Goal: Task Accomplishment & Management: Complete application form

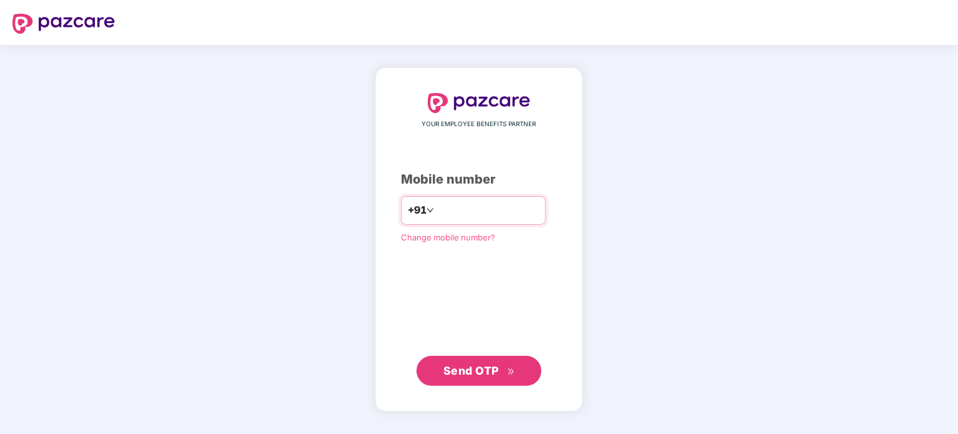
click at [442, 219] on input "number" at bounding box center [488, 210] width 102 height 20
type input "**********"
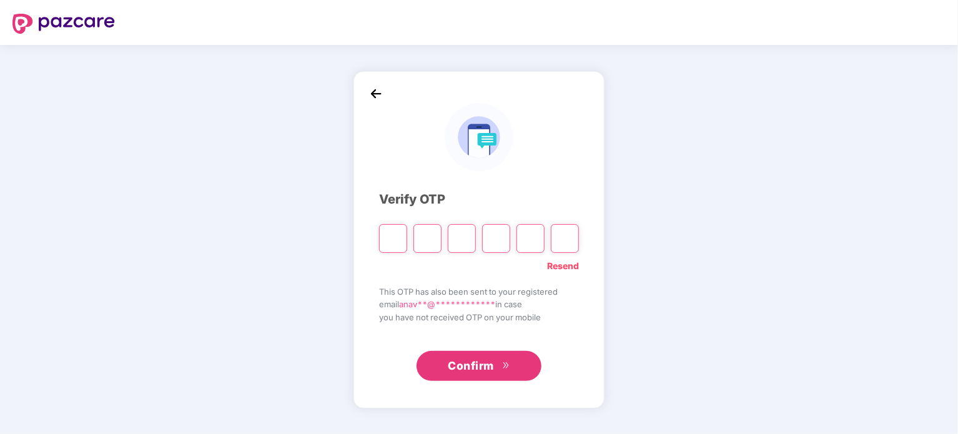
type input "*"
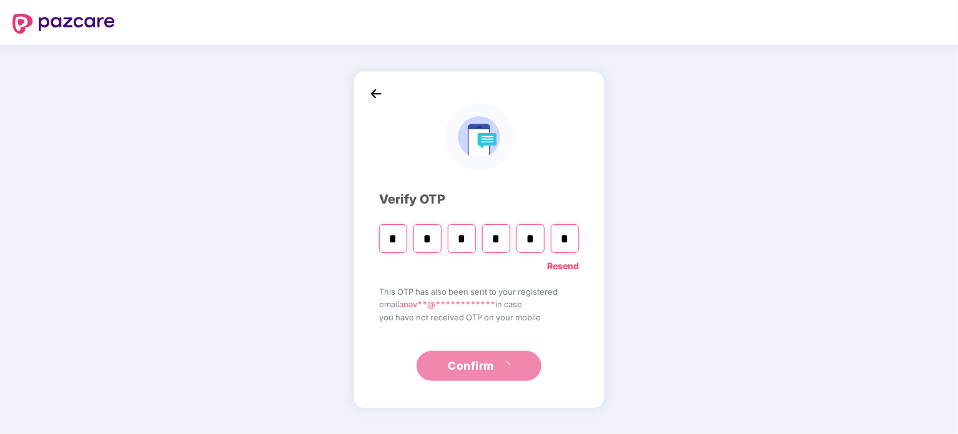
type input "*"
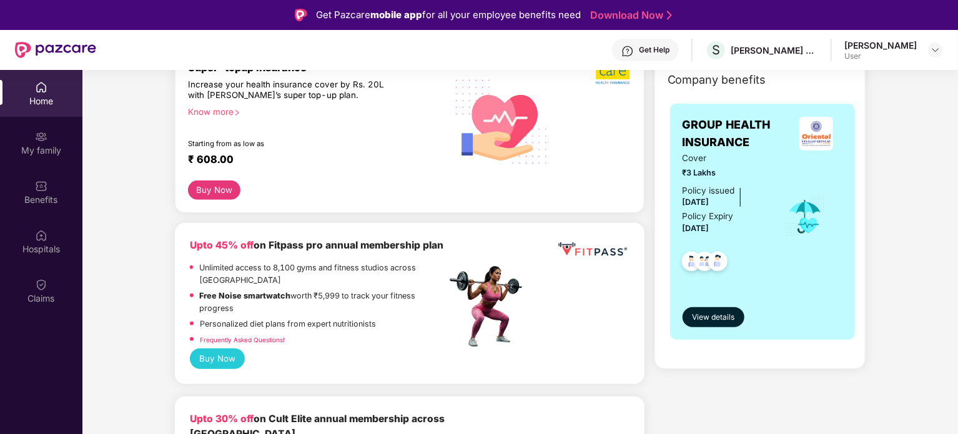
scroll to position [250, 0]
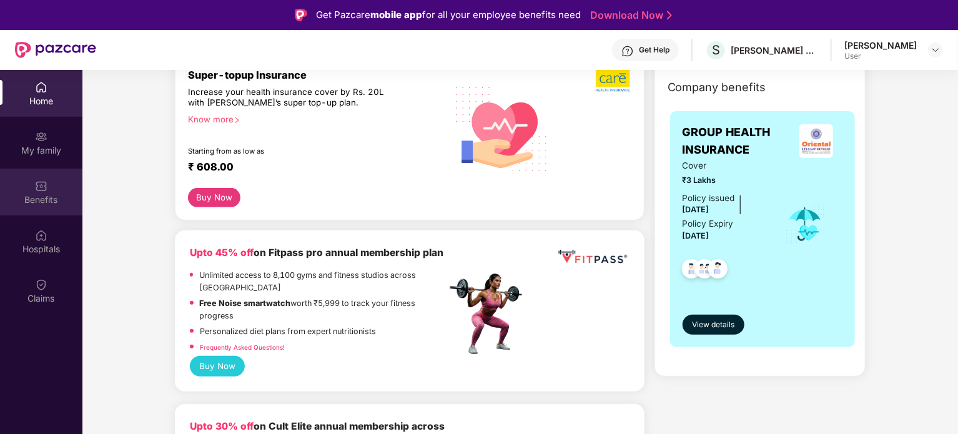
click at [49, 194] on div "Benefits" at bounding box center [41, 200] width 82 height 12
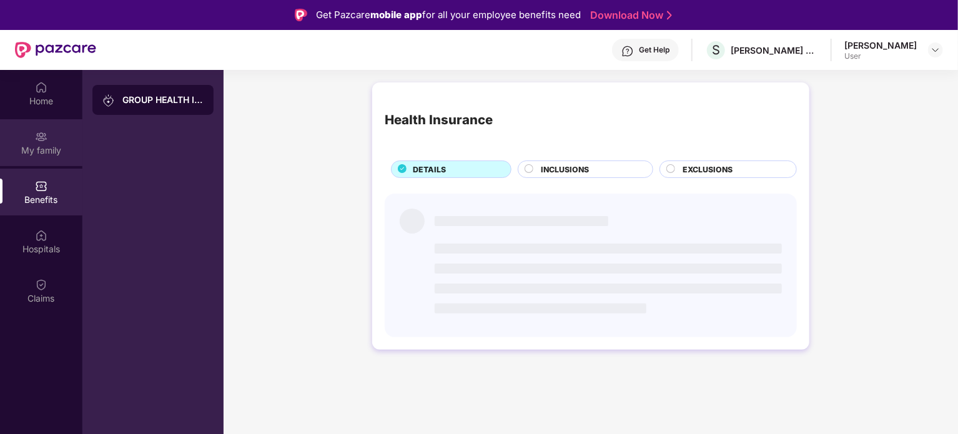
click at [48, 154] on div "My family" at bounding box center [41, 150] width 82 height 12
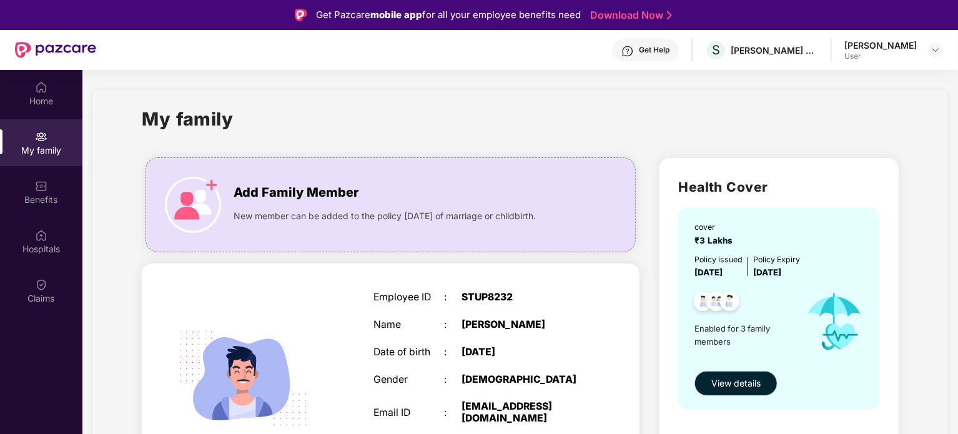
click at [913, 52] on div "User" at bounding box center [880, 56] width 72 height 10
click at [930, 49] on div at bounding box center [935, 49] width 15 height 15
click at [391, 115] on div "My family" at bounding box center [520, 126] width 757 height 43
click at [46, 89] on img at bounding box center [41, 87] width 12 height 12
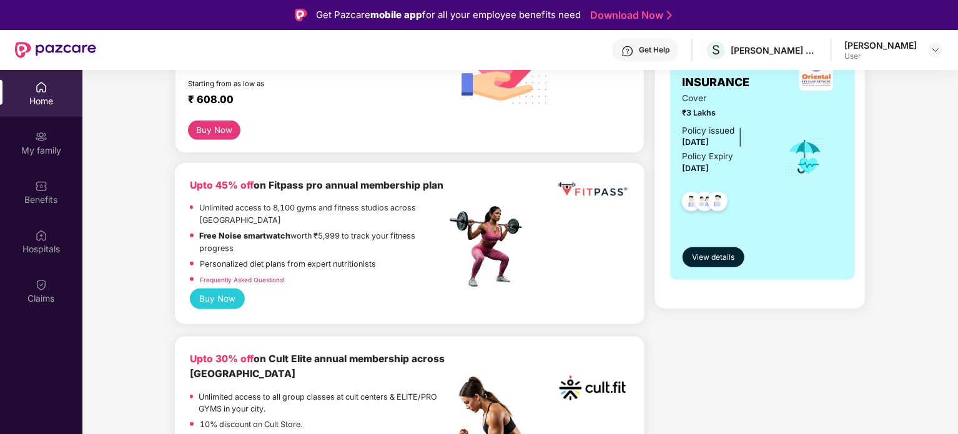
scroll to position [312, 0]
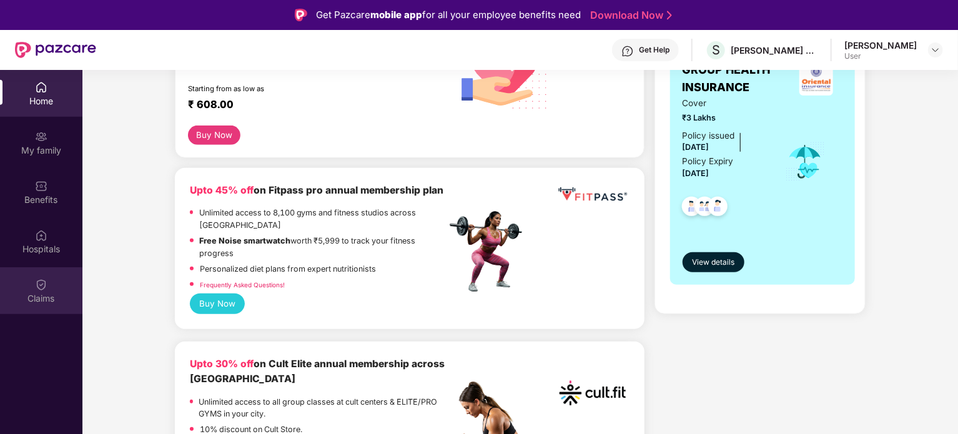
click at [42, 284] on img at bounding box center [41, 285] width 12 height 12
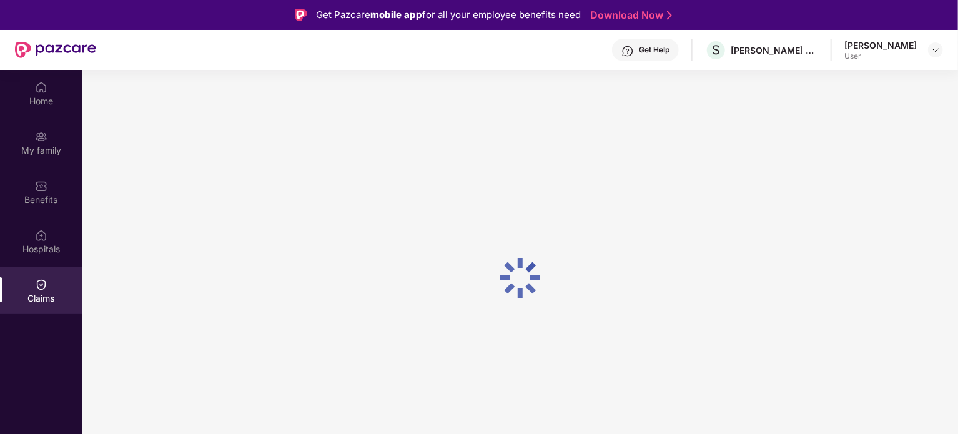
scroll to position [0, 0]
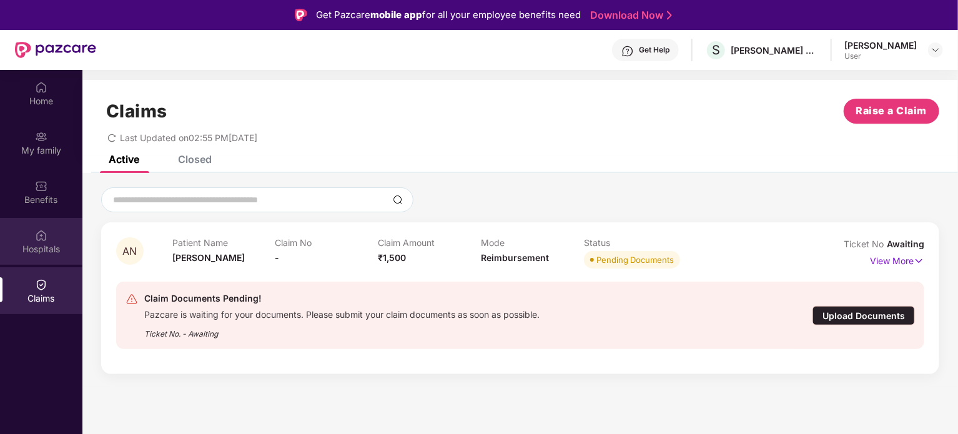
click at [42, 247] on div "Hospitals" at bounding box center [41, 249] width 82 height 12
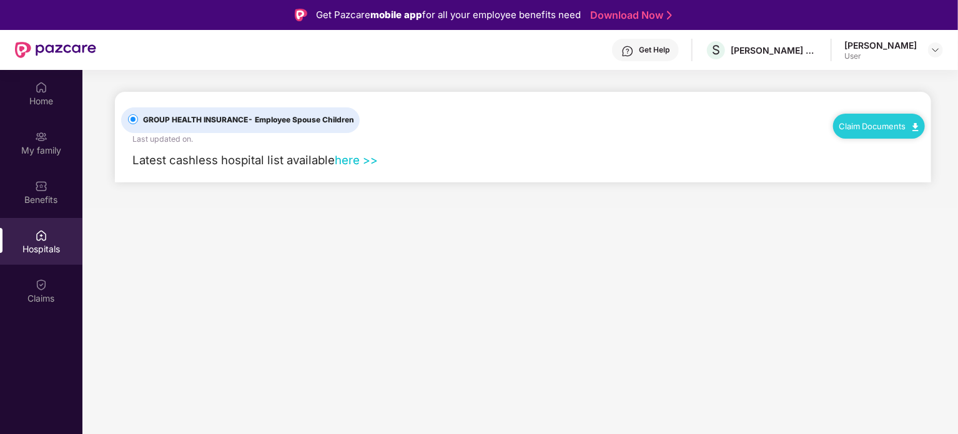
click at [355, 162] on link "here >>" at bounding box center [356, 160] width 43 height 14
click at [47, 187] on div "Benefits" at bounding box center [41, 192] width 82 height 47
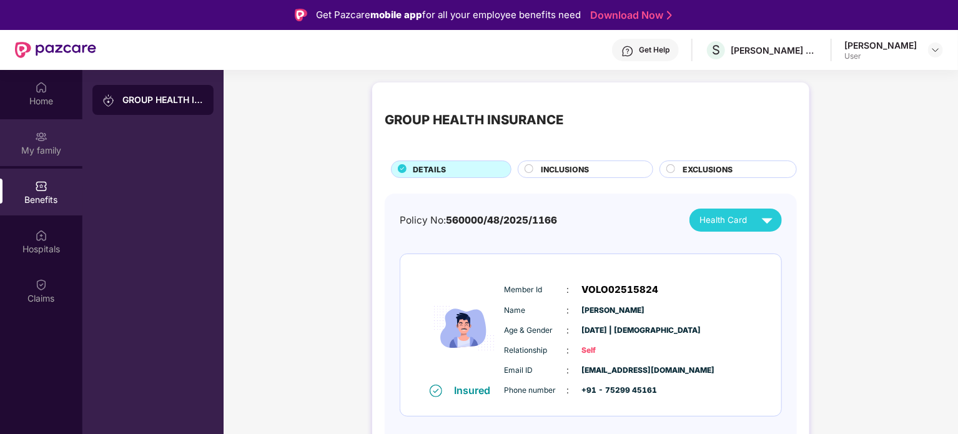
click at [45, 156] on div "My family" at bounding box center [41, 150] width 82 height 12
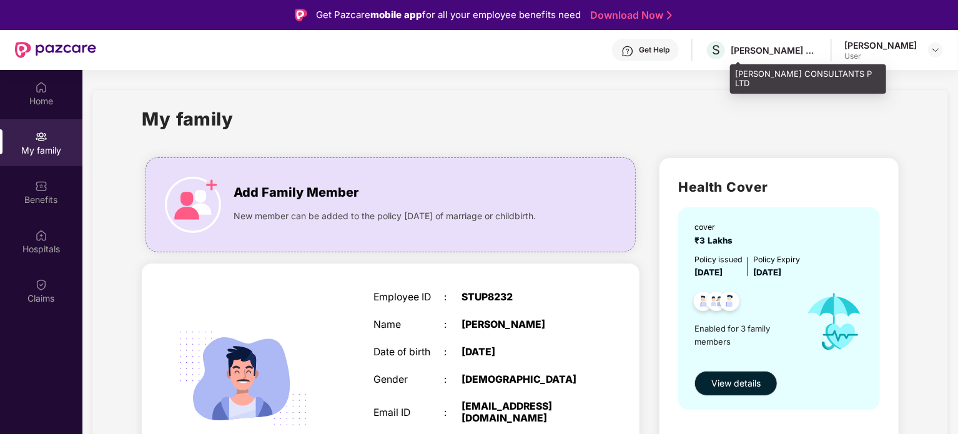
click at [802, 44] on div "[PERSON_NAME] CONSULTANTS P LTD" at bounding box center [774, 50] width 87 height 12
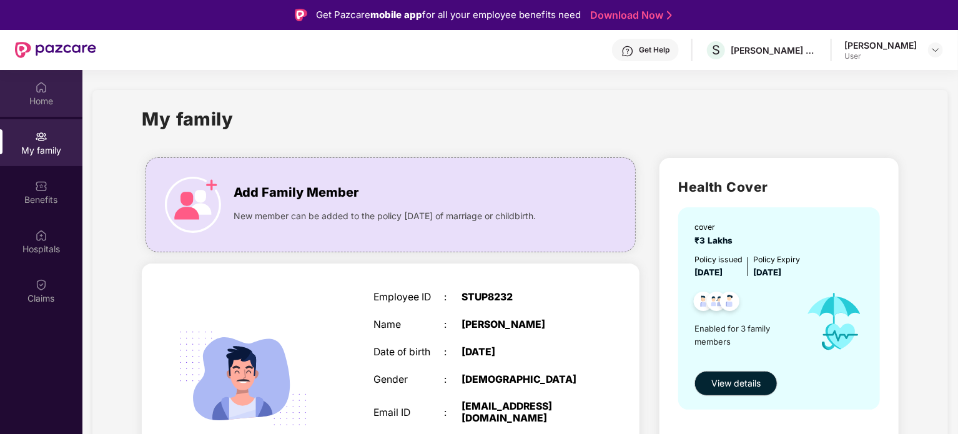
click at [46, 102] on div "Home" at bounding box center [41, 101] width 82 height 12
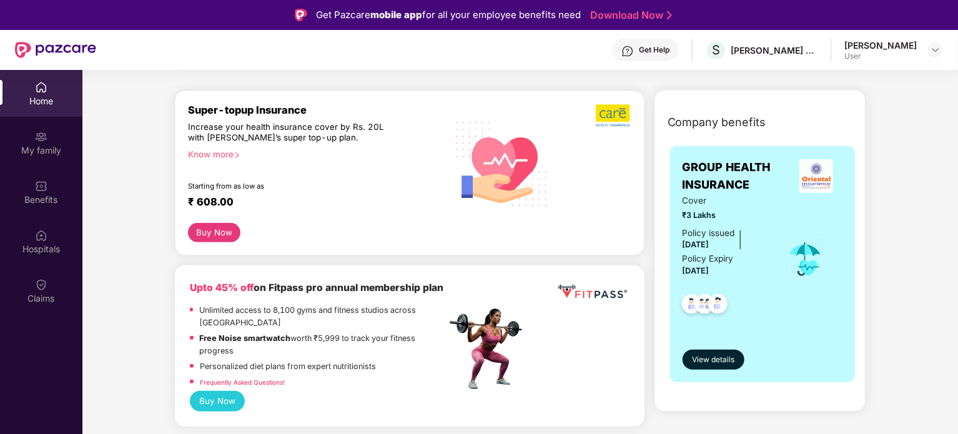
scroll to position [250, 0]
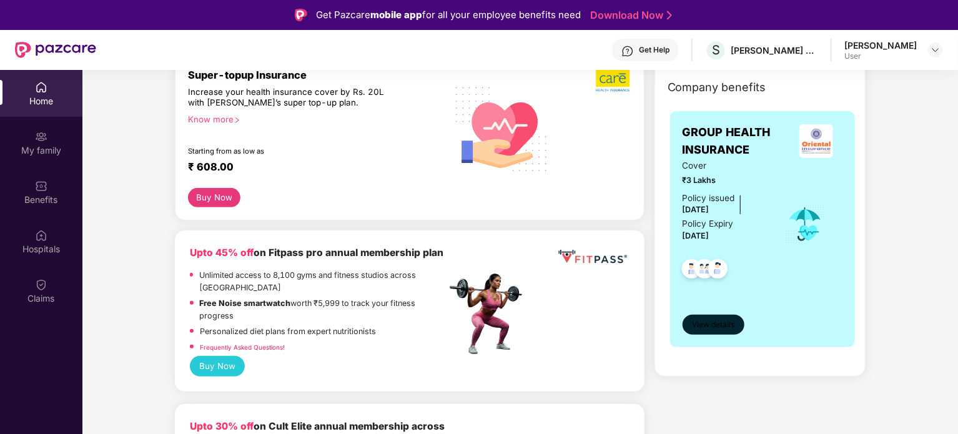
click at [706, 320] on span "View details" at bounding box center [713, 325] width 42 height 12
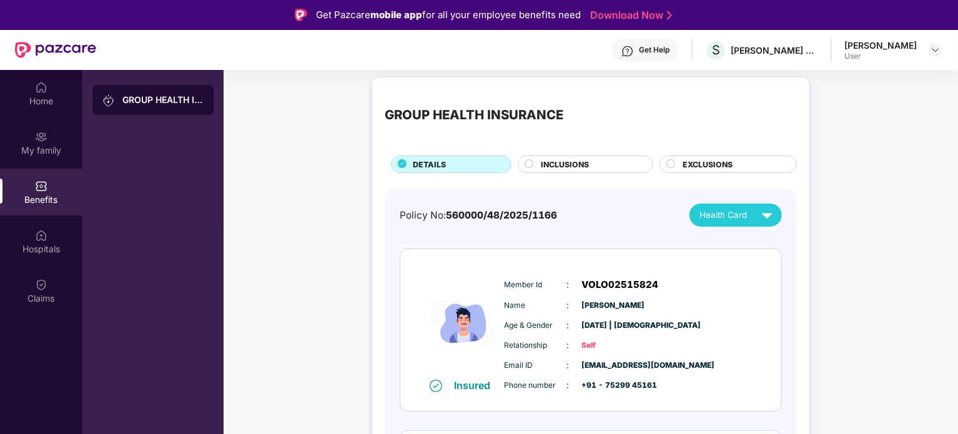
scroll to position [0, 0]
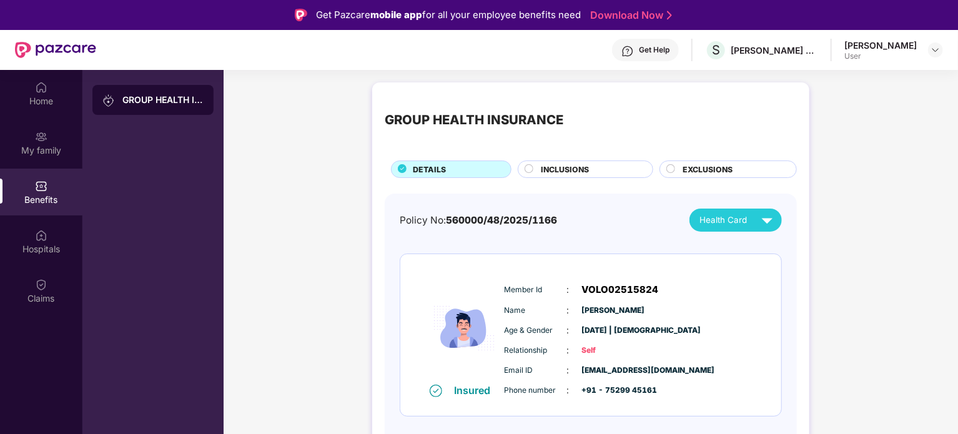
click at [712, 169] on span "EXCLUSIONS" at bounding box center [708, 170] width 50 height 12
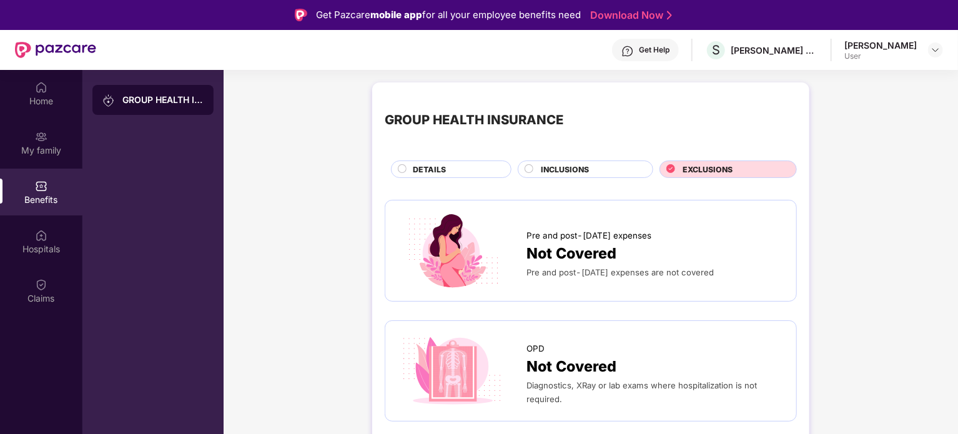
click at [611, 167] on div "INCLUSIONS" at bounding box center [591, 171] width 112 height 14
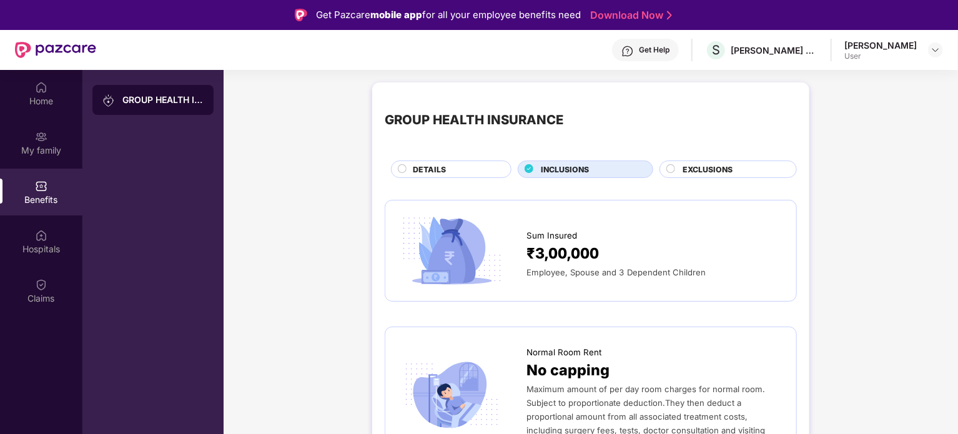
click at [460, 167] on div "DETAILS" at bounding box center [456, 171] width 98 height 14
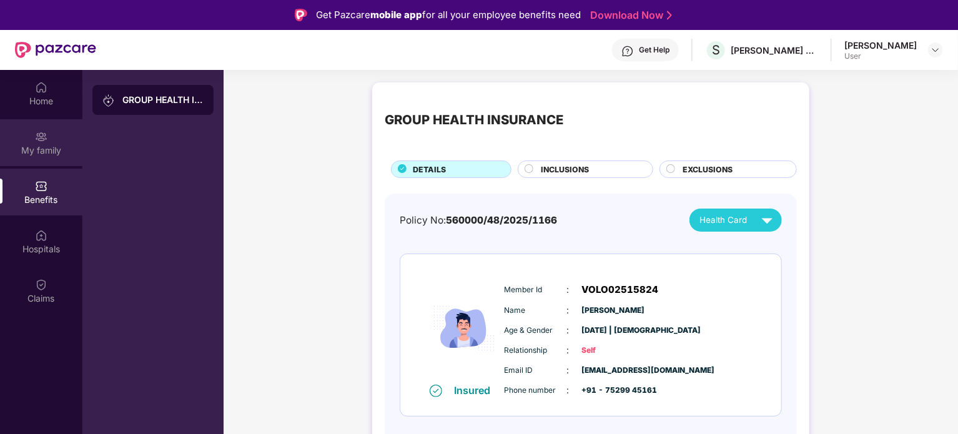
click at [34, 147] on div "My family" at bounding box center [41, 150] width 82 height 12
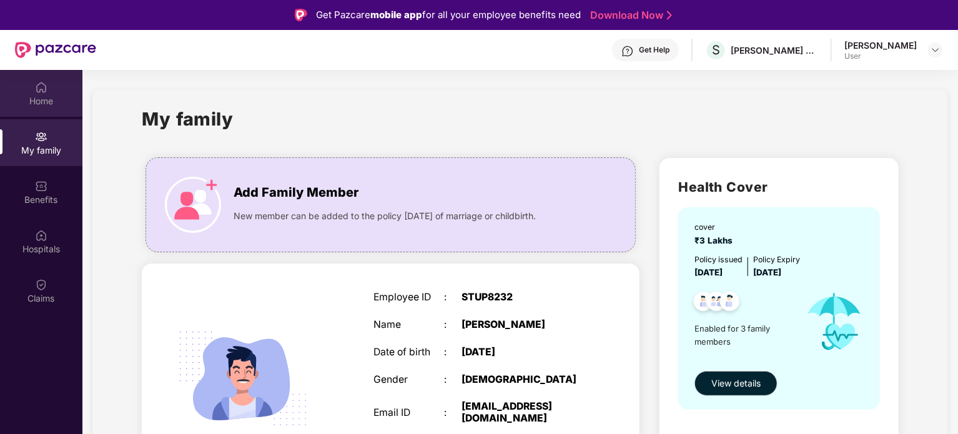
click at [42, 95] on div "Home" at bounding box center [41, 101] width 82 height 12
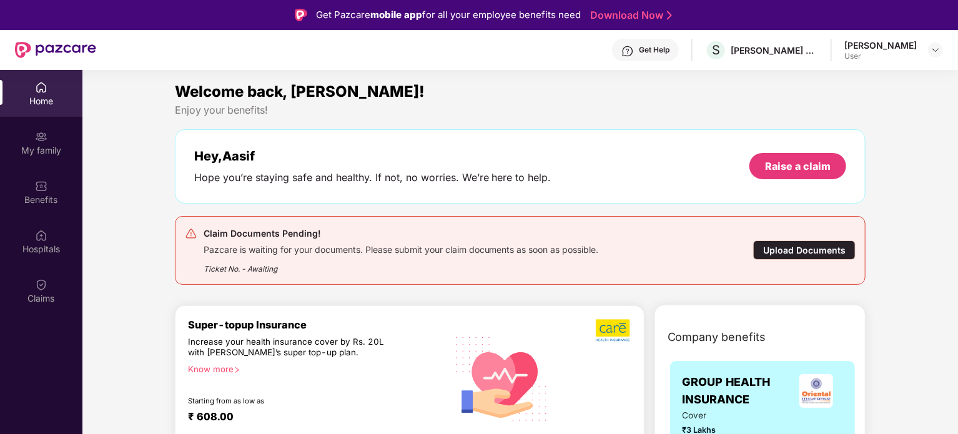
click at [262, 178] on div "Hope you’re staying safe and healthy. If not, no worries. We’re here to help." at bounding box center [372, 177] width 357 height 13
click at [44, 148] on div "My family" at bounding box center [41, 150] width 82 height 12
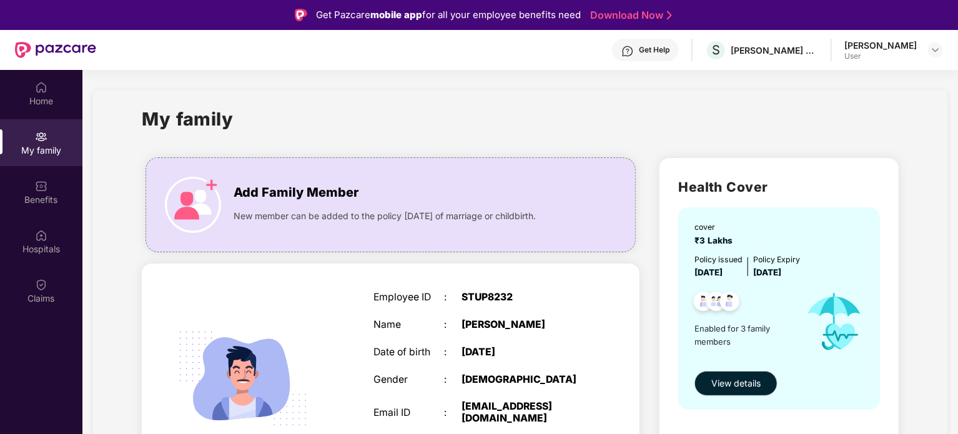
click at [932, 59] on div "Aasif Navaj User" at bounding box center [893, 50] width 99 height 22
click at [932, 56] on div at bounding box center [935, 49] width 15 height 15
click at [842, 128] on div "User" at bounding box center [867, 125] width 72 height 10
click at [39, 194] on div "Benefits" at bounding box center [41, 200] width 82 height 12
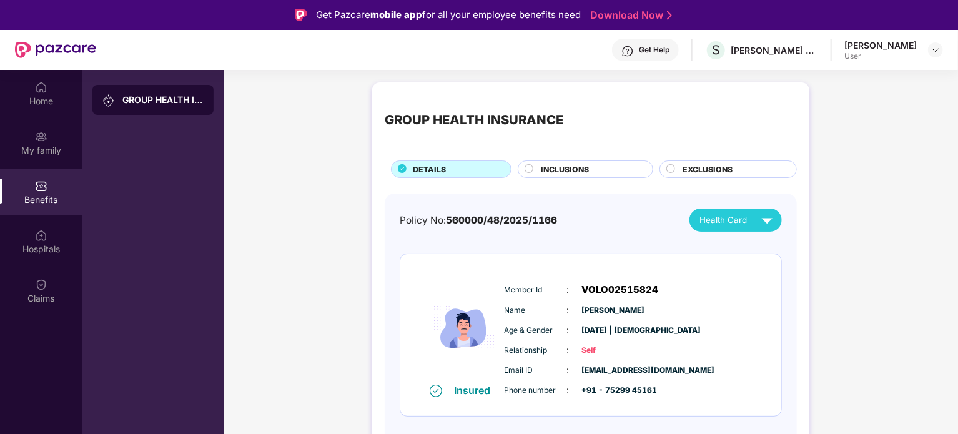
click at [146, 111] on div "GROUP HEALTH INSURANCE" at bounding box center [152, 100] width 121 height 30
click at [137, 103] on div "GROUP HEALTH INSURANCE" at bounding box center [162, 100] width 81 height 12
click at [42, 237] on img at bounding box center [41, 235] width 12 height 12
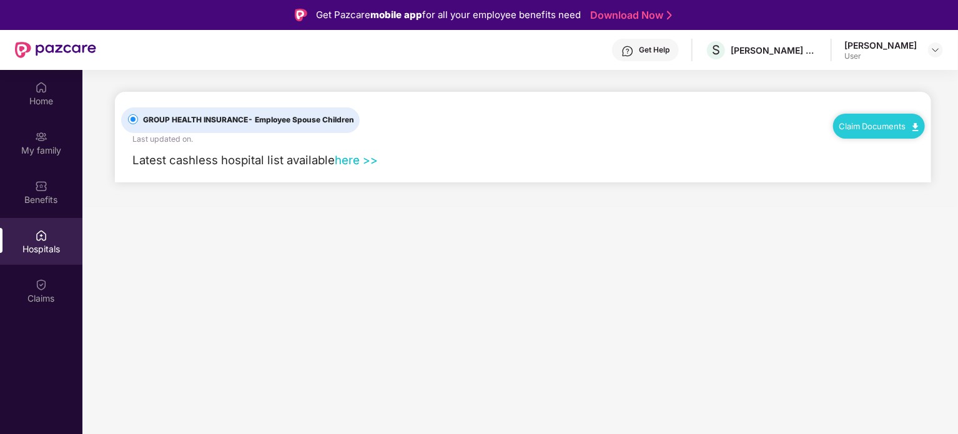
click at [212, 121] on span "GROUP HEALTH INSURANCE - Employee Spouse Children" at bounding box center [248, 120] width 221 height 12
click at [281, 118] on span "- Employee Spouse Children" at bounding box center [301, 119] width 106 height 9
click at [879, 126] on link "Claim Documents" at bounding box center [878, 126] width 79 height 10
click at [828, 209] on main "GROUP HEALTH INSURANCE - Employee Spouse Children Last updated on . Claim Docum…" at bounding box center [520, 287] width 876 height 434
click at [42, 294] on div "Claims" at bounding box center [41, 298] width 82 height 12
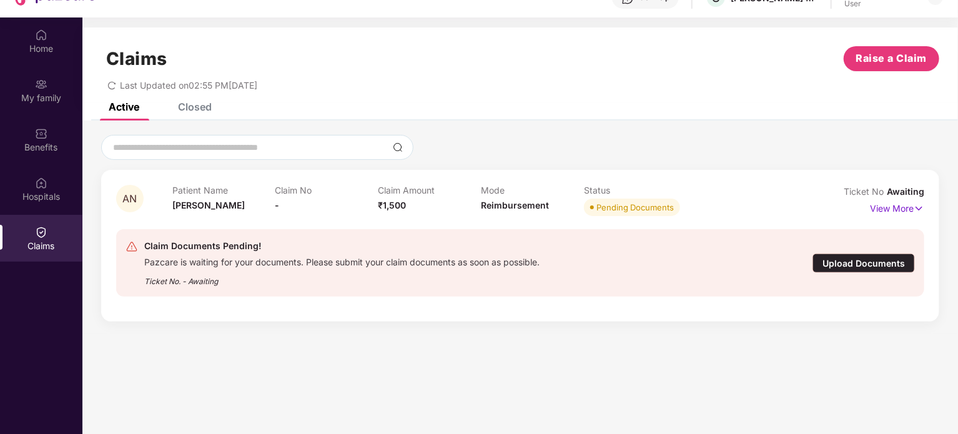
scroll to position [70, 0]
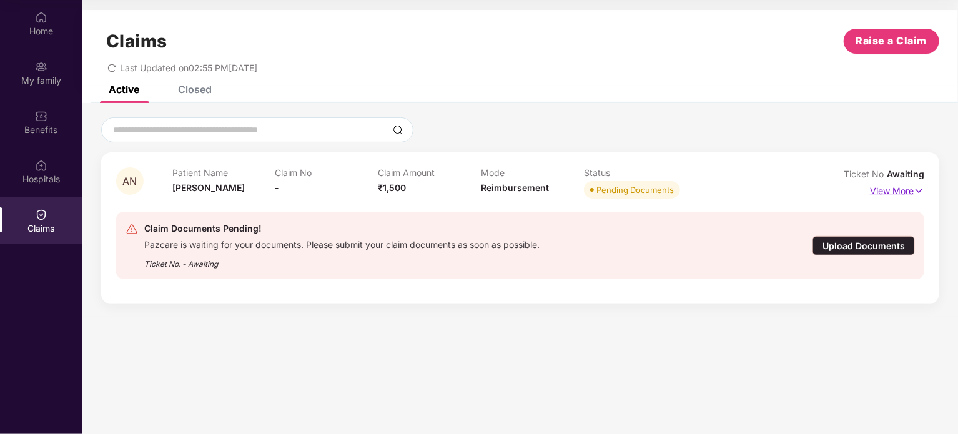
click at [889, 194] on p "View More" at bounding box center [897, 189] width 54 height 17
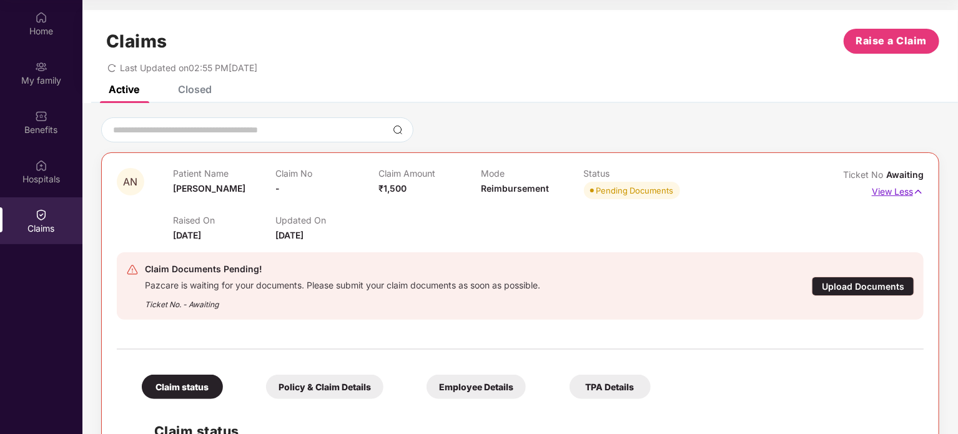
click at [889, 194] on p "View Less" at bounding box center [898, 190] width 52 height 17
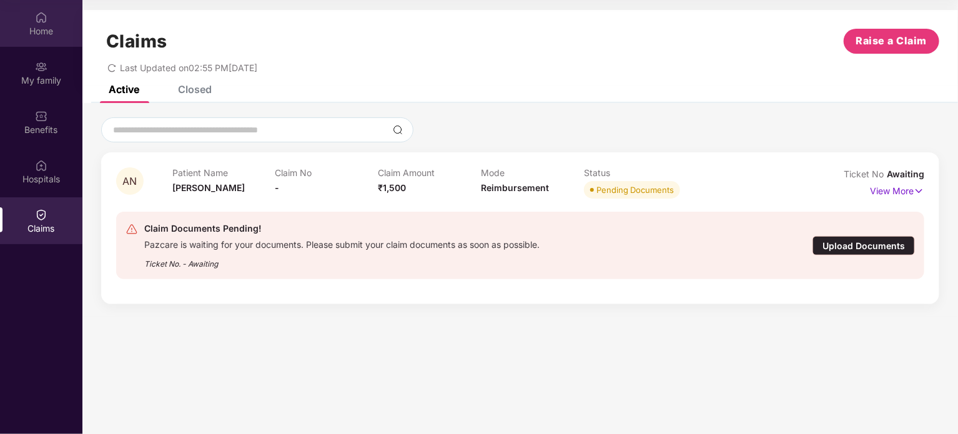
click at [42, 22] on img at bounding box center [41, 17] width 12 height 12
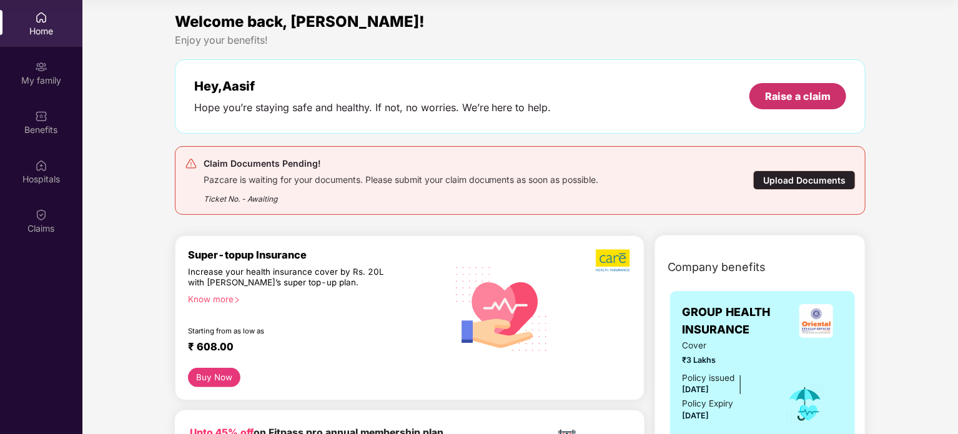
click at [776, 92] on div "Raise a claim" at bounding box center [798, 96] width 66 height 14
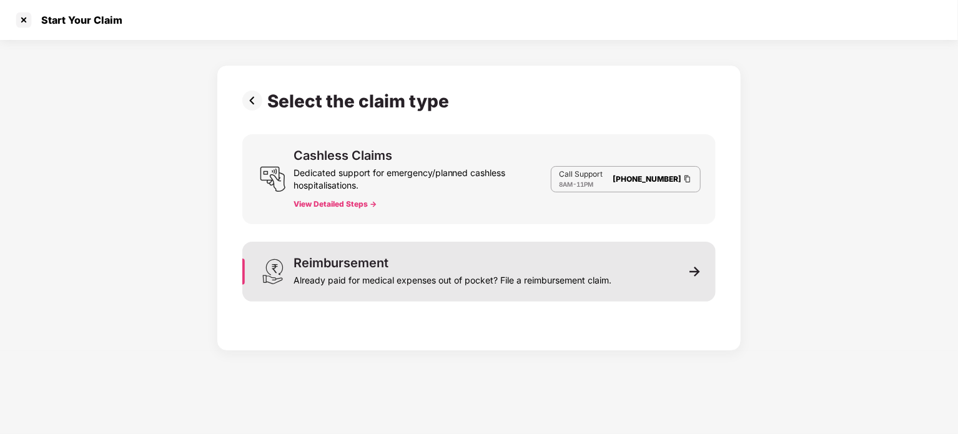
click at [355, 274] on div "Already paid for medical expenses out of pocket? File a reimbursement claim." at bounding box center [453, 277] width 318 height 17
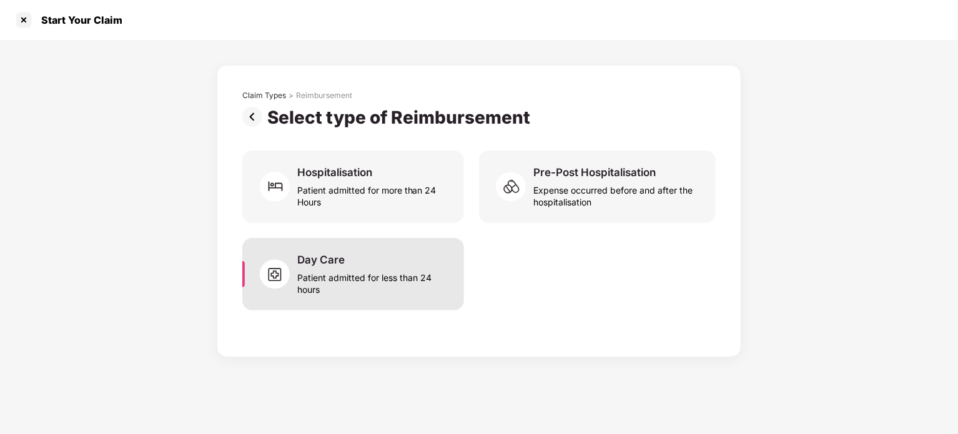
click at [304, 298] on div "Day Care Patient admitted for less than 24 hours" at bounding box center [353, 274] width 222 height 72
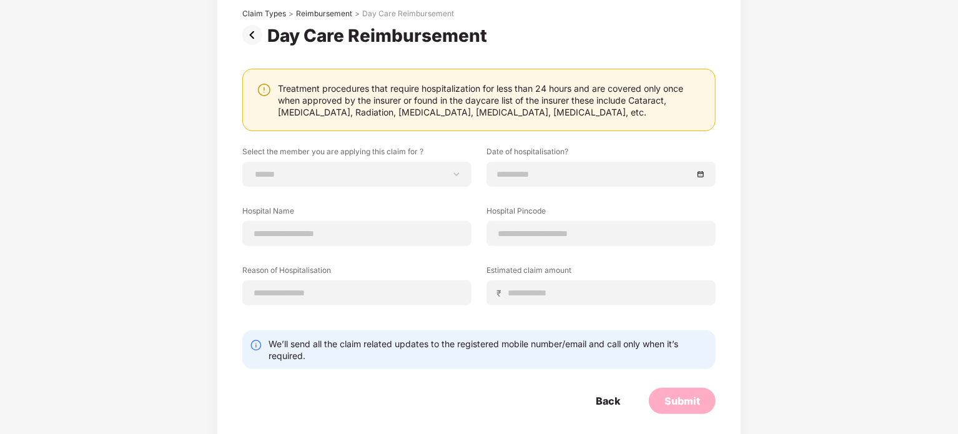
scroll to position [92, 0]
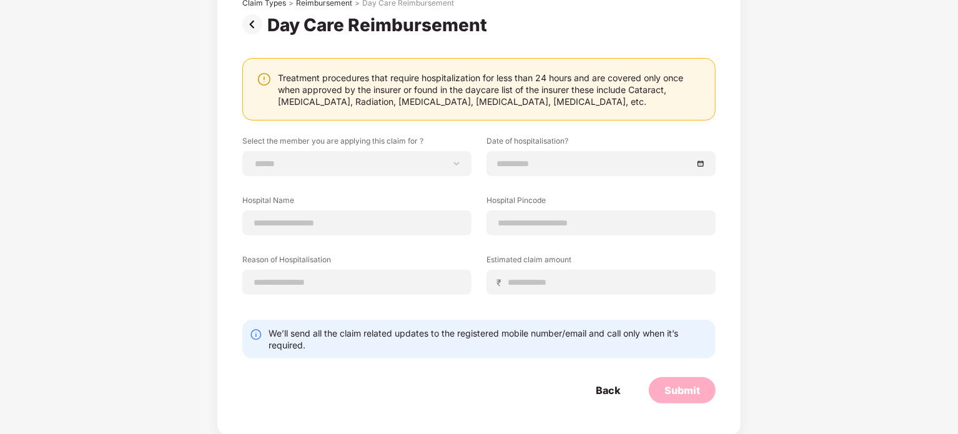
drag, startPoint x: 365, startPoint y: 144, endPoint x: 350, endPoint y: 154, distance: 18.4
click at [365, 144] on label "Select the member you are applying this claim for ?" at bounding box center [356, 144] width 229 height 16
click at [347, 159] on select "**********" at bounding box center [357, 164] width 208 height 10
select select "**********"
click at [253, 159] on select "**********" at bounding box center [357, 164] width 208 height 10
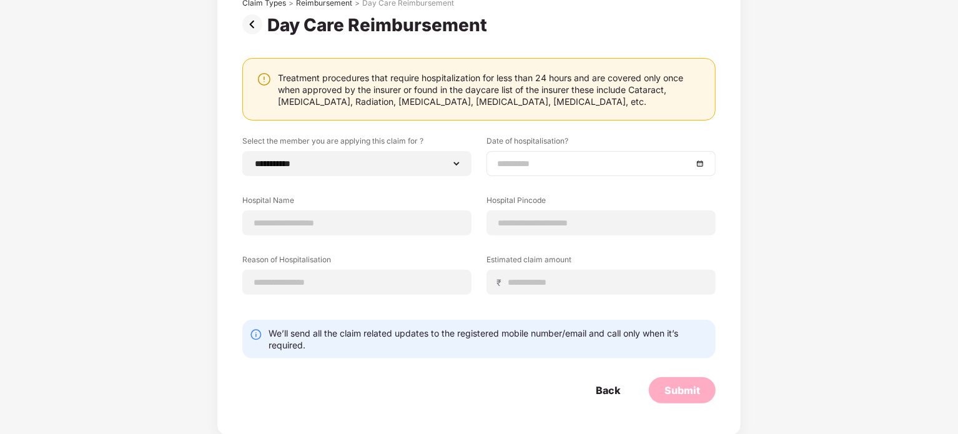
click at [531, 159] on input at bounding box center [594, 164] width 195 height 14
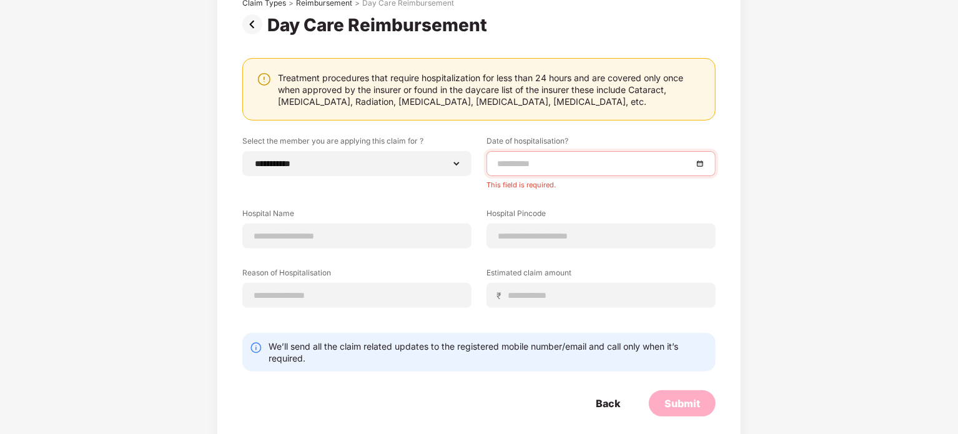
click at [593, 127] on div "**********" at bounding box center [478, 207] width 473 height 418
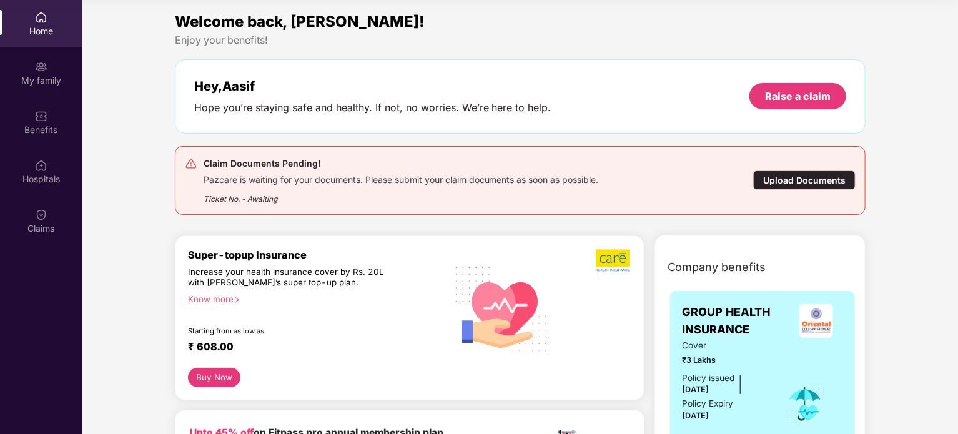
click at [826, 79] on div "Hey, Aasif Hope you’re staying safe and healthy. If not, no worries. We’re here…" at bounding box center [520, 97] width 653 height 36
click at [811, 104] on div "Raise a claim" at bounding box center [797, 96] width 97 height 26
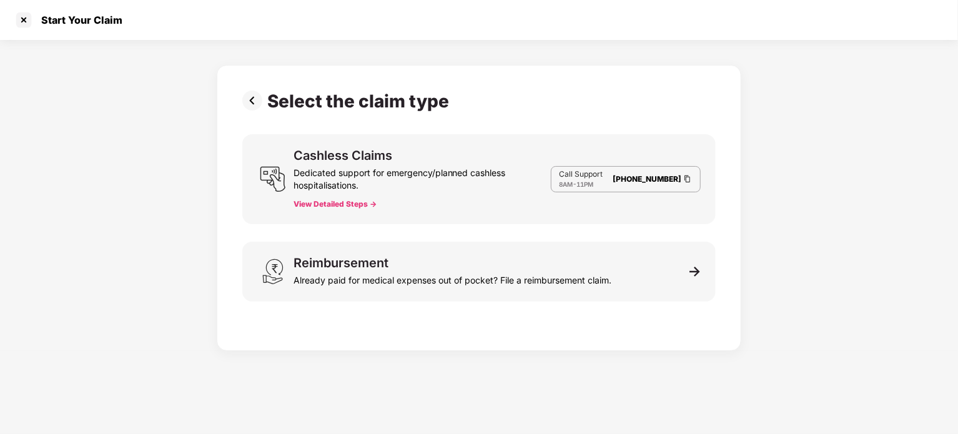
click at [465, 190] on div "Dedicated support for emergency/planned cashless hospitalisations." at bounding box center [422, 177] width 257 height 30
click at [366, 198] on div "Cashless Claims Dedicated support for emergency/planned cashless hospitalisatio…" at bounding box center [422, 179] width 257 height 60
click at [334, 206] on button "View Detailed Steps ->" at bounding box center [335, 204] width 83 height 10
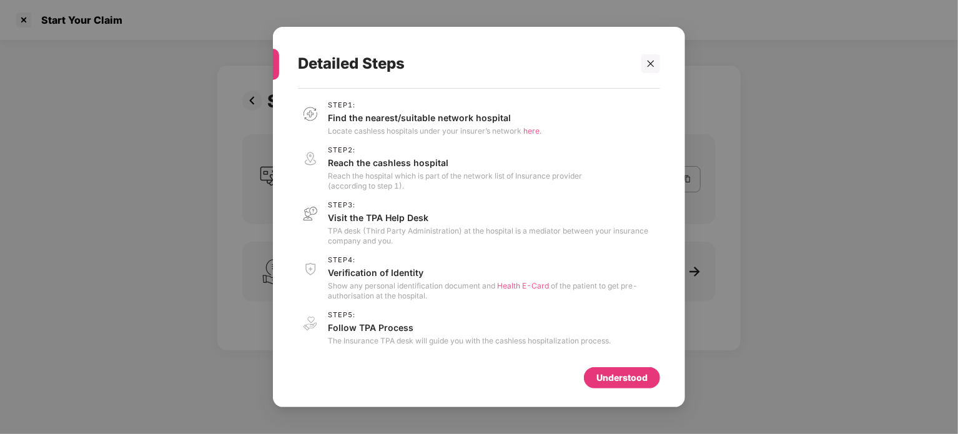
click at [615, 377] on div "Understood" at bounding box center [621, 378] width 51 height 14
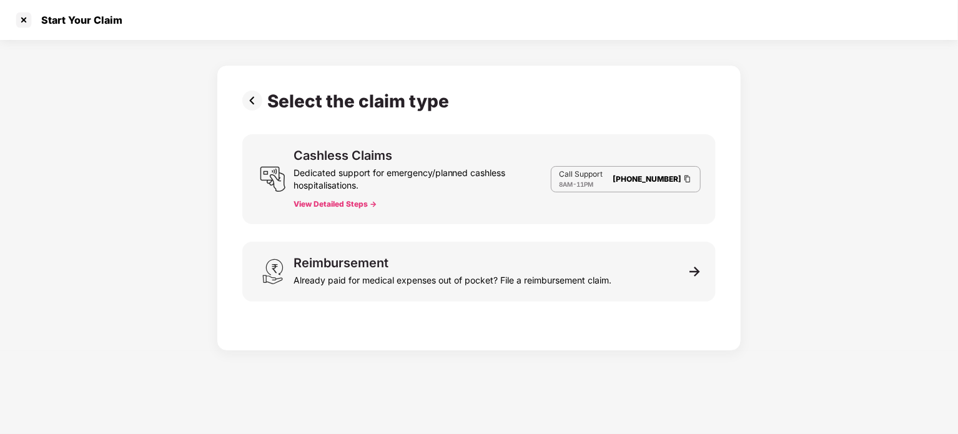
click at [334, 176] on div "Dedicated support for emergency/planned cashless hospitalisations." at bounding box center [422, 177] width 257 height 30
click at [272, 184] on img at bounding box center [273, 179] width 26 height 26
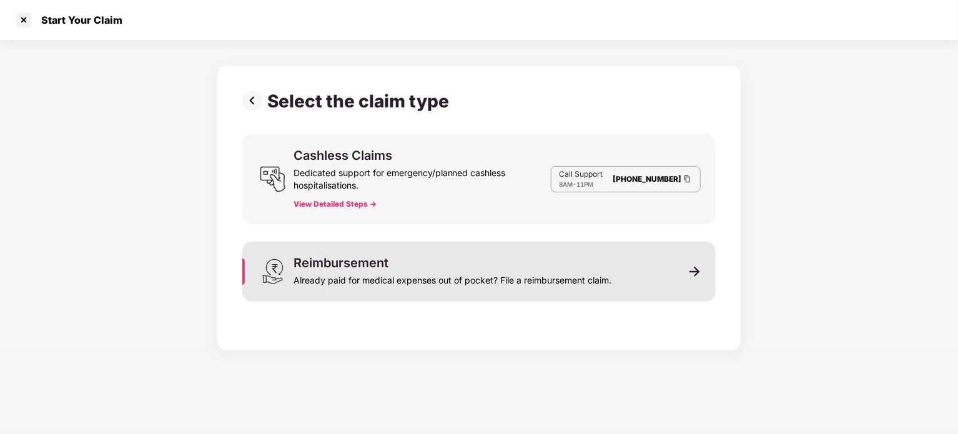
click at [343, 270] on div "Already paid for medical expenses out of pocket? File a reimbursement claim." at bounding box center [453, 277] width 318 height 17
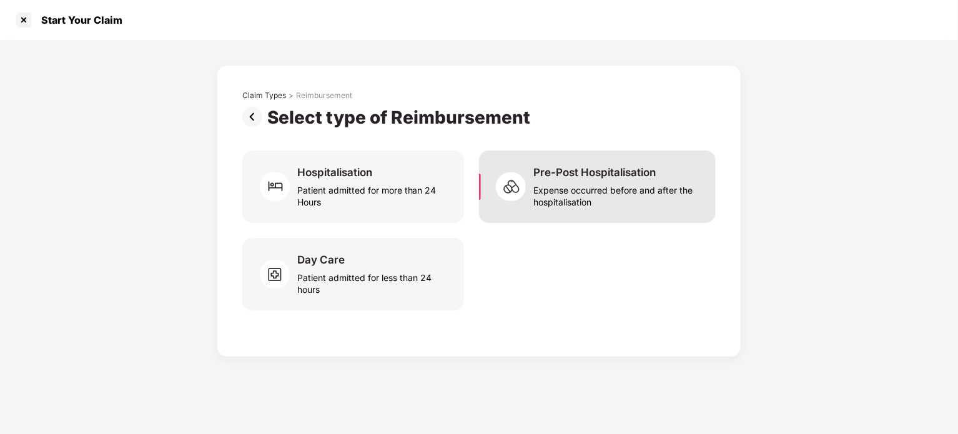
click at [580, 189] on div "Expense occurred before and after the hospitalisation" at bounding box center [616, 193] width 167 height 29
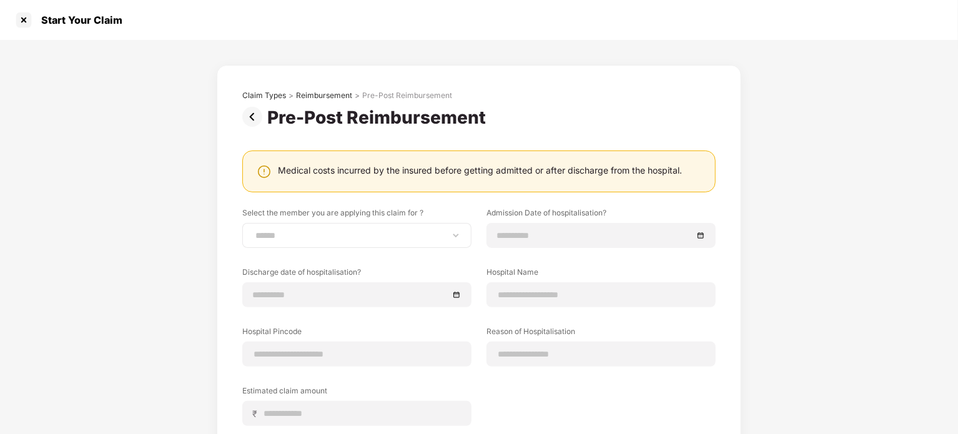
click at [347, 223] on div "**********" at bounding box center [356, 235] width 229 height 25
click at [320, 234] on select "**********" at bounding box center [357, 235] width 208 height 10
select select "**********"
click at [253, 230] on select "**********" at bounding box center [357, 235] width 208 height 10
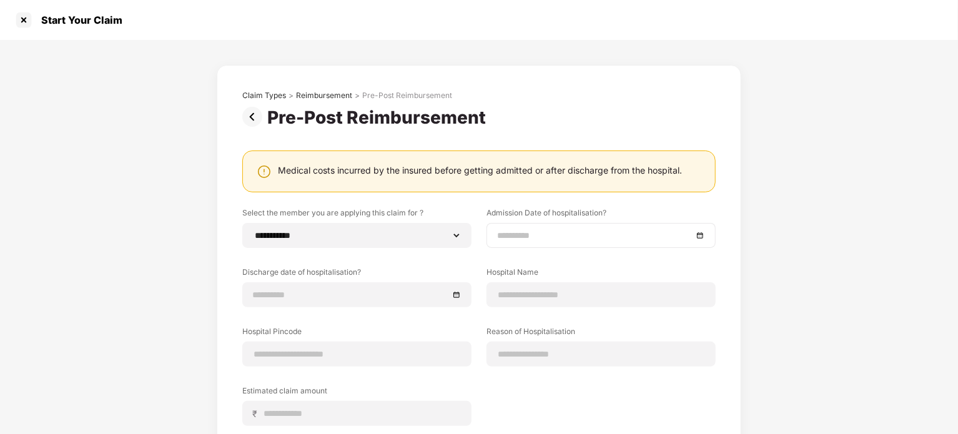
click at [527, 232] on input at bounding box center [594, 236] width 195 height 14
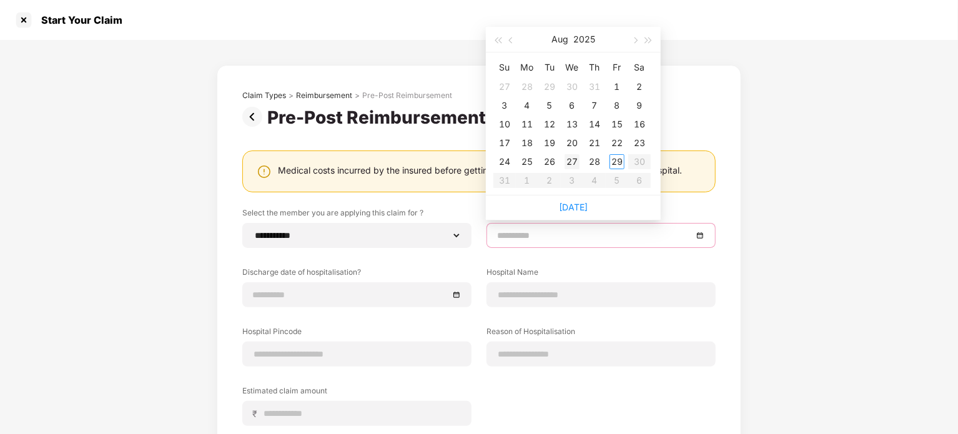
type input "**********"
click at [570, 164] on div "27" at bounding box center [572, 161] width 15 height 15
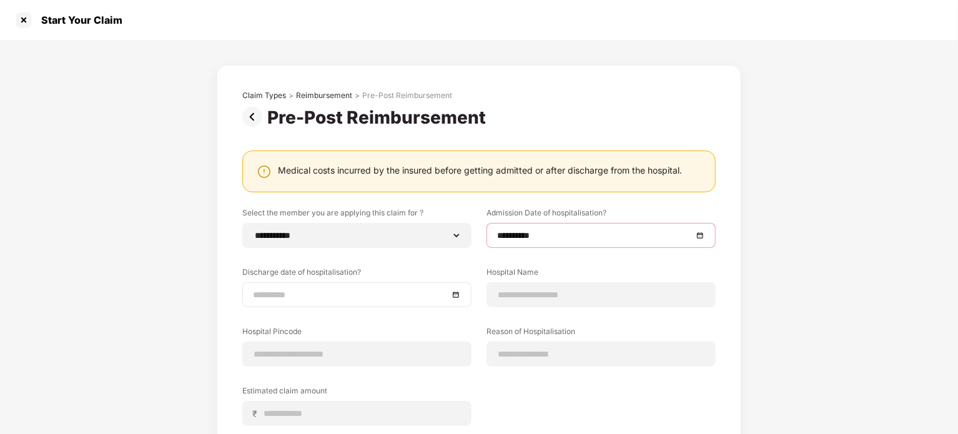
click at [307, 290] on input at bounding box center [350, 295] width 195 height 14
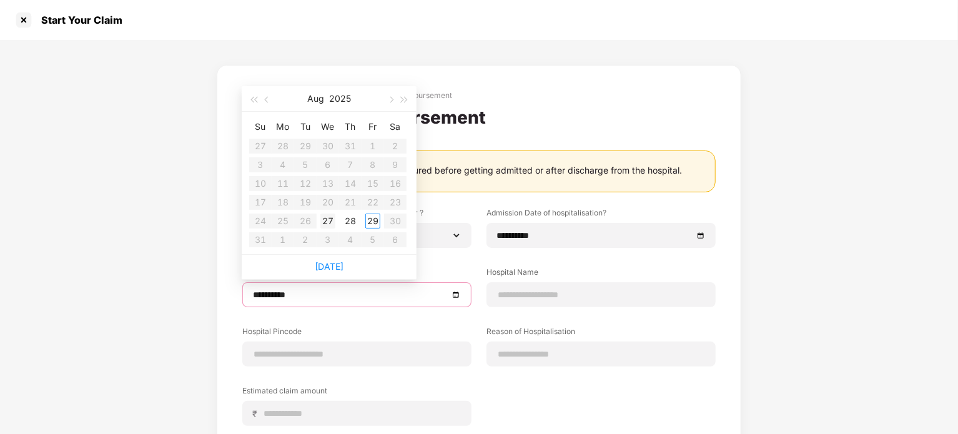
type input "**********"
click at [335, 220] on div "27" at bounding box center [327, 221] width 15 height 15
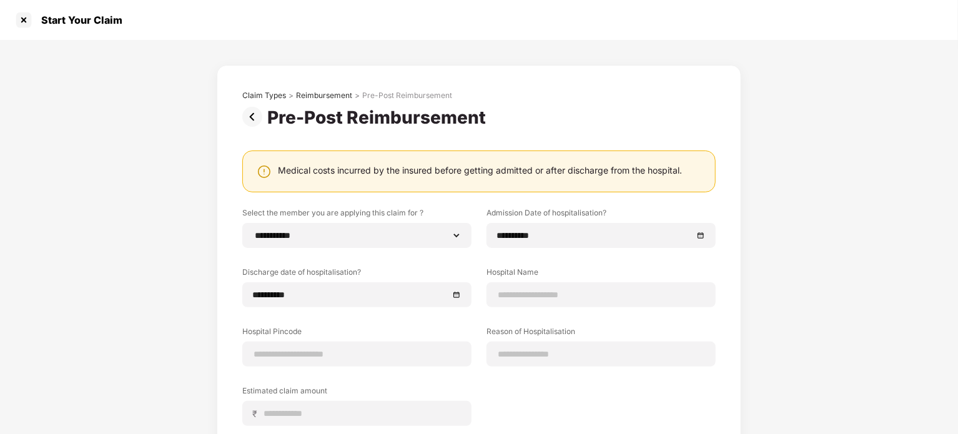
click at [217, 302] on div "**********" at bounding box center [479, 315] width 525 height 501
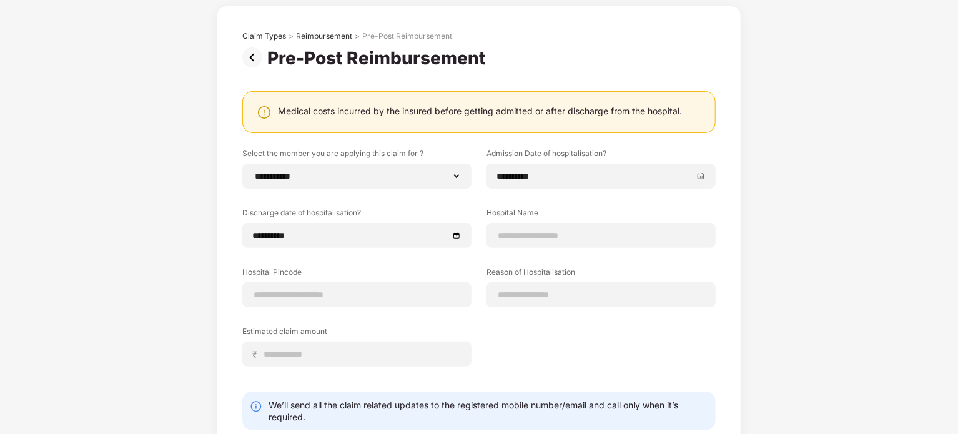
scroll to position [62, 0]
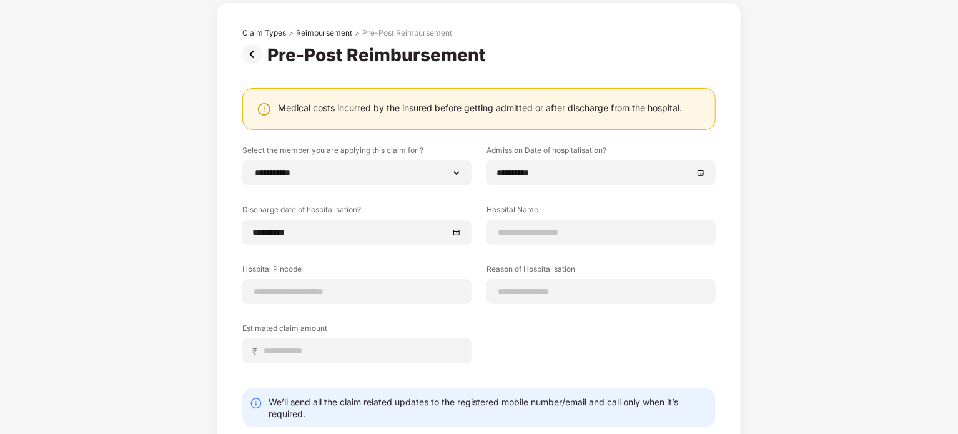
click at [253, 56] on img at bounding box center [254, 54] width 25 height 20
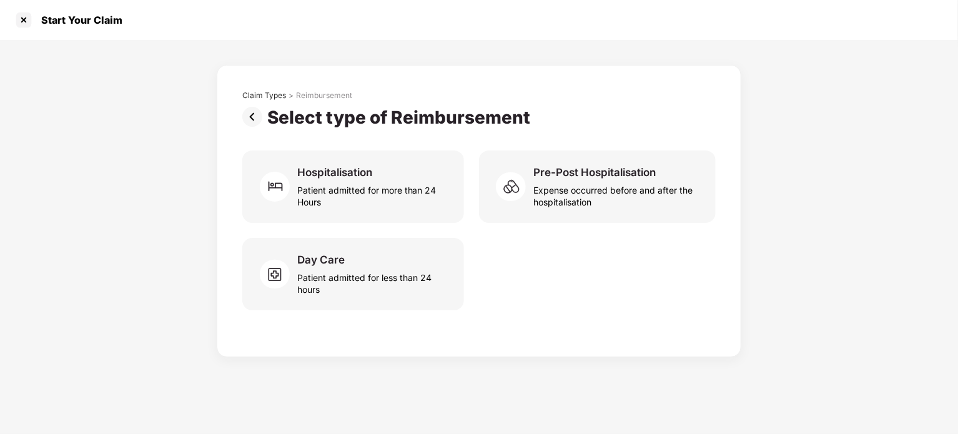
scroll to position [0, 0]
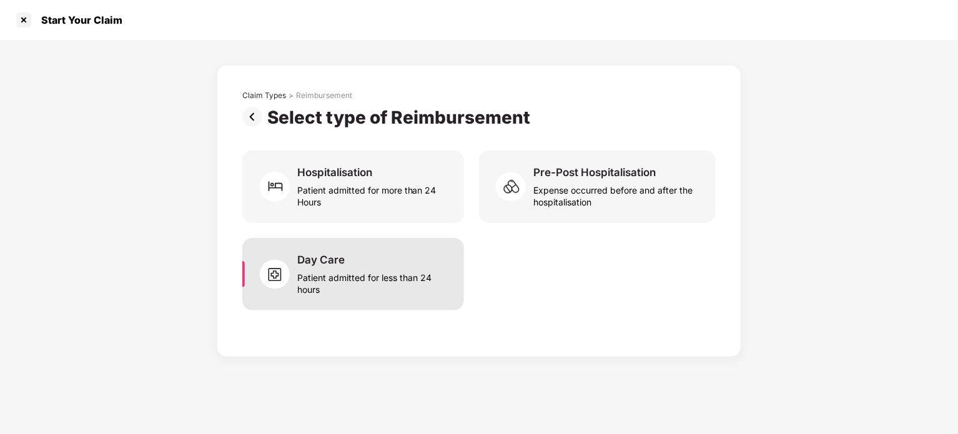
click at [333, 247] on div "Day Care Patient admitted for less than 24 hours" at bounding box center [353, 274] width 222 height 72
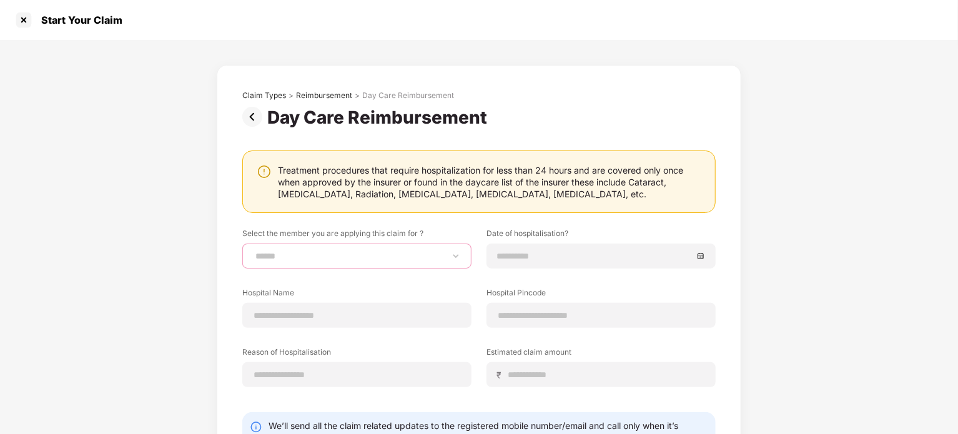
click at [343, 251] on select "**********" at bounding box center [357, 256] width 208 height 10
select select "**********"
click at [253, 251] on select "**********" at bounding box center [357, 256] width 208 height 10
click at [581, 249] on input at bounding box center [594, 256] width 195 height 14
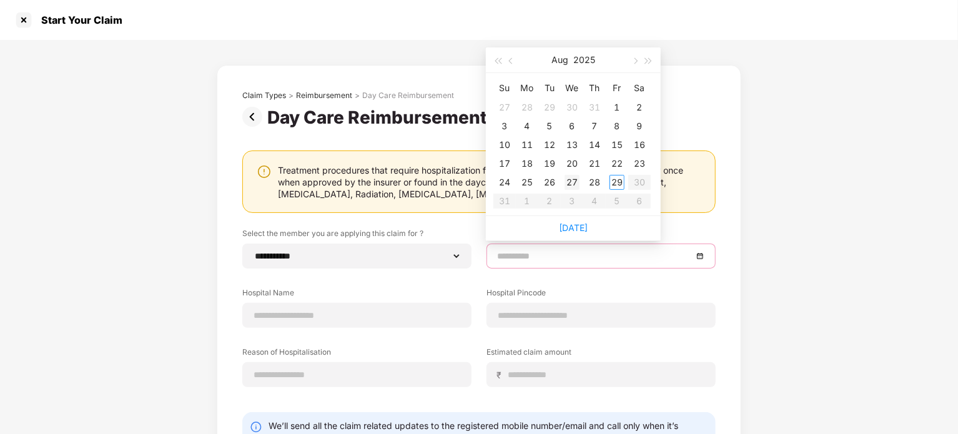
type input "**********"
click at [567, 182] on div "27" at bounding box center [572, 182] width 15 height 15
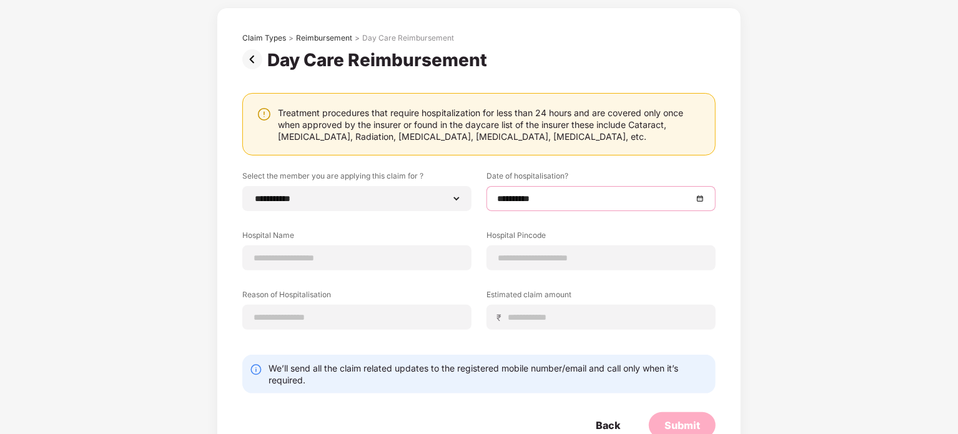
scroll to position [62, 0]
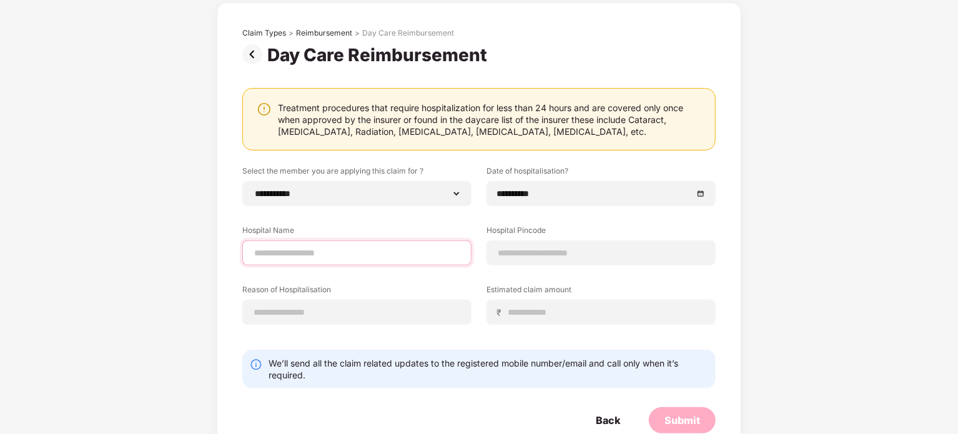
click at [290, 247] on input at bounding box center [357, 253] width 208 height 13
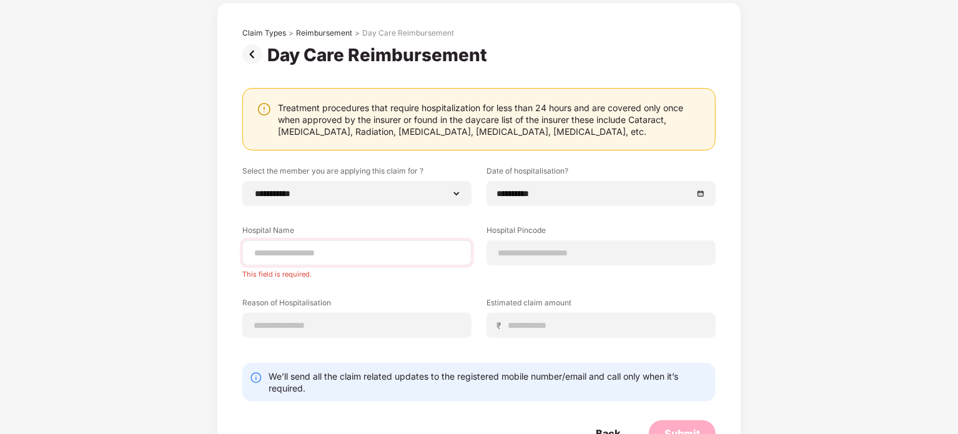
click at [277, 260] on div at bounding box center [356, 252] width 229 height 25
click at [277, 252] on input at bounding box center [357, 253] width 208 height 13
paste input "**********"
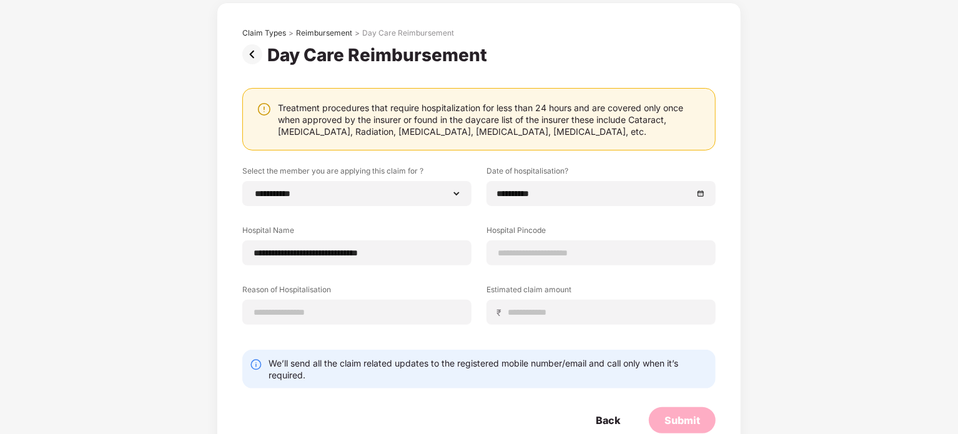
click at [392, 277] on div "**********" at bounding box center [478, 254] width 473 height 178
drag, startPoint x: 405, startPoint y: 252, endPoint x: 169, endPoint y: 252, distance: 236.1
click at [169, 252] on div "**********" at bounding box center [479, 222] width 958 height 488
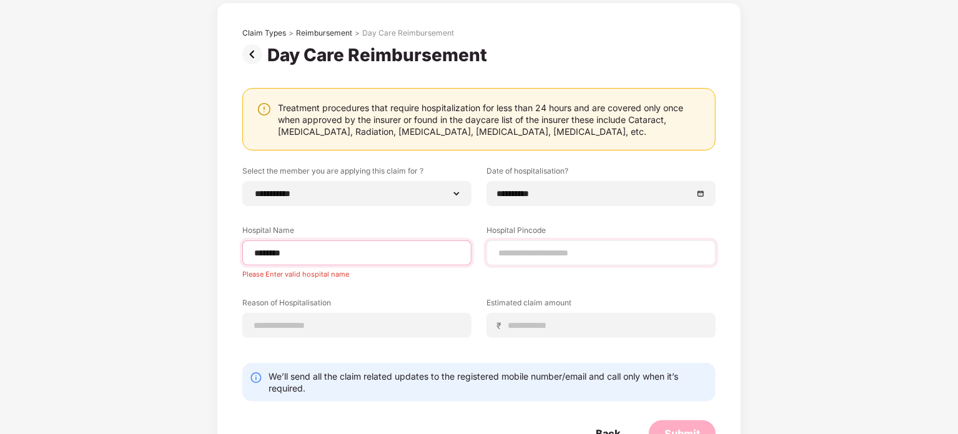
type input "********"
click at [590, 253] on input at bounding box center [601, 253] width 208 height 13
type input "******"
select select "**********"
select select "*****"
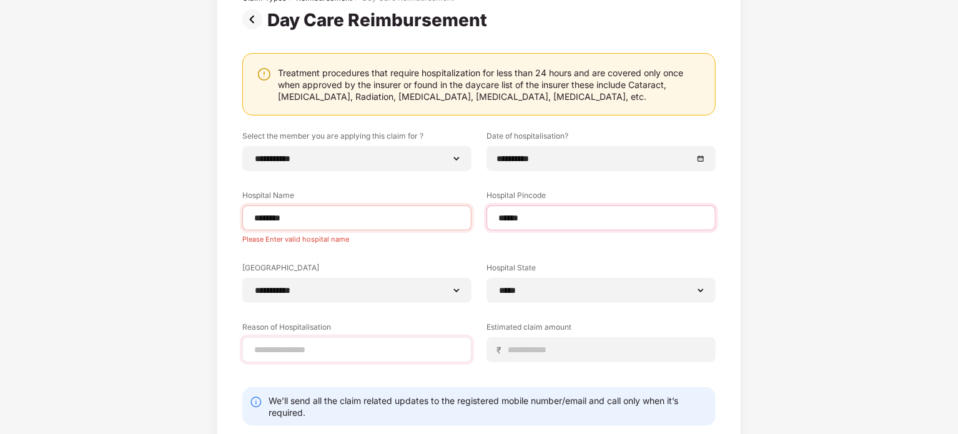
scroll to position [165, 0]
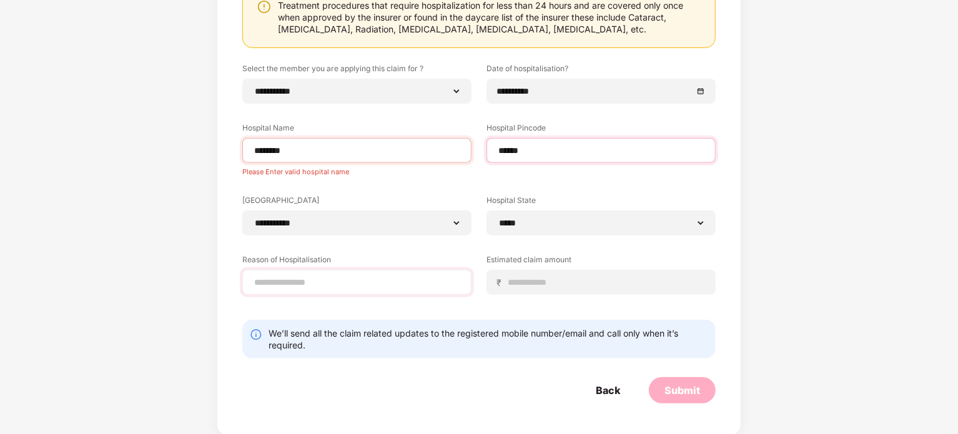
type input "******"
click at [305, 286] on input at bounding box center [357, 282] width 208 height 13
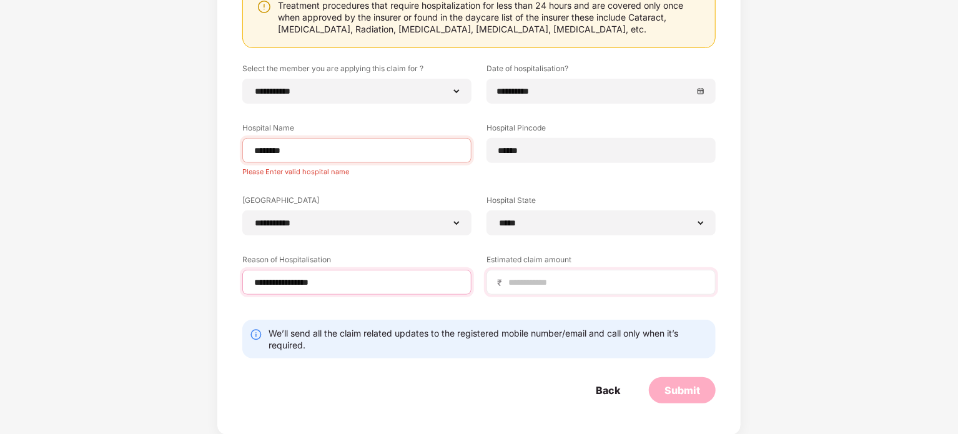
type input "**********"
click at [633, 287] on input at bounding box center [606, 282] width 198 height 13
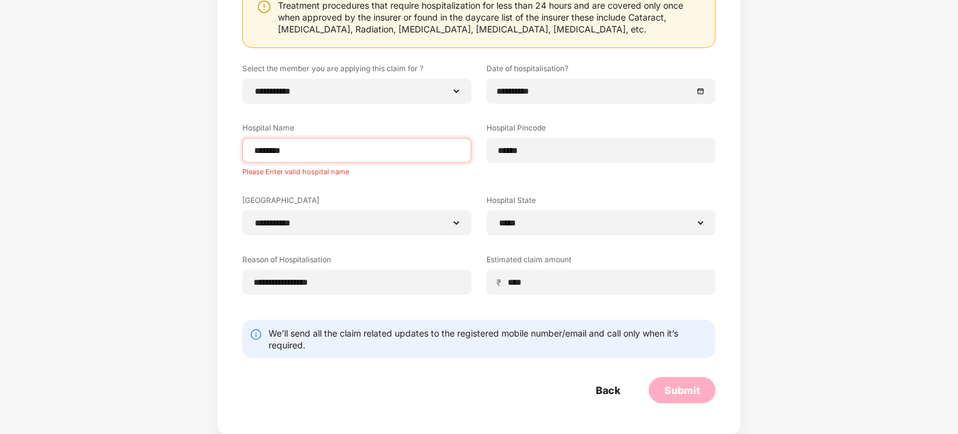
click at [521, 391] on div "Back Submit" at bounding box center [478, 390] width 473 height 26
drag, startPoint x: 535, startPoint y: 286, endPoint x: 490, endPoint y: 282, distance: 45.7
click at [490, 282] on div "₹ ****" at bounding box center [600, 282] width 229 height 25
type input "****"
click at [502, 351] on div "We’ll send all the claim related updates to the registered mobile number/email …" at bounding box center [478, 339] width 473 height 39
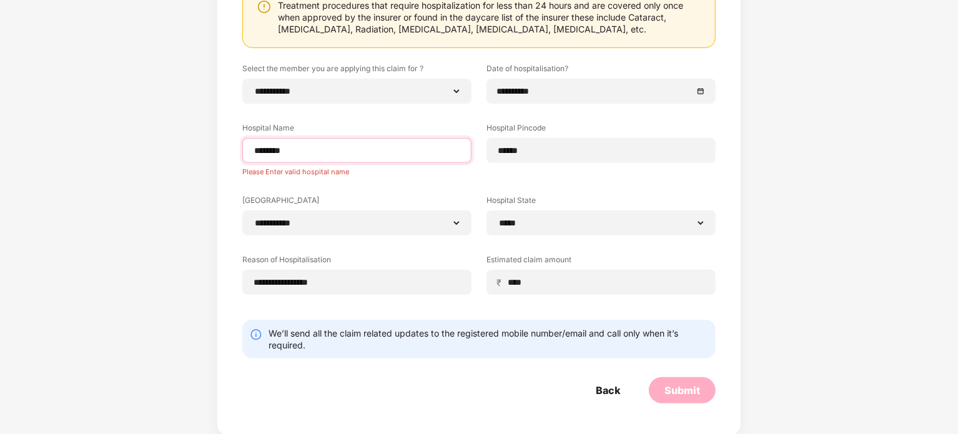
click at [308, 151] on input "********" at bounding box center [357, 150] width 208 height 13
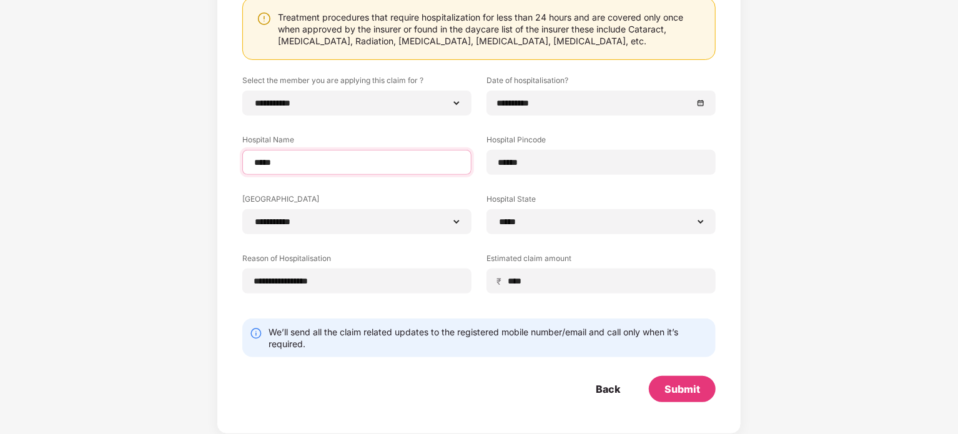
scroll to position [152, 0]
type input "****"
click at [659, 391] on div "Submit" at bounding box center [682, 390] width 67 height 26
click at [686, 394] on div "Submit" at bounding box center [682, 390] width 36 height 14
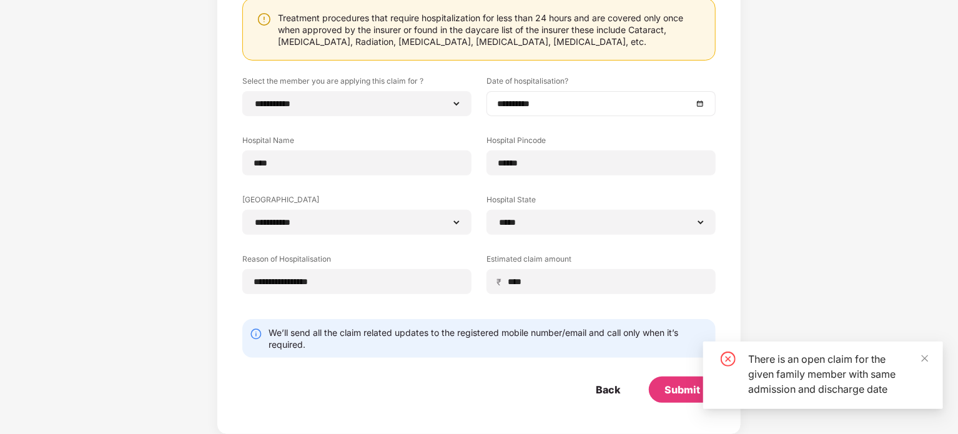
click at [547, 95] on div "**********" at bounding box center [600, 103] width 229 height 25
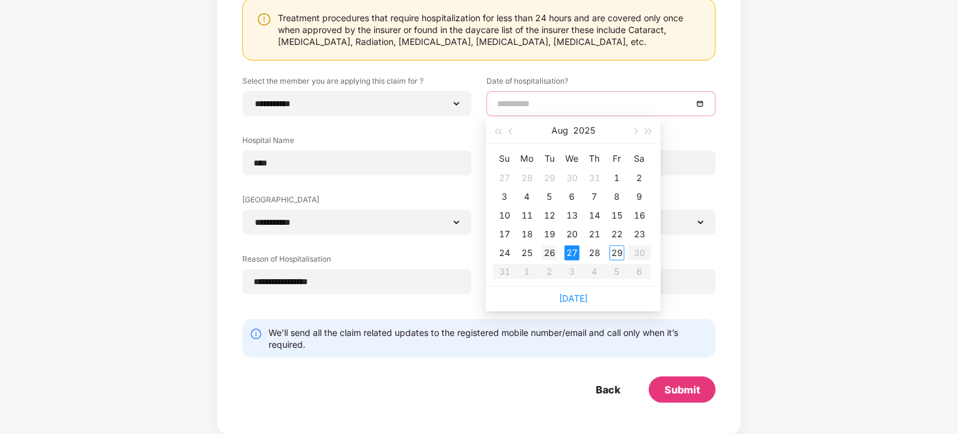
click at [549, 251] on div "26" at bounding box center [549, 252] width 15 height 15
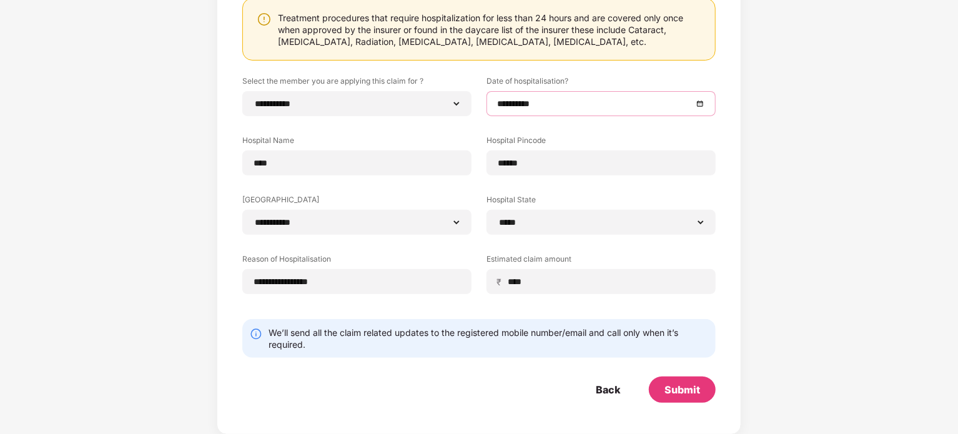
click at [541, 112] on div "**********" at bounding box center [600, 103] width 229 height 25
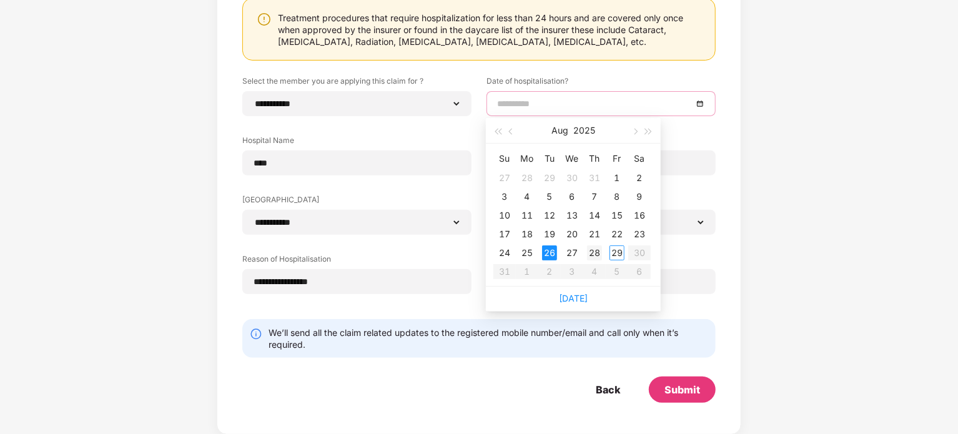
type input "**********"
click at [586, 252] on td "28" at bounding box center [594, 253] width 22 height 19
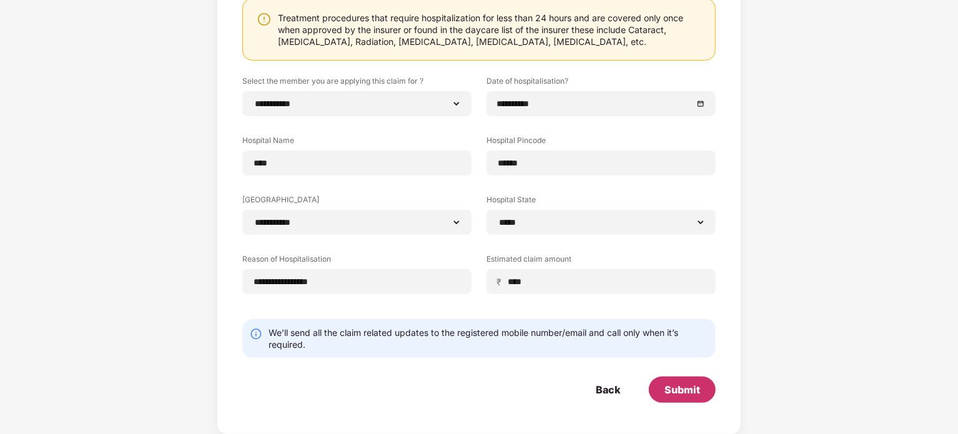
click at [676, 389] on div "Submit" at bounding box center [682, 390] width 36 height 14
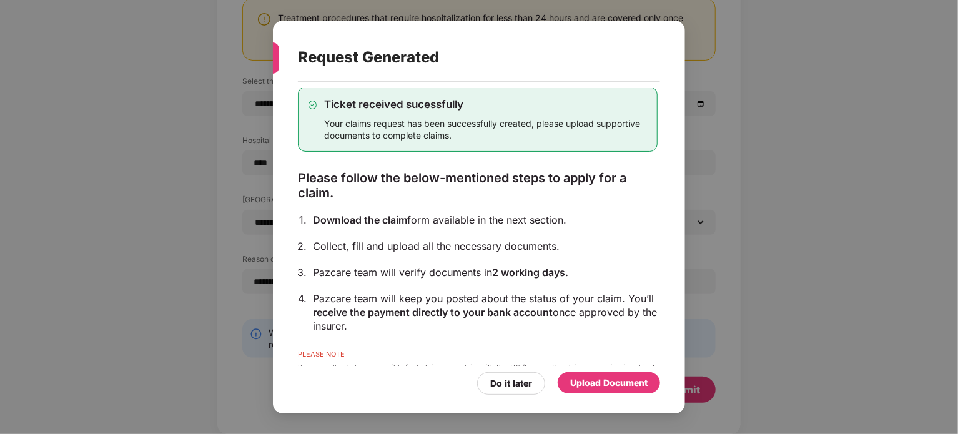
scroll to position [67, 0]
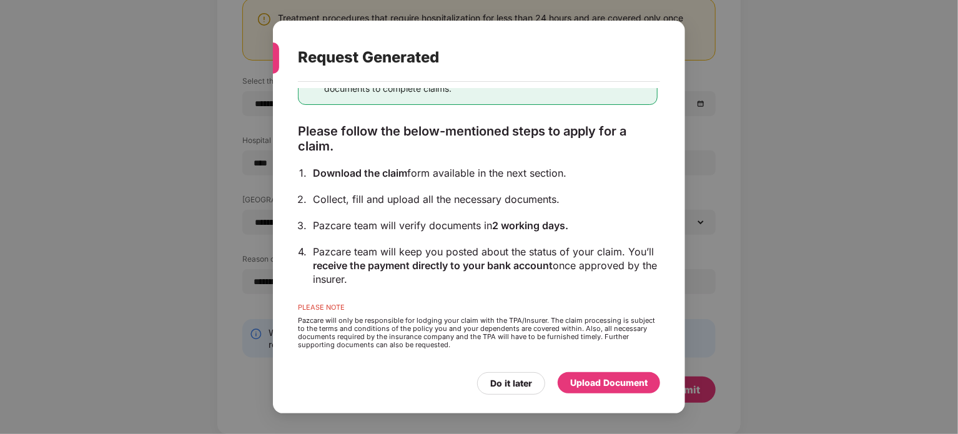
click at [600, 385] on div "Upload Document" at bounding box center [608, 383] width 77 height 14
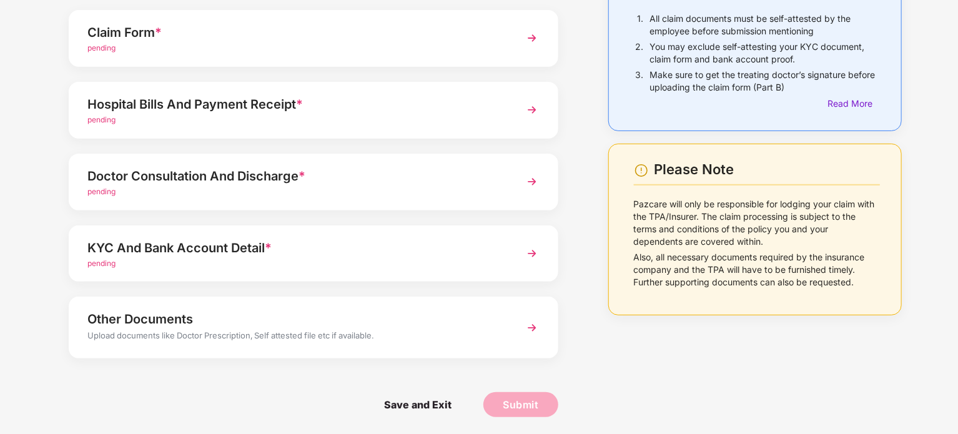
scroll to position [117, 0]
click at [185, 328] on div "Upload documents like Doctor Prescription, Self attested file etc if available." at bounding box center [294, 336] width 414 height 16
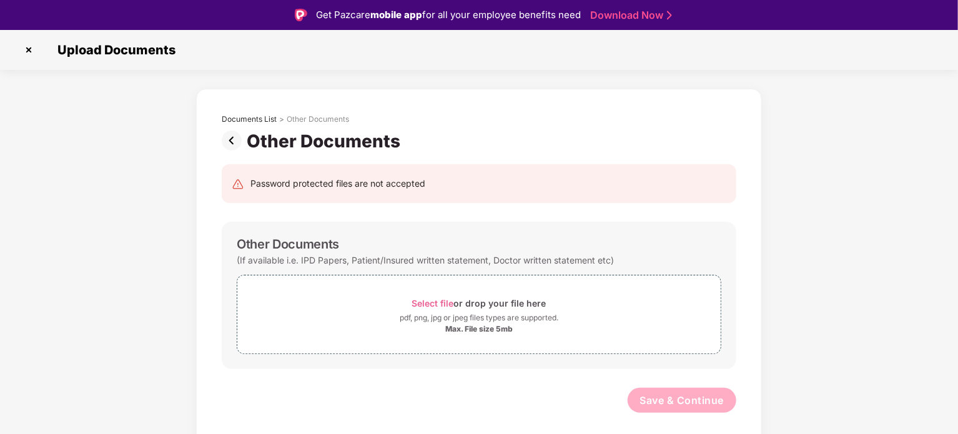
scroll to position [0, 0]
click at [460, 318] on div "pdf, png, jpg or jpeg files types are supported." at bounding box center [479, 318] width 159 height 12
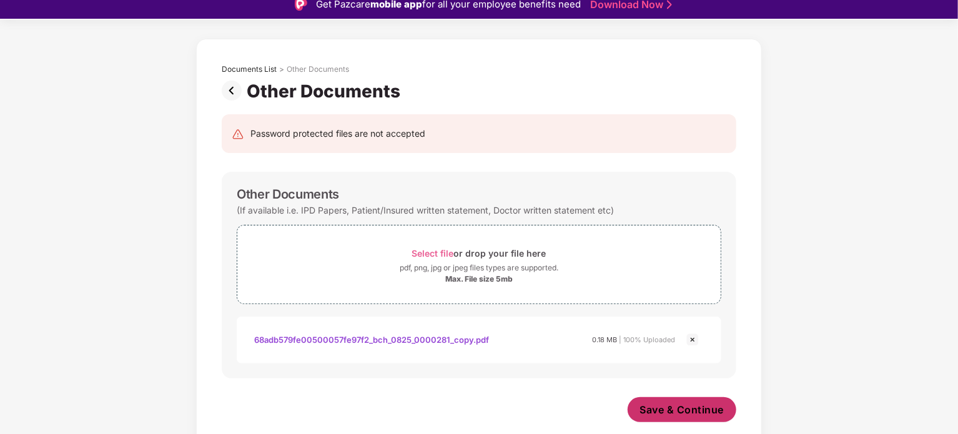
scroll to position [30, 0]
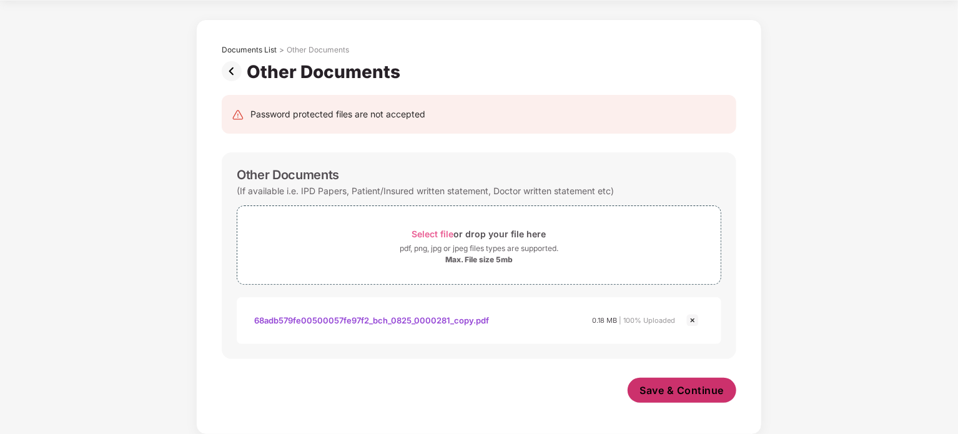
click at [664, 384] on span "Save & Continue" at bounding box center [682, 390] width 84 height 14
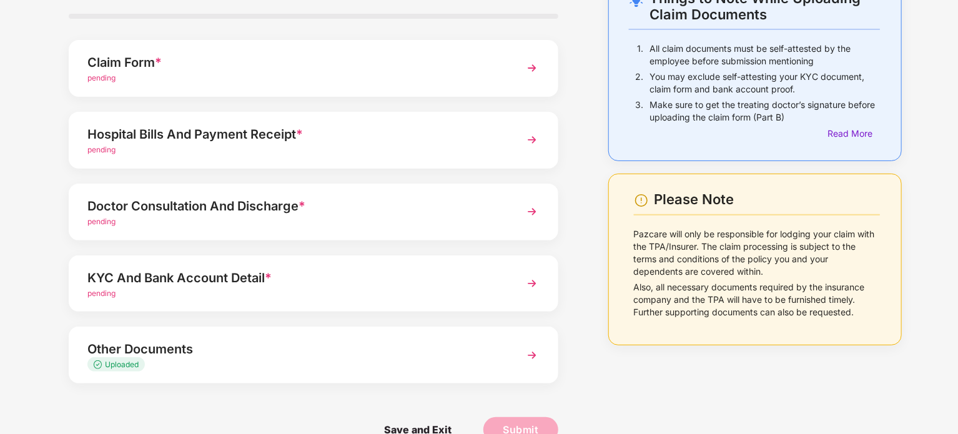
scroll to position [112, 0]
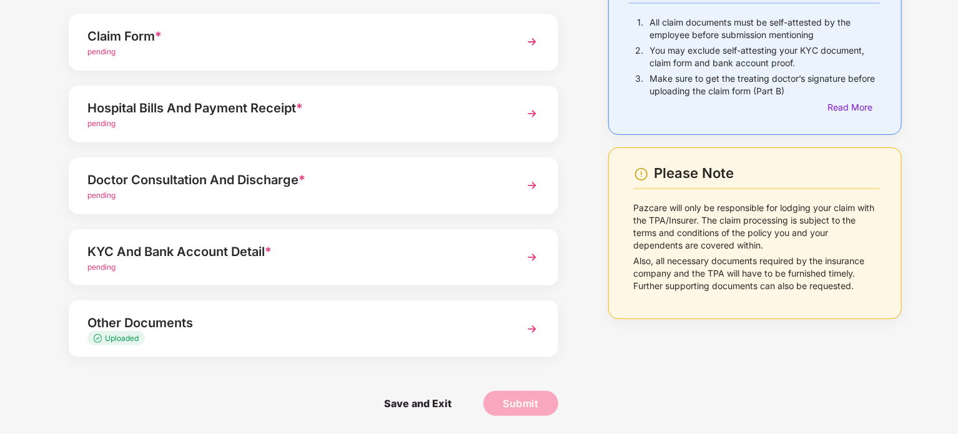
click at [312, 384] on div "Save and Exit Submit" at bounding box center [314, 403] width 490 height 62
click at [597, 396] on div "Things to Note While Uploading Claim Documents 1. All claim documents must be s…" at bounding box center [755, 190] width 331 height 488
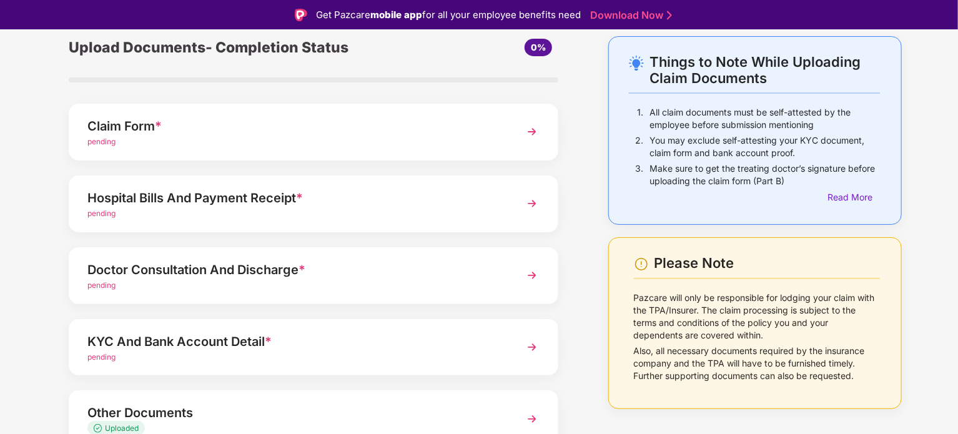
scroll to position [50, 0]
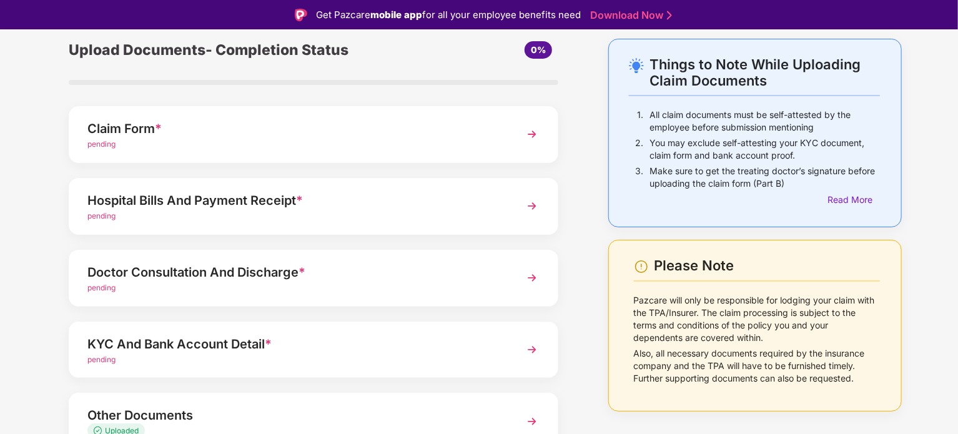
click at [176, 141] on div "pending" at bounding box center [294, 145] width 414 height 12
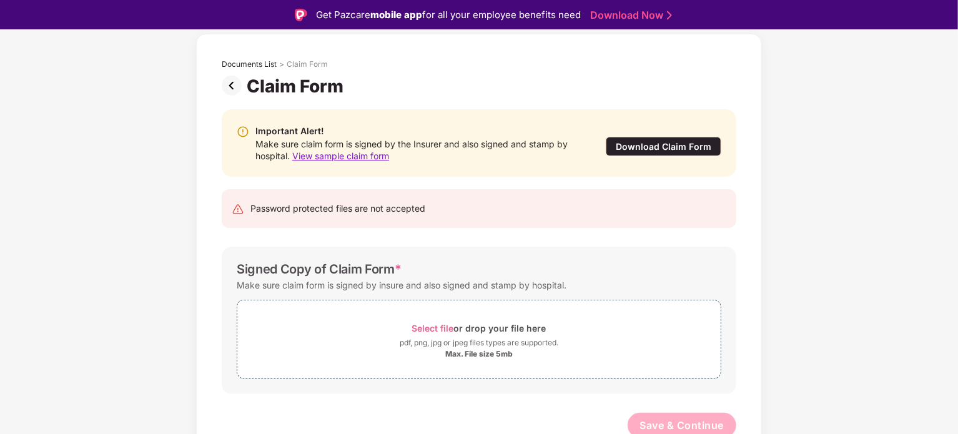
scroll to position [60, 0]
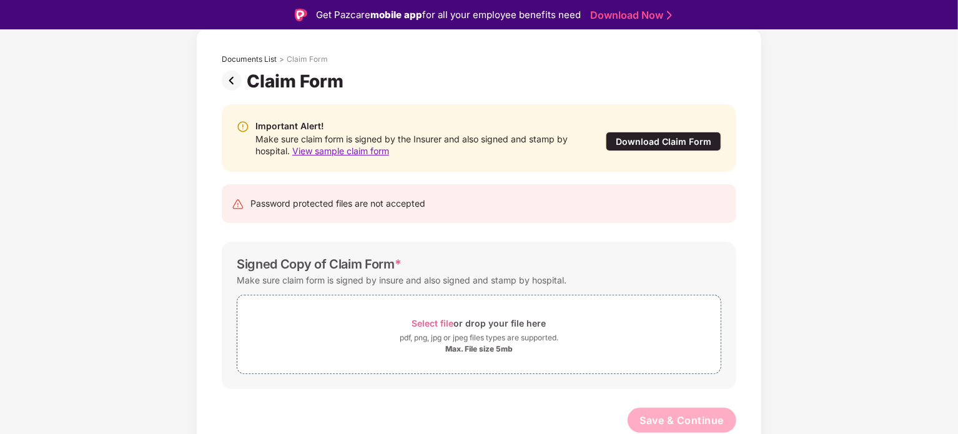
click at [334, 151] on span "View sample claim form" at bounding box center [340, 151] width 97 height 11
click at [233, 82] on img at bounding box center [234, 81] width 25 height 20
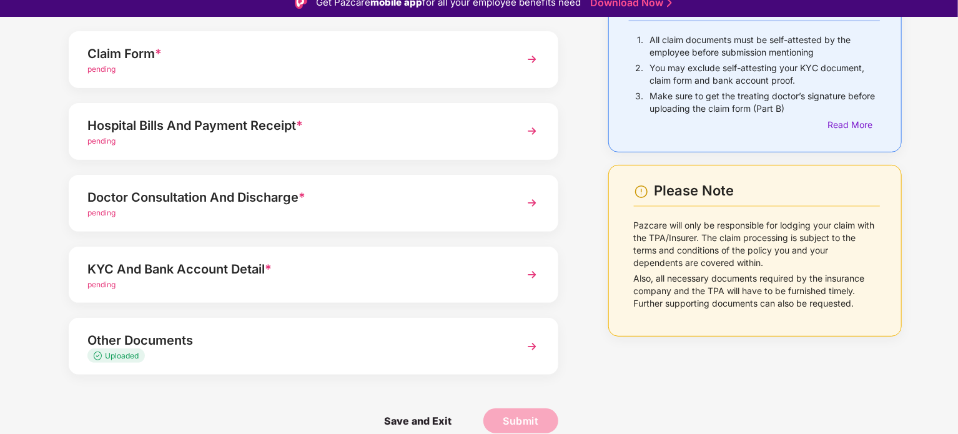
scroll to position [30, 0]
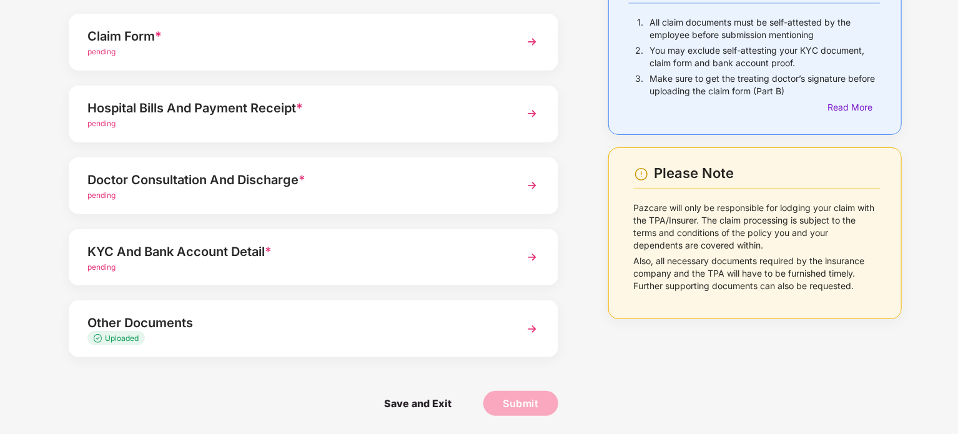
click at [187, 262] on div "pending" at bounding box center [294, 268] width 414 height 12
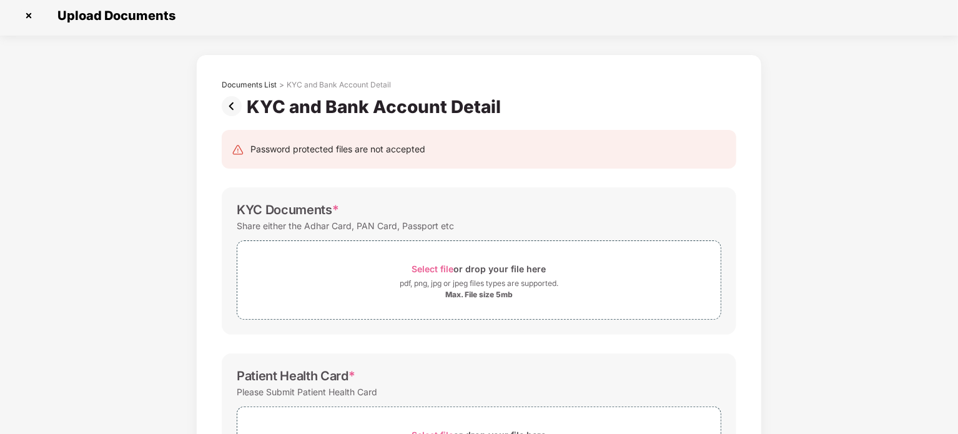
scroll to position [0, 0]
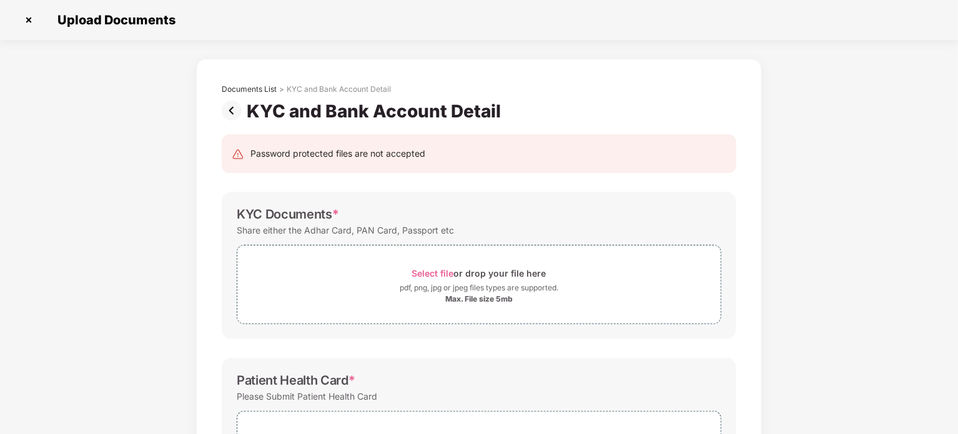
click at [236, 115] on img at bounding box center [234, 111] width 25 height 20
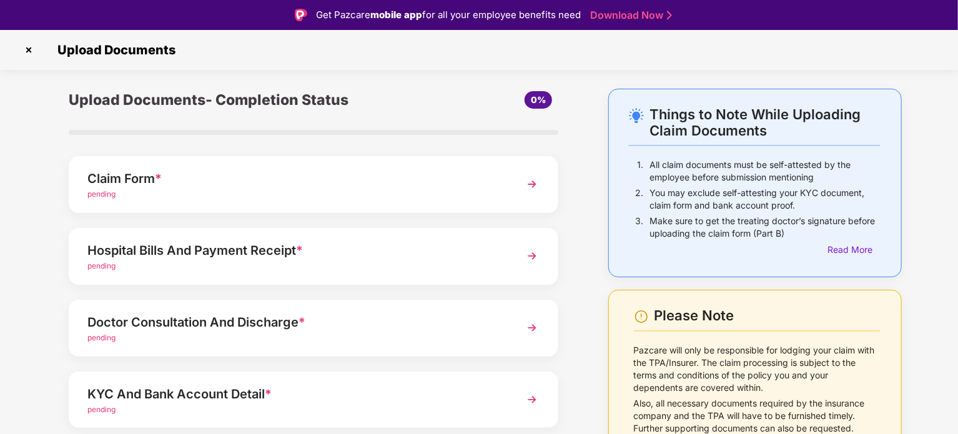
click at [32, 46] on img at bounding box center [29, 50] width 20 height 20
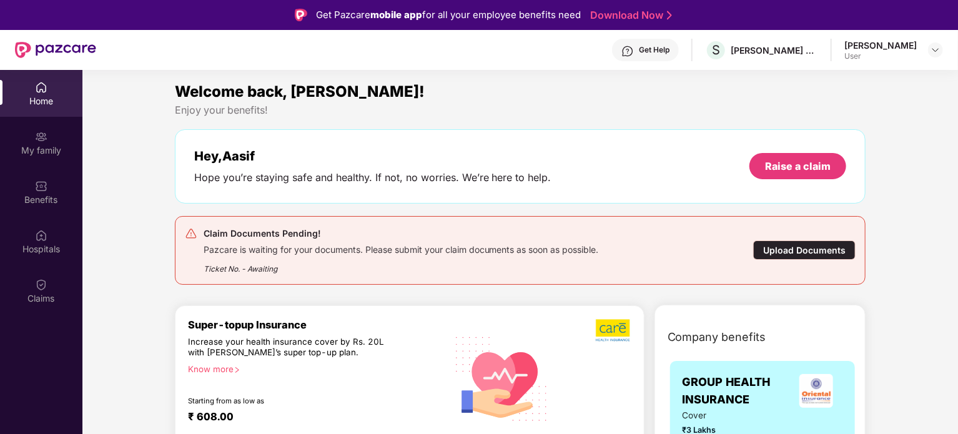
drag, startPoint x: 52, startPoint y: 92, endPoint x: 139, endPoint y: 147, distance: 102.7
click at [52, 92] on div "Home" at bounding box center [41, 93] width 82 height 47
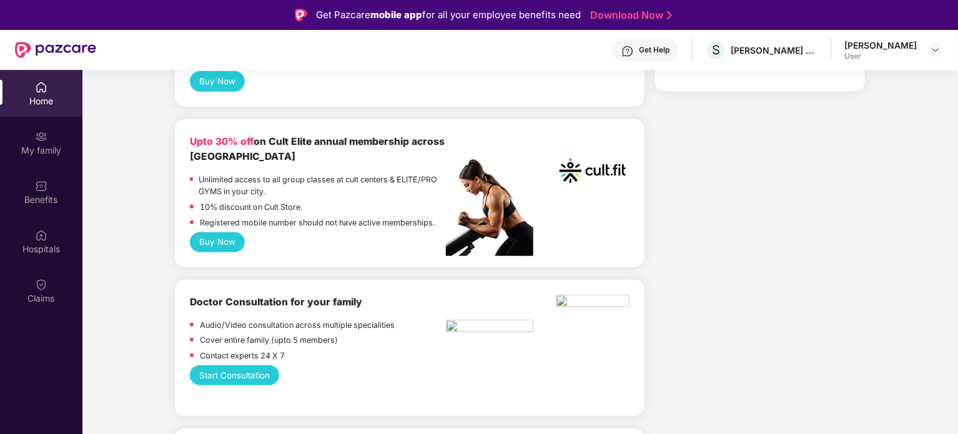
scroll to position [500, 0]
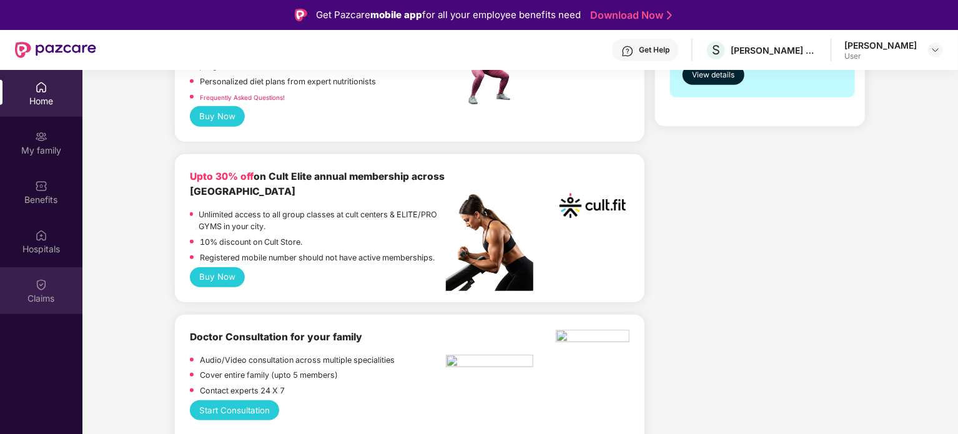
click at [46, 284] on img at bounding box center [41, 285] width 12 height 12
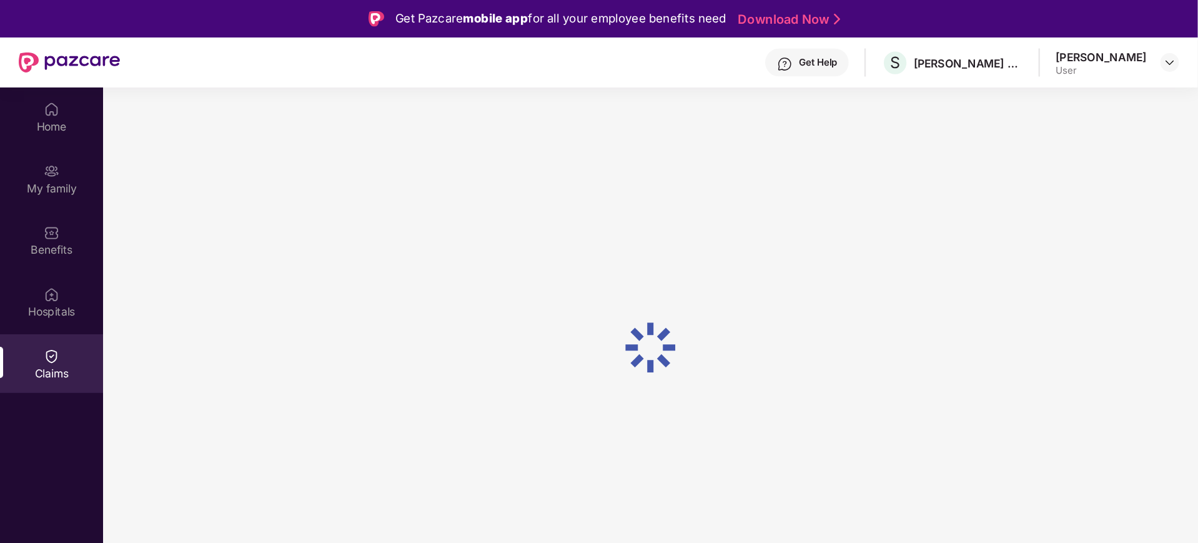
scroll to position [0, 0]
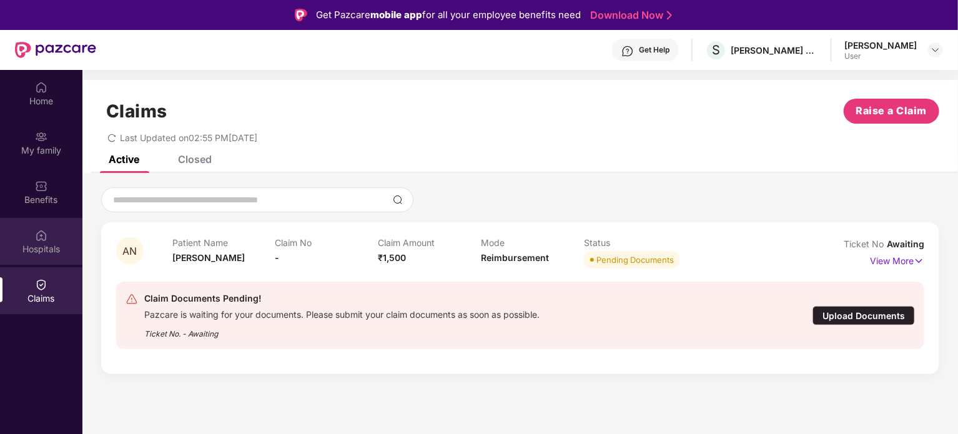
click at [50, 244] on div "Hospitals" at bounding box center [41, 249] width 82 height 12
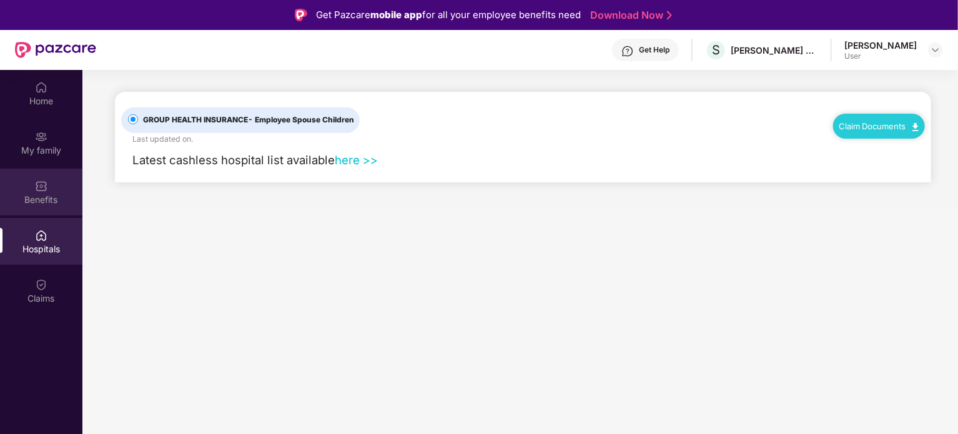
click at [44, 186] on img at bounding box center [41, 186] width 12 height 12
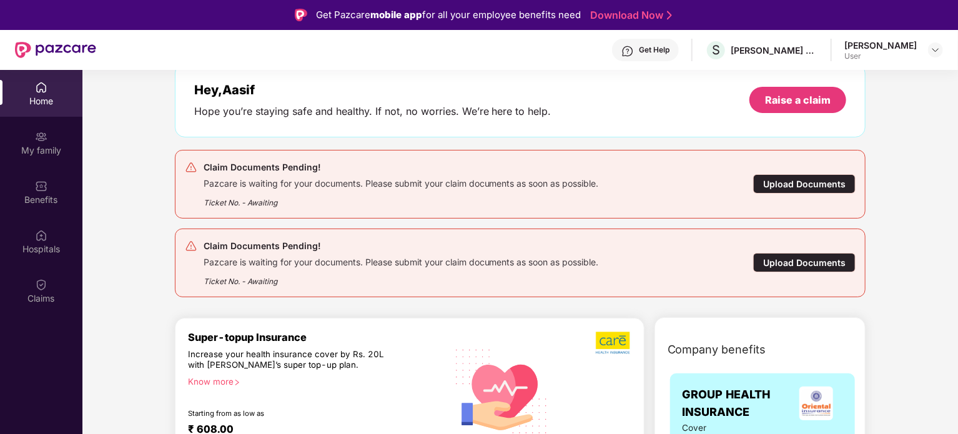
scroll to position [62, 0]
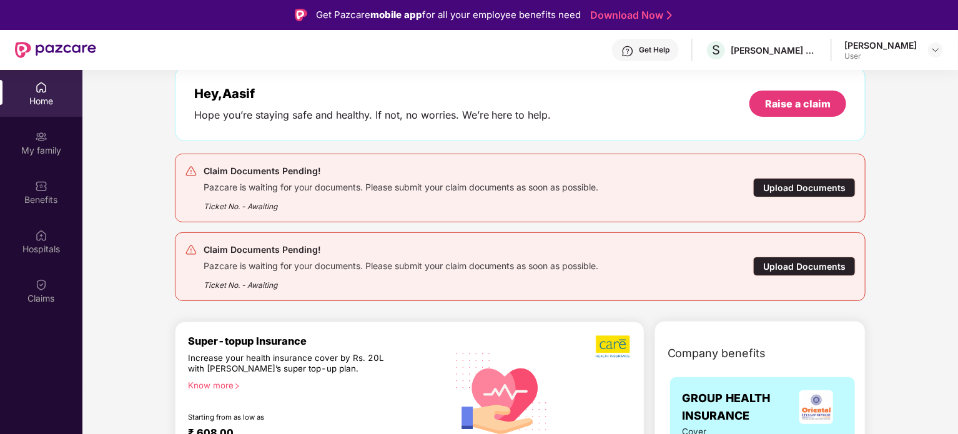
click at [265, 191] on div "Pazcare is waiting for your documents. Please submit your claim documents as so…" at bounding box center [401, 186] width 395 height 14
click at [781, 189] on div "Upload Documents" at bounding box center [804, 187] width 102 height 19
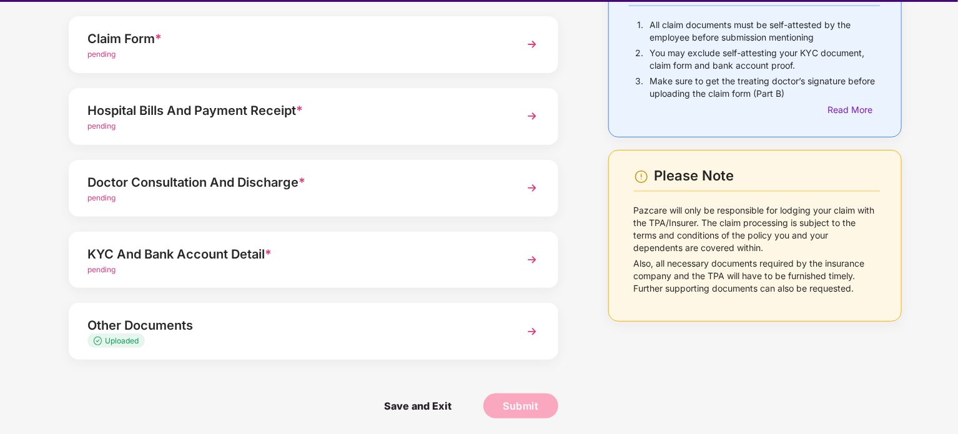
scroll to position [30, 0]
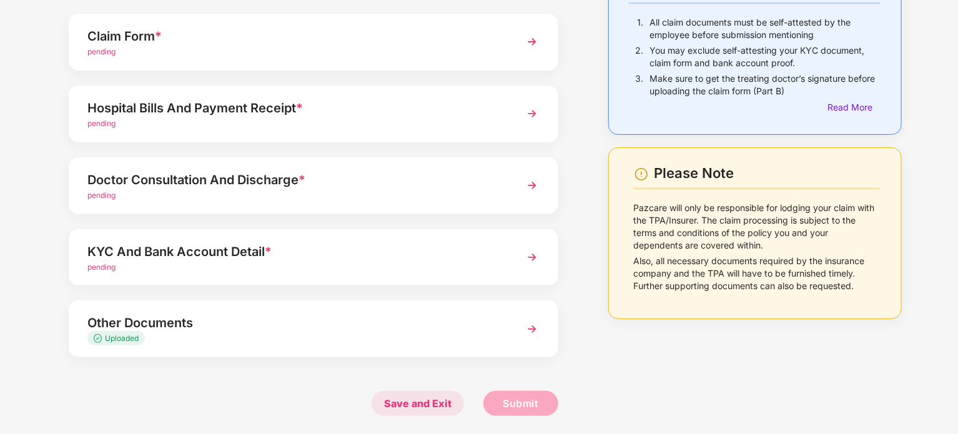
click at [427, 403] on span "Save and Exit" at bounding box center [418, 403] width 92 height 25
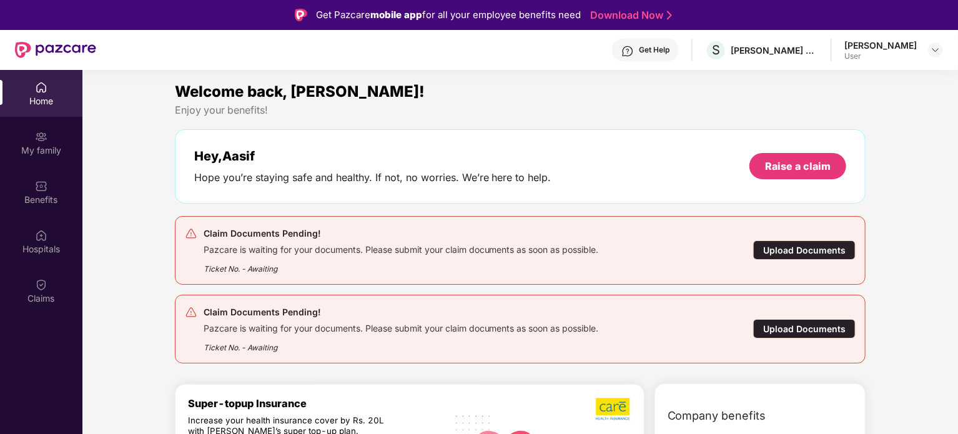
click at [784, 250] on div "Upload Documents" at bounding box center [804, 249] width 102 height 19
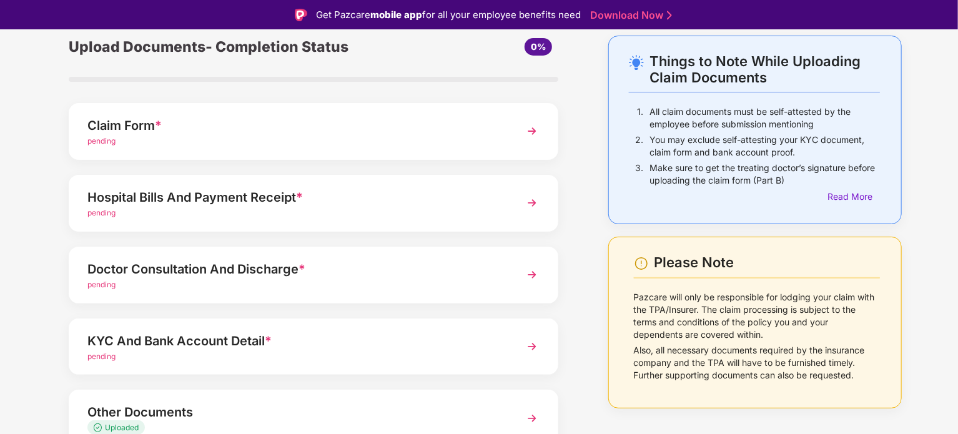
scroll to position [50, 0]
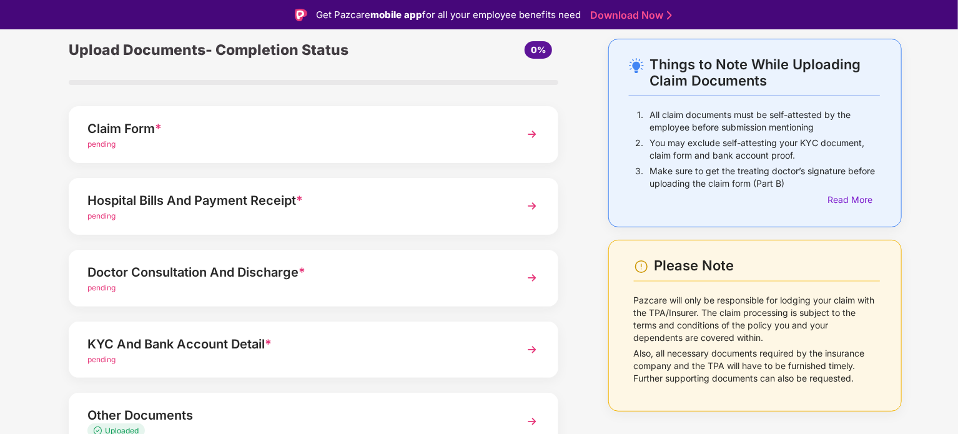
click at [205, 132] on div "Claim Form *" at bounding box center [294, 129] width 414 height 20
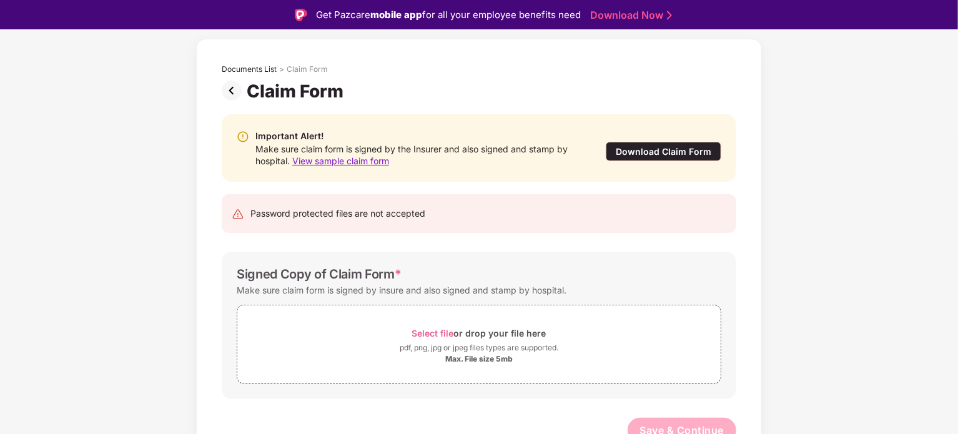
click at [357, 161] on span "View sample claim form" at bounding box center [340, 161] width 97 height 11
click at [235, 89] on img at bounding box center [234, 91] width 25 height 20
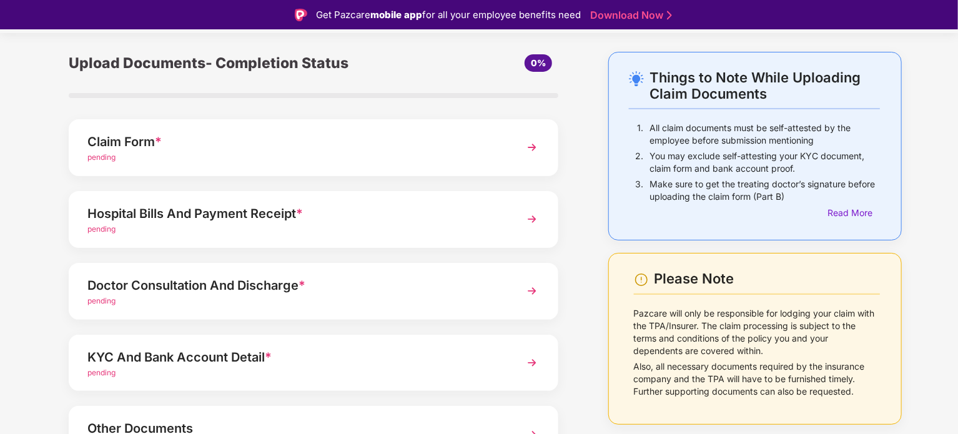
scroll to position [112, 0]
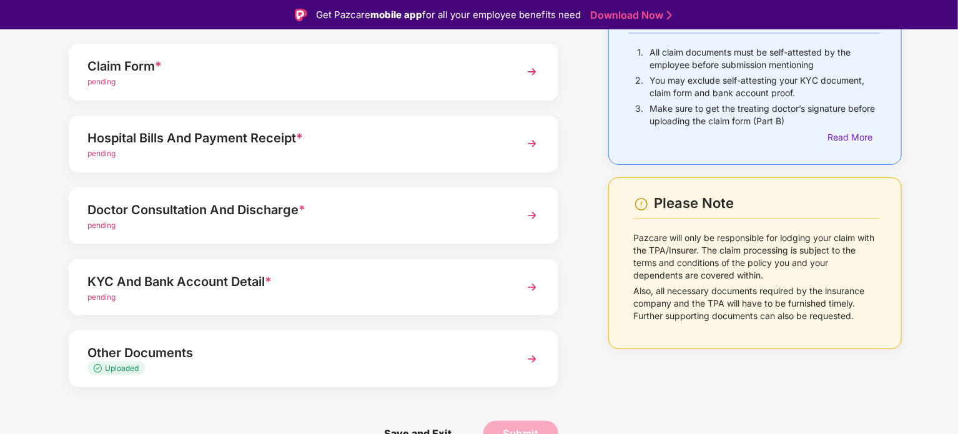
click at [175, 157] on div "pending" at bounding box center [294, 154] width 414 height 12
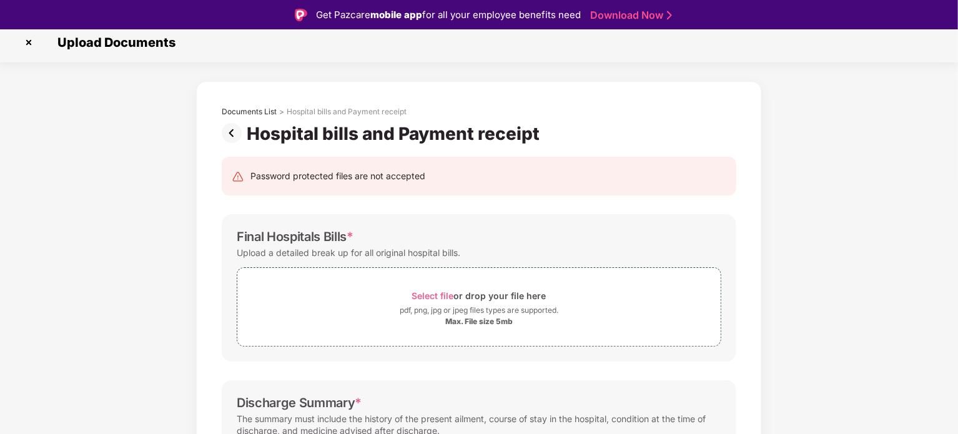
scroll to position [0, 0]
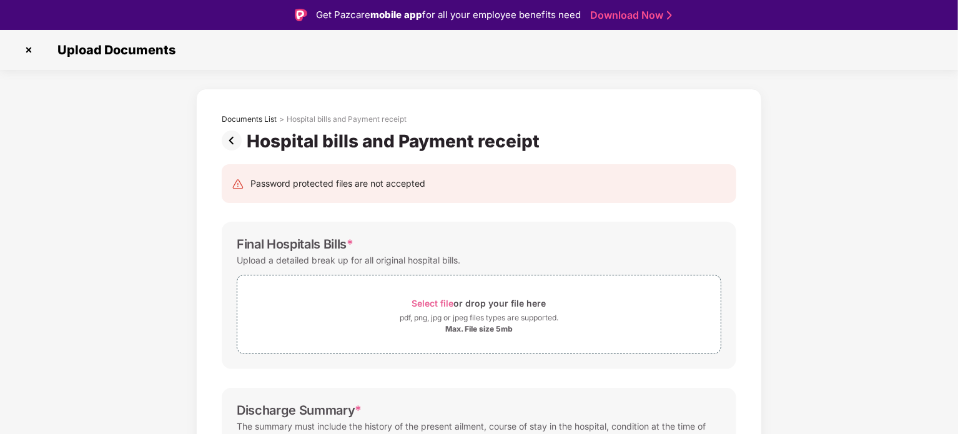
click at [229, 129] on div "Documents List > Hospital bills and Payment receipt" at bounding box center [479, 122] width 515 height 16
click at [232, 142] on img at bounding box center [234, 141] width 25 height 20
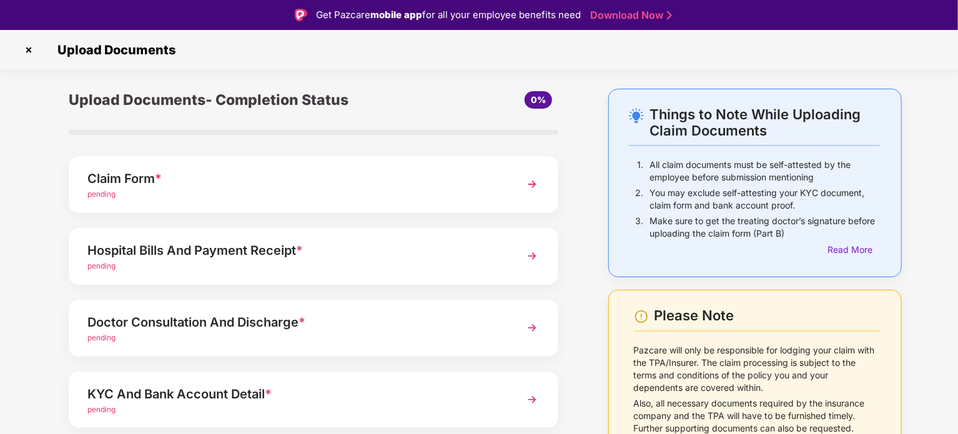
click at [146, 250] on div "Hospital Bills And Payment Receipt *" at bounding box center [294, 250] width 414 height 20
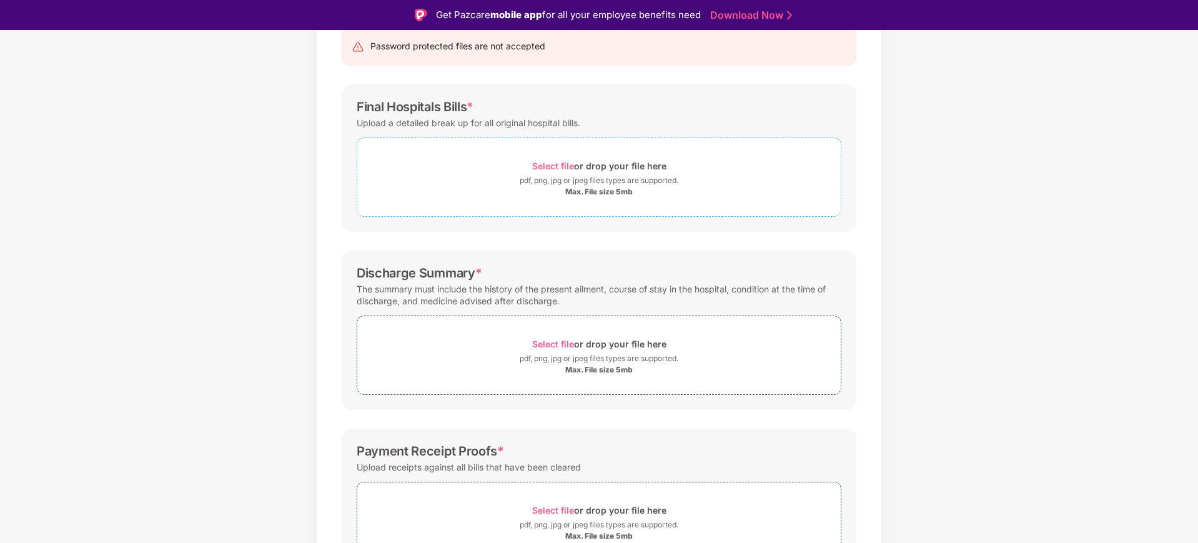
scroll to position [141, 0]
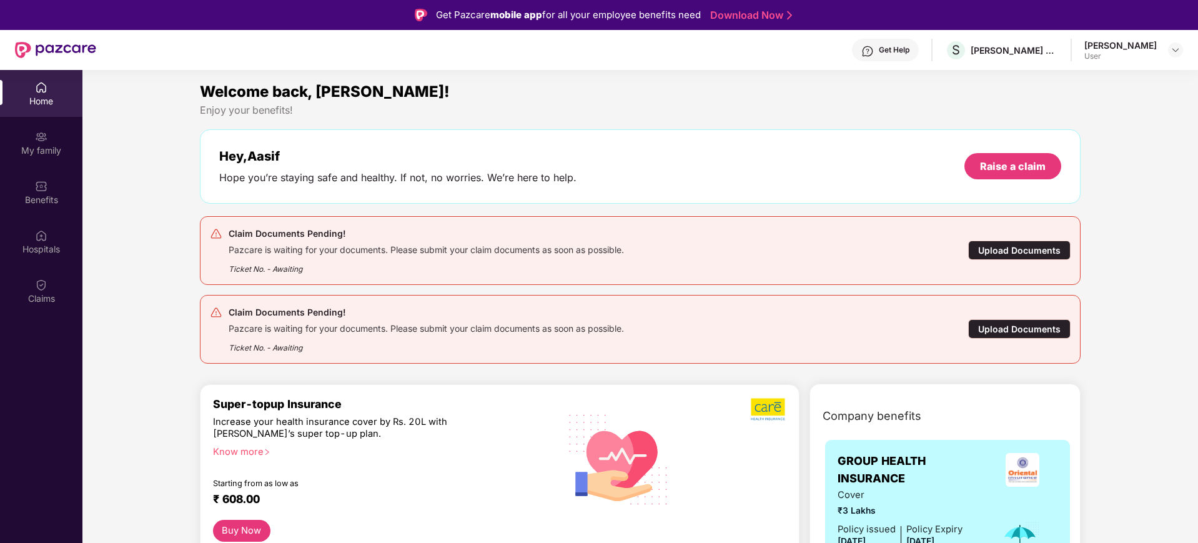
click at [957, 239] on div "Claim Documents Pending! Pazcare is waiting for your documents. Please submit y…" at bounding box center [640, 250] width 861 height 49
click at [957, 249] on div "Upload Documents" at bounding box center [1019, 249] width 102 height 19
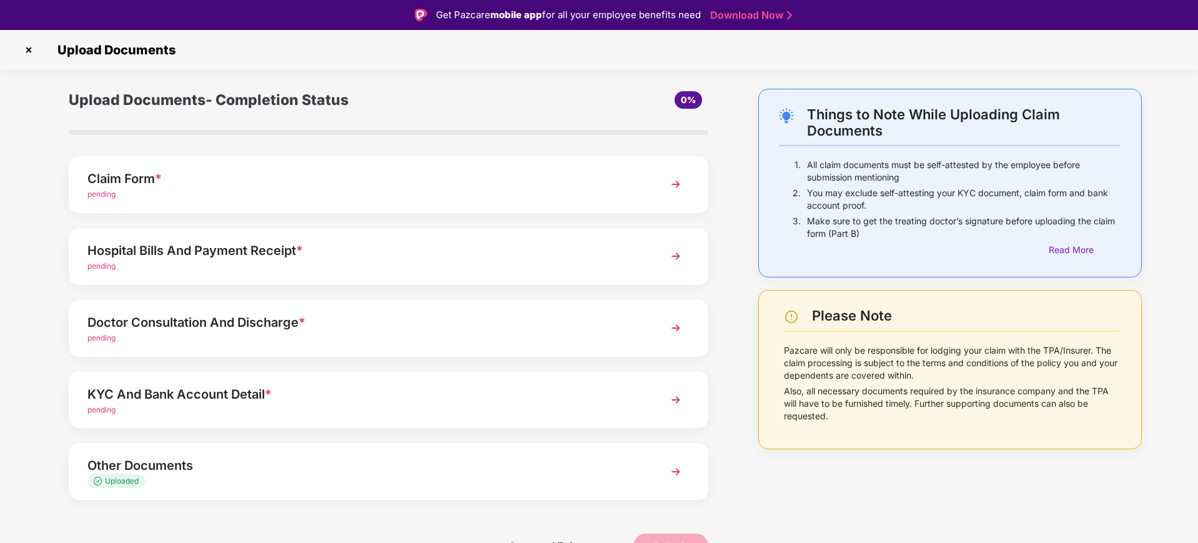
scroll to position [4, 0]
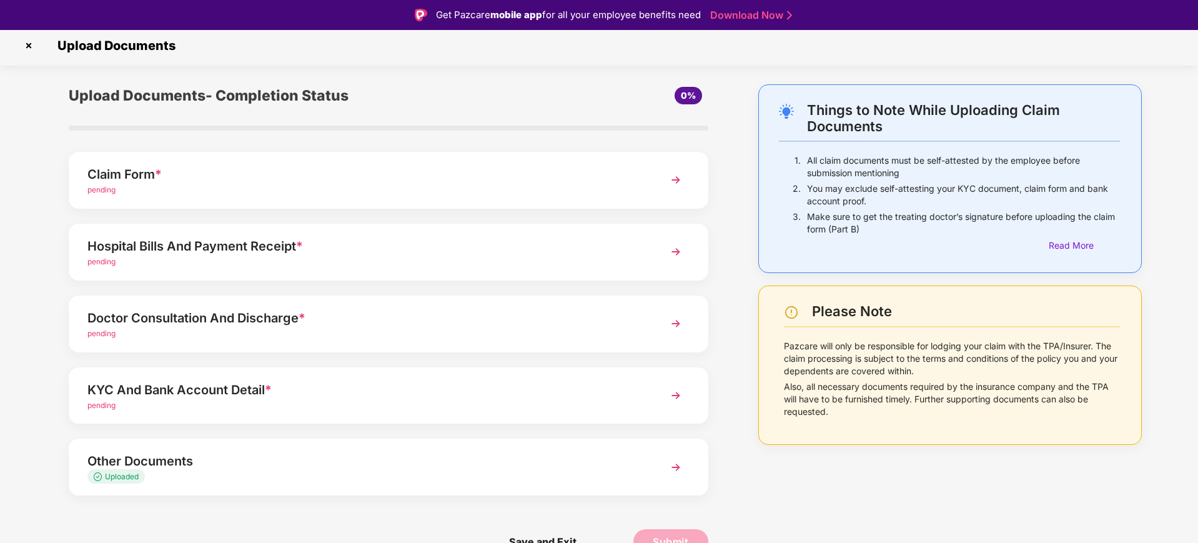
click at [187, 312] on div "Doctor Consultation And Discharge *" at bounding box center [362, 318] width 551 height 20
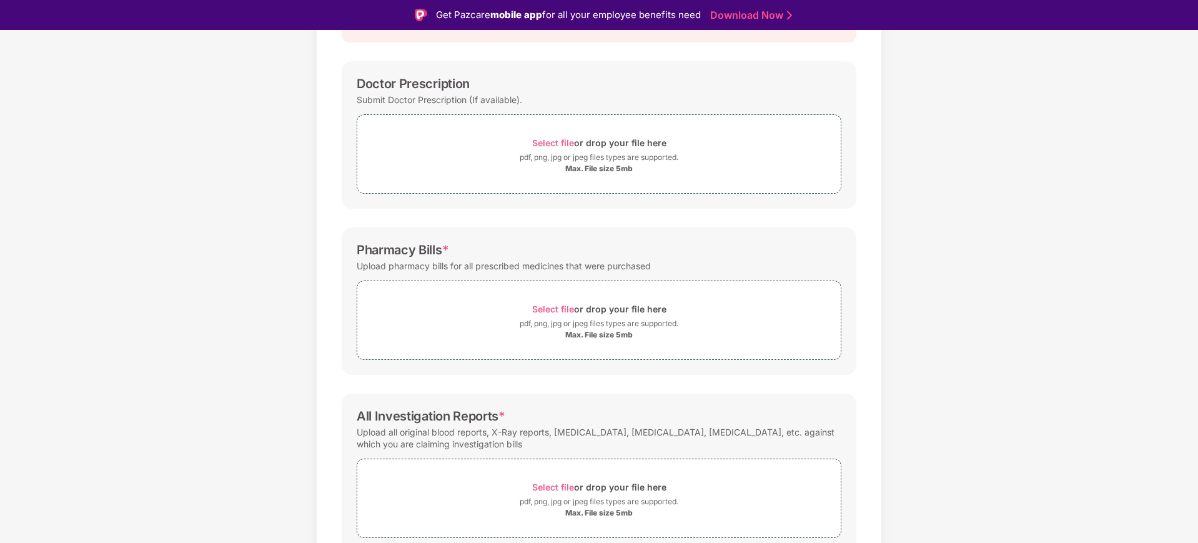
scroll to position [0, 0]
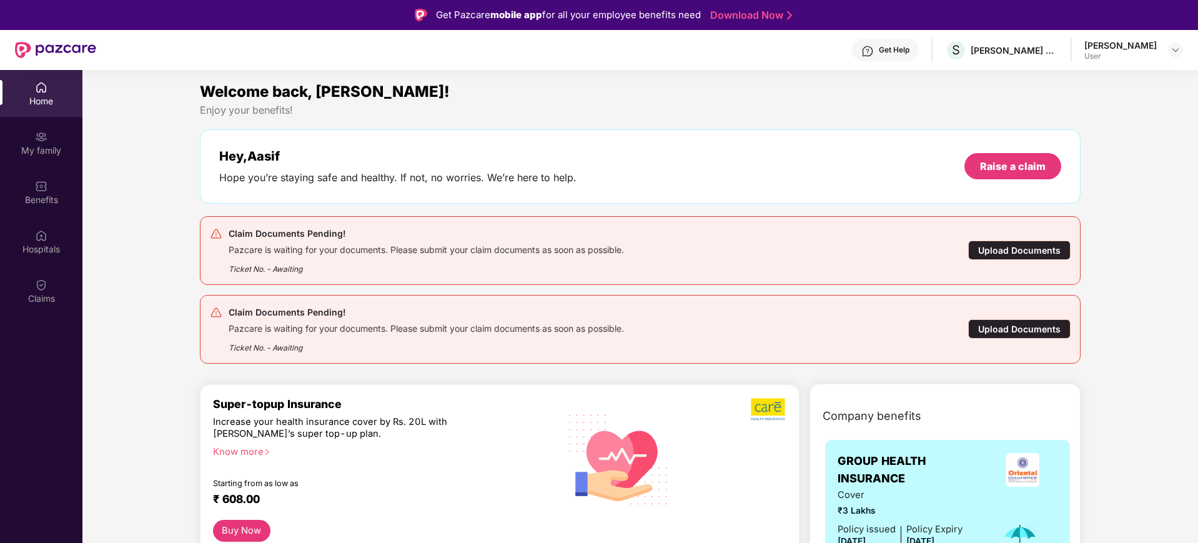
click at [957, 249] on div "Upload Documents" at bounding box center [1019, 249] width 102 height 19
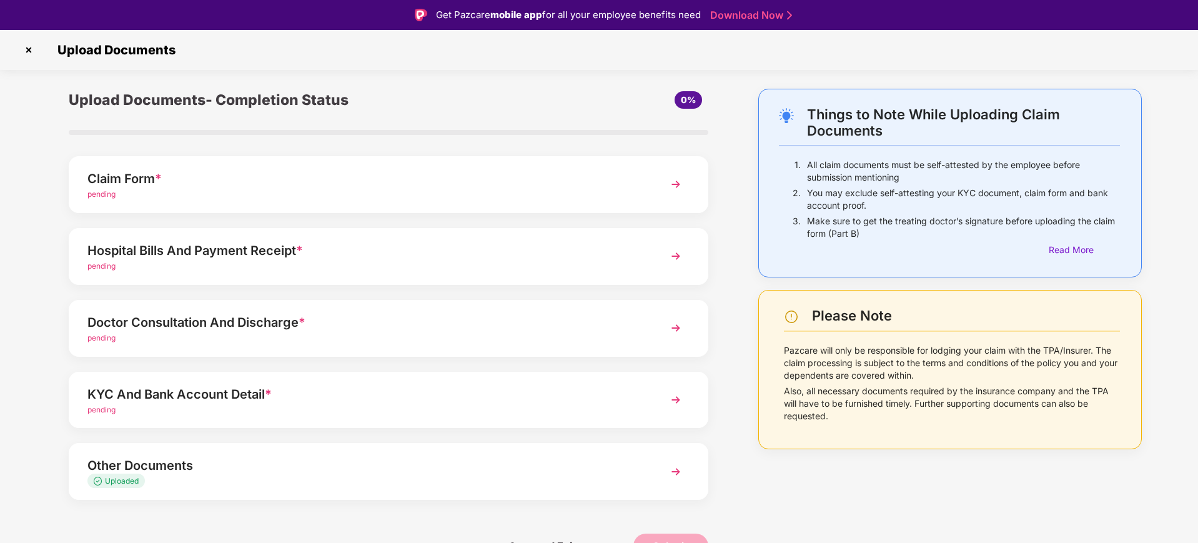
scroll to position [4, 0]
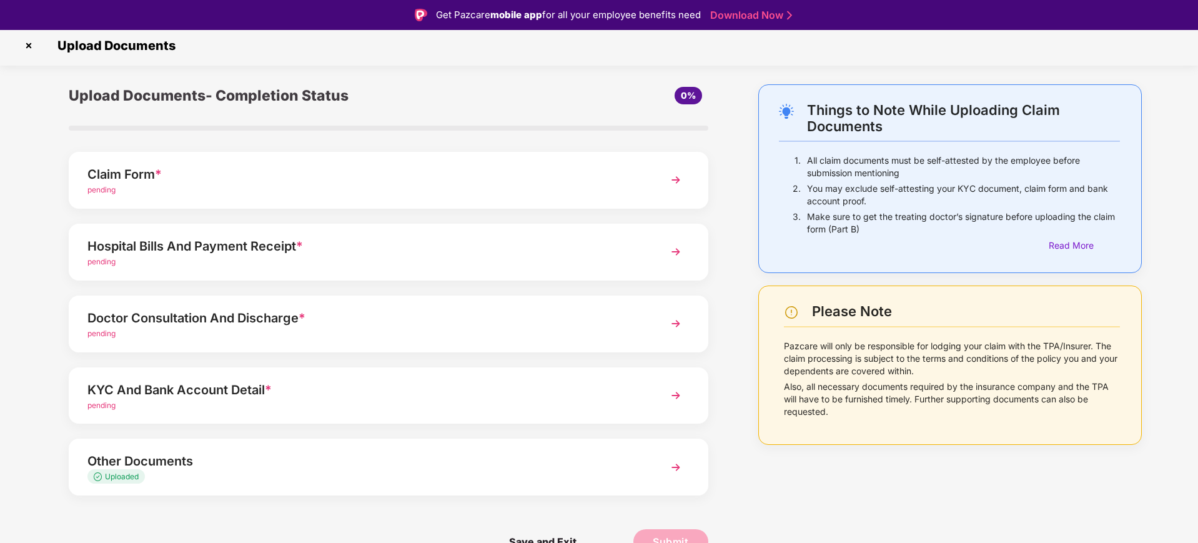
click at [216, 395] on div "KYC And Bank Account Detail *" at bounding box center [362, 390] width 551 height 20
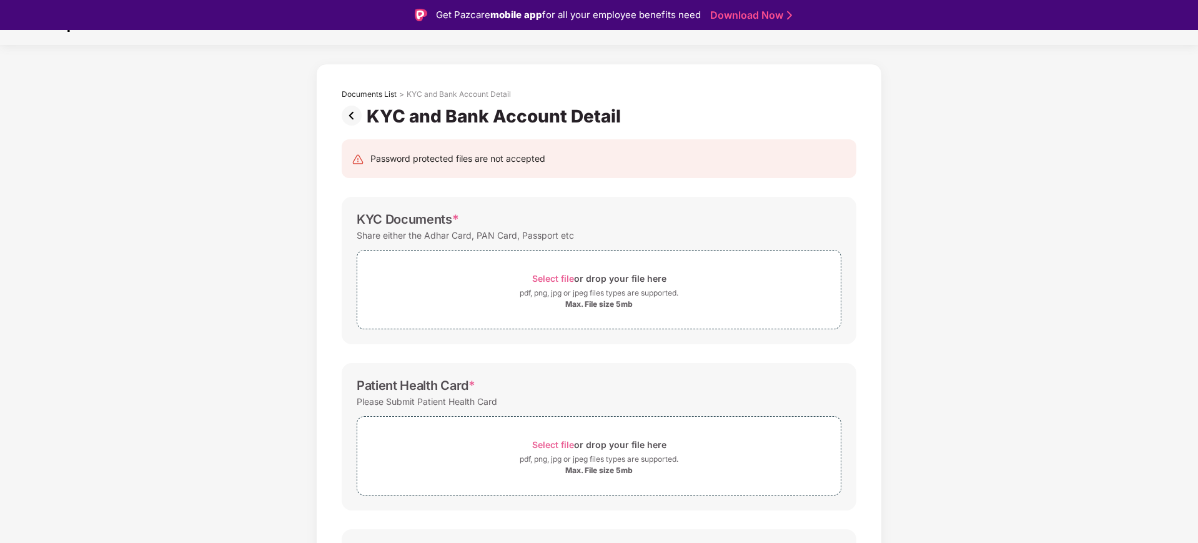
scroll to position [0, 0]
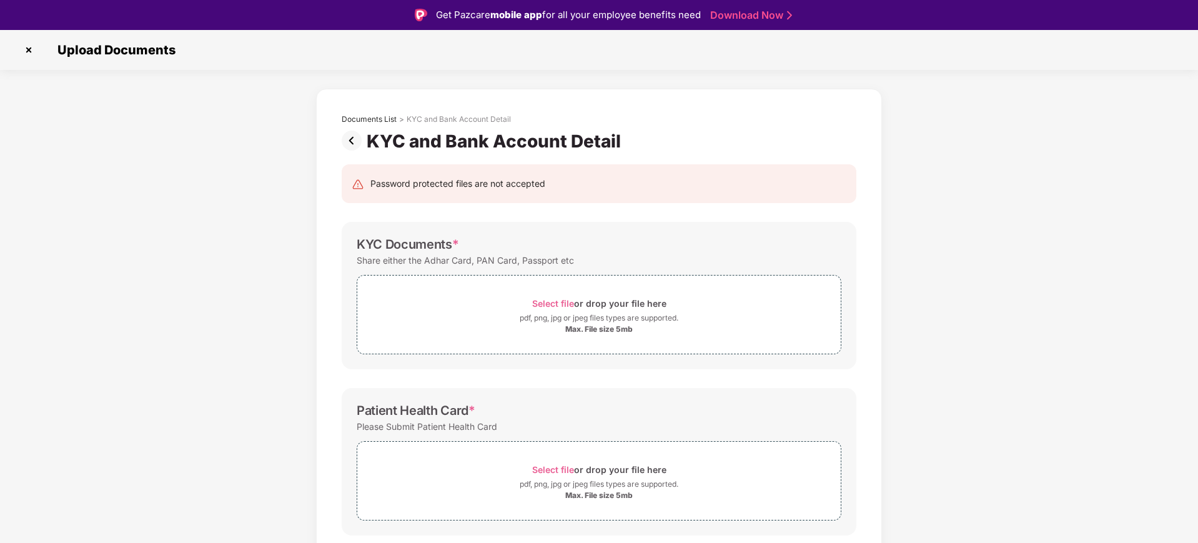
click at [351, 142] on img at bounding box center [354, 141] width 25 height 20
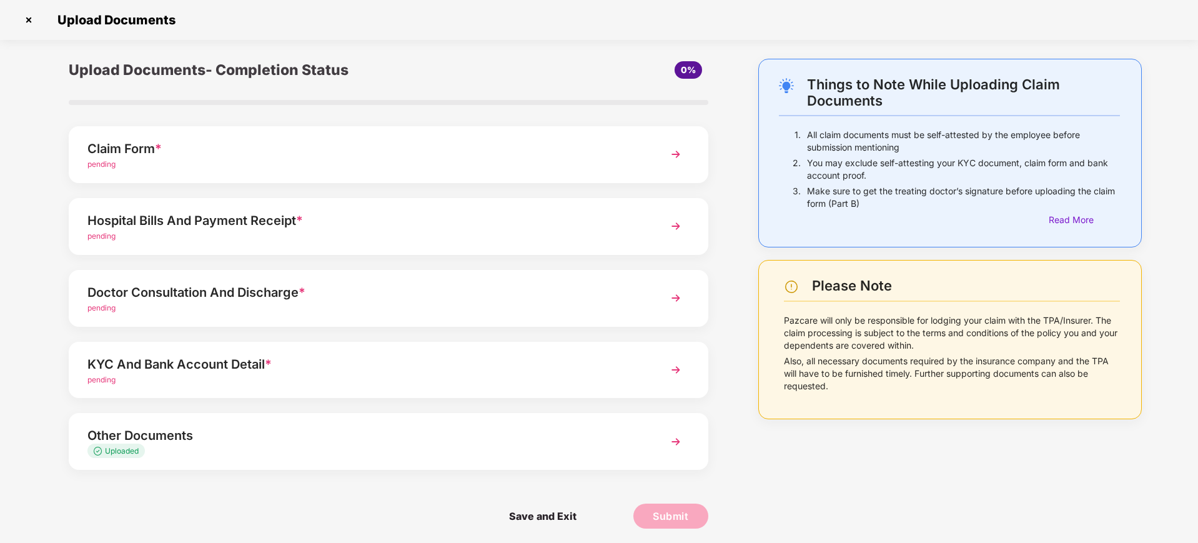
click at [157, 170] on div "Claim Form * pending" at bounding box center [389, 154] width 640 height 57
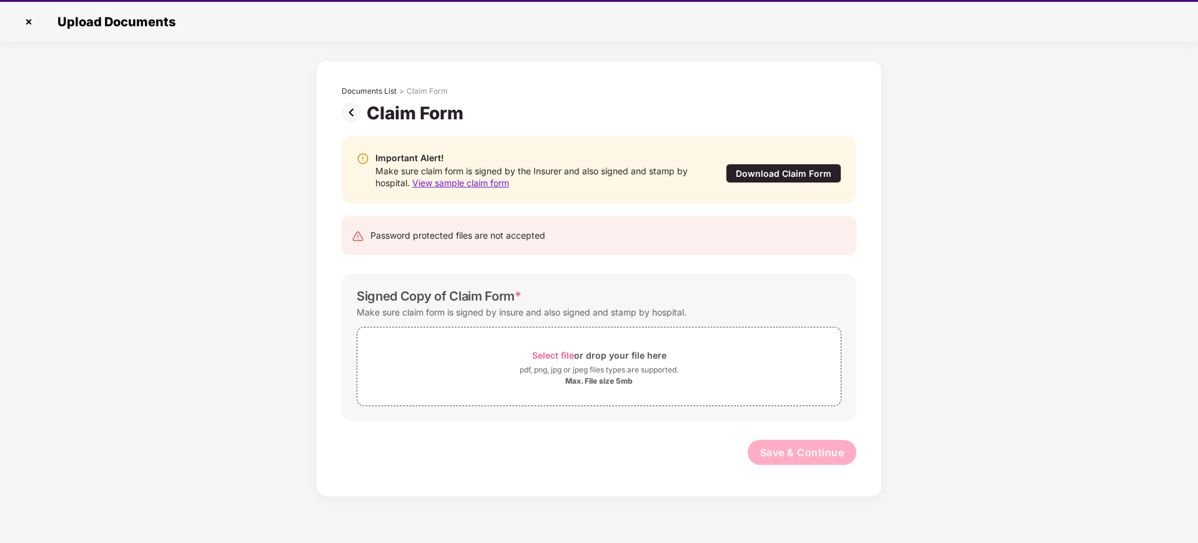
scroll to position [30, 0]
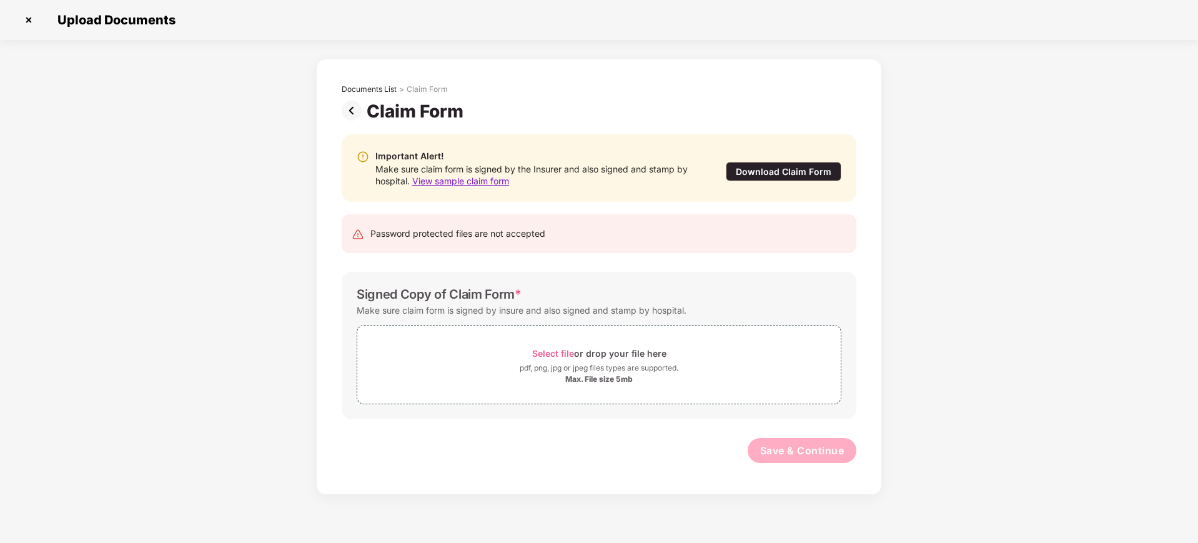
click at [786, 171] on div "Download Claim Form" at bounding box center [784, 171] width 116 height 19
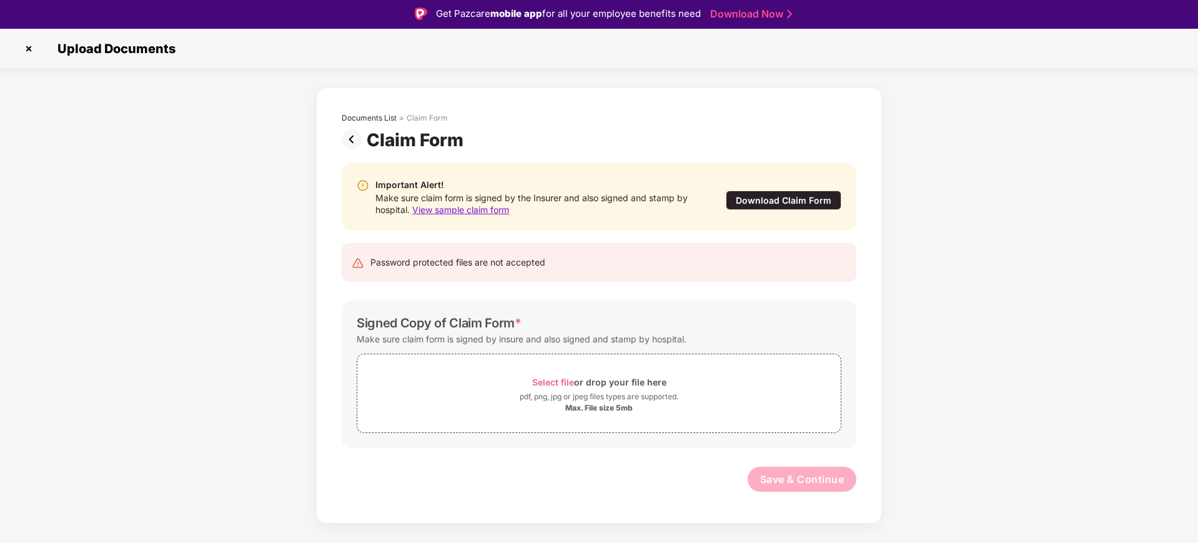
scroll to position [0, 0]
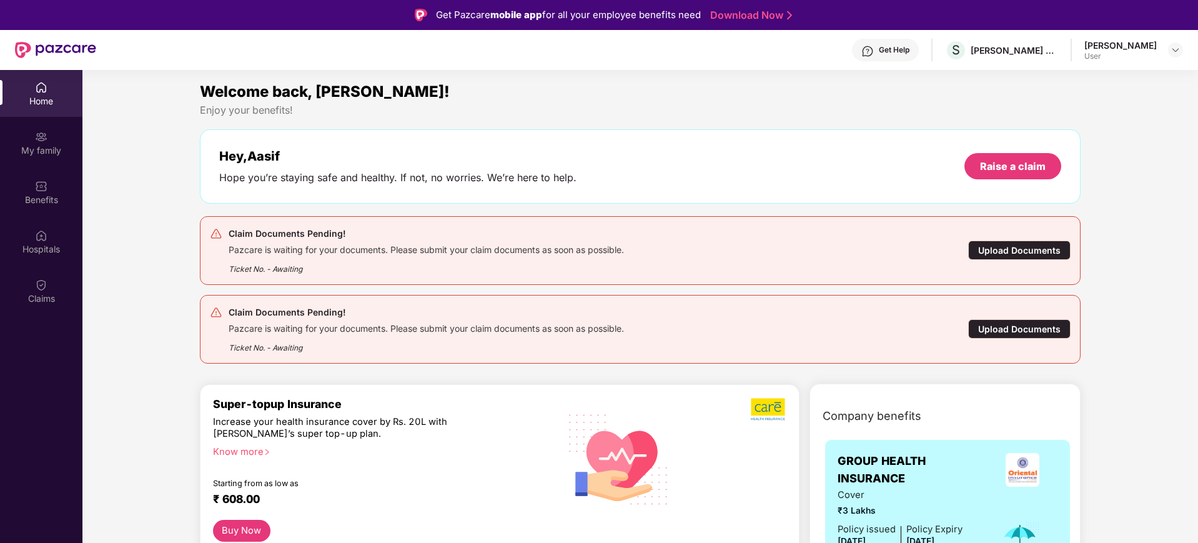
click at [957, 246] on div "Upload Documents" at bounding box center [1019, 249] width 102 height 19
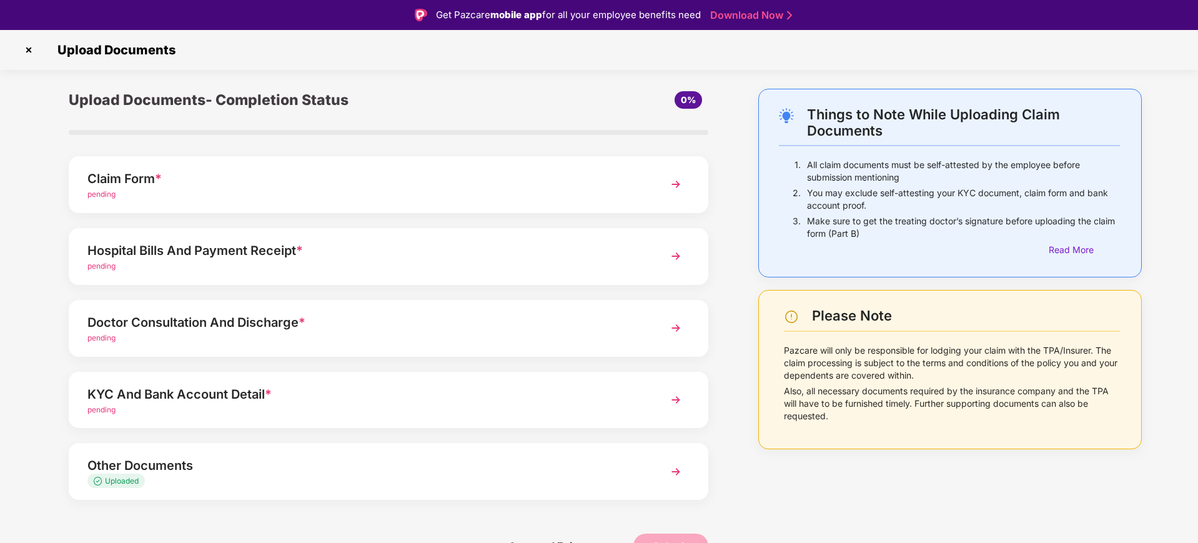
click at [165, 190] on div "pending" at bounding box center [362, 195] width 551 height 12
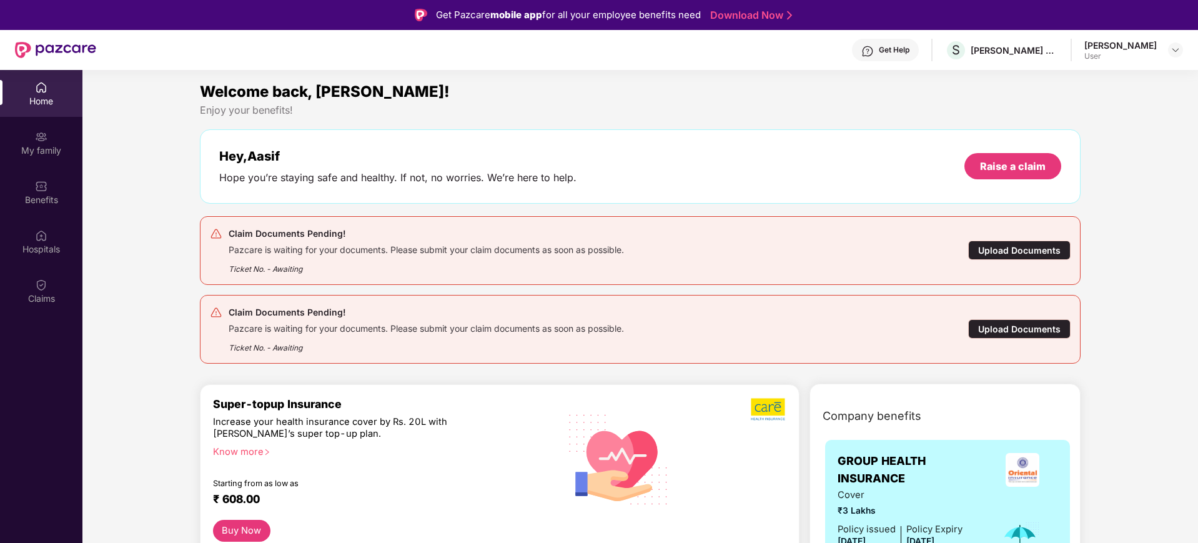
click at [957, 243] on div "Upload Documents" at bounding box center [1019, 249] width 102 height 19
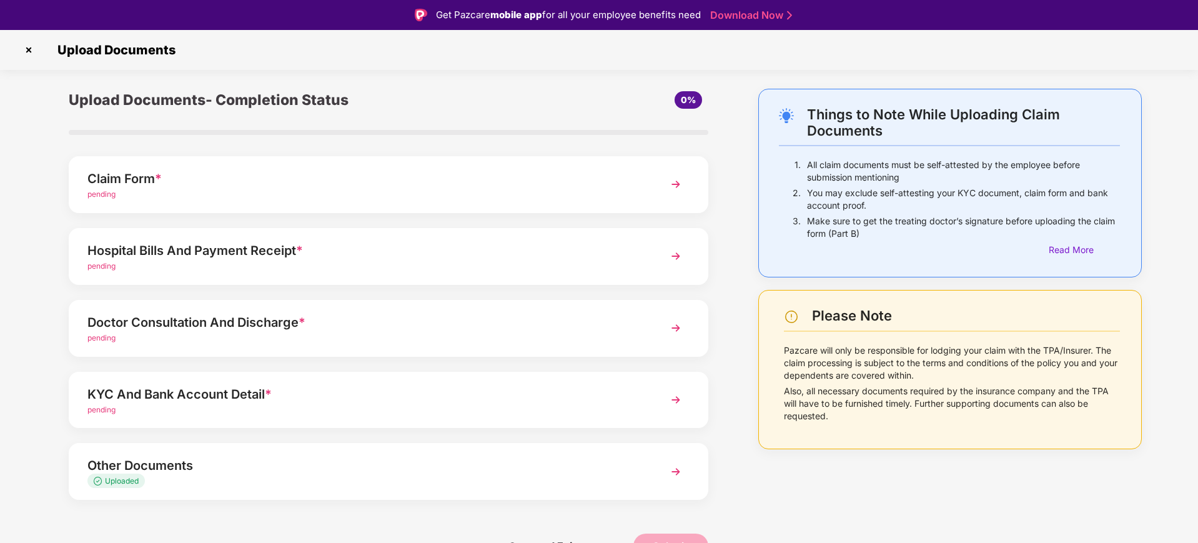
click at [167, 243] on div "Hospital Bills And Payment Receipt *" at bounding box center [362, 250] width 551 height 20
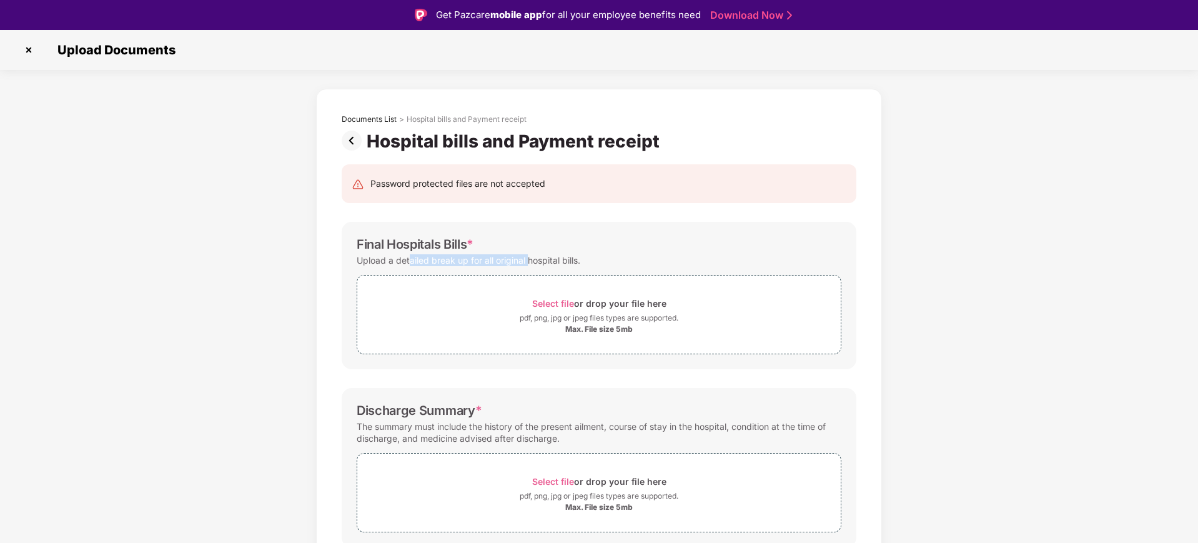
drag, startPoint x: 409, startPoint y: 262, endPoint x: 568, endPoint y: 257, distance: 159.3
click at [541, 258] on div "Upload a detailed break up for all original hospital bills." at bounding box center [469, 260] width 224 height 17
click at [631, 252] on div "Upload a detailed break up for all original hospital bills." at bounding box center [599, 260] width 485 height 17
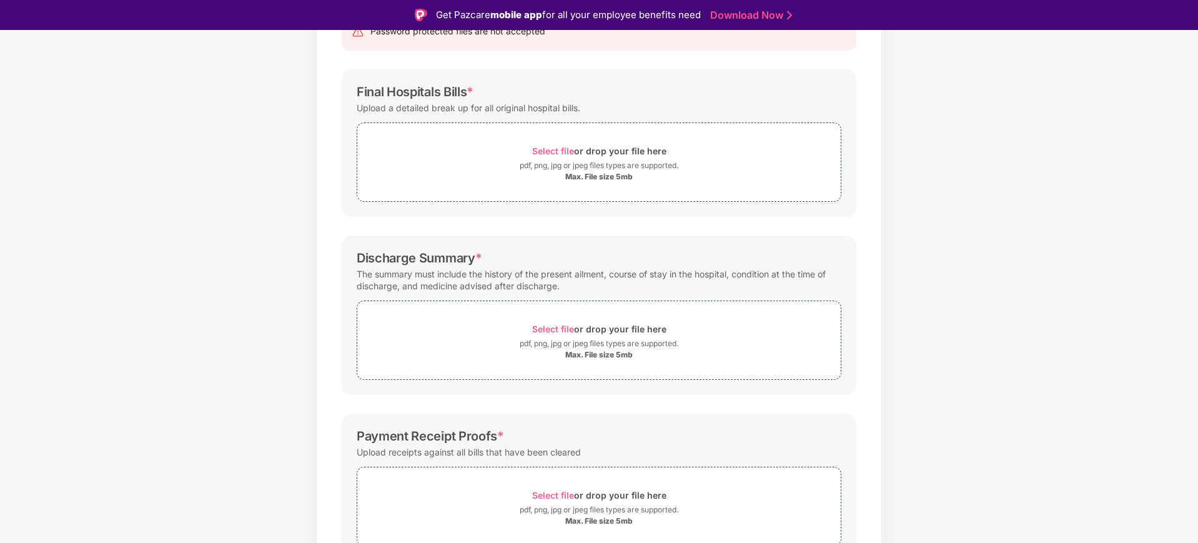
scroll to position [156, 0]
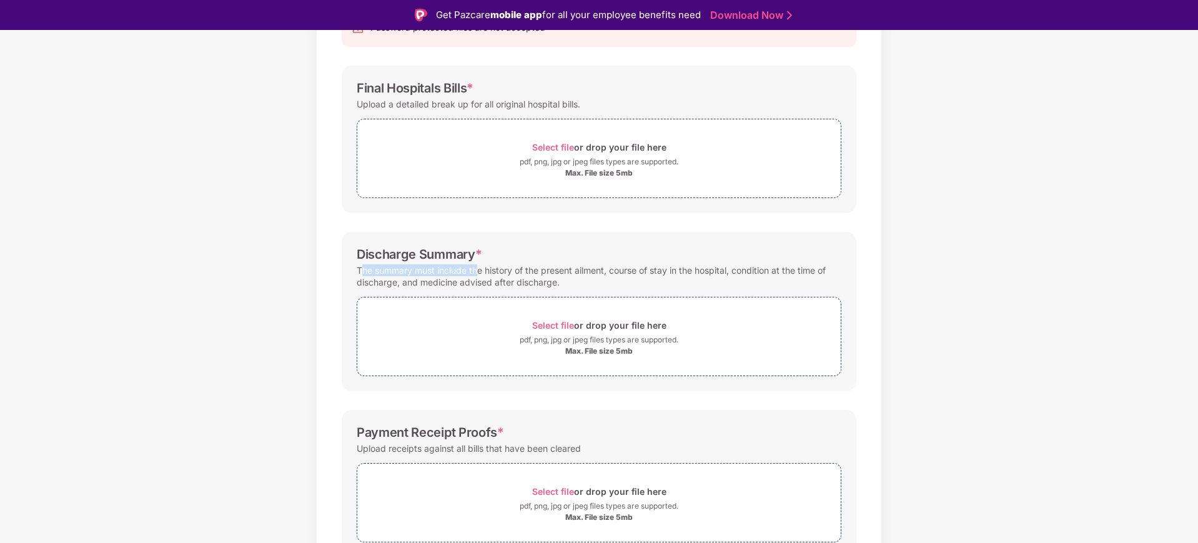
drag, startPoint x: 364, startPoint y: 268, endPoint x: 536, endPoint y: 274, distance: 171.8
click at [481, 272] on div "The summary must include the history of the present ailment, course of stay in …" at bounding box center [599, 276] width 485 height 29
click at [536, 274] on div "The summary must include the history of the present ailment, course of stay in …" at bounding box center [599, 276] width 485 height 29
drag, startPoint x: 549, startPoint y: 272, endPoint x: 640, endPoint y: 267, distance: 91.3
click at [626, 267] on div "The summary must include the history of the present ailment, course of stay in …" at bounding box center [599, 276] width 485 height 29
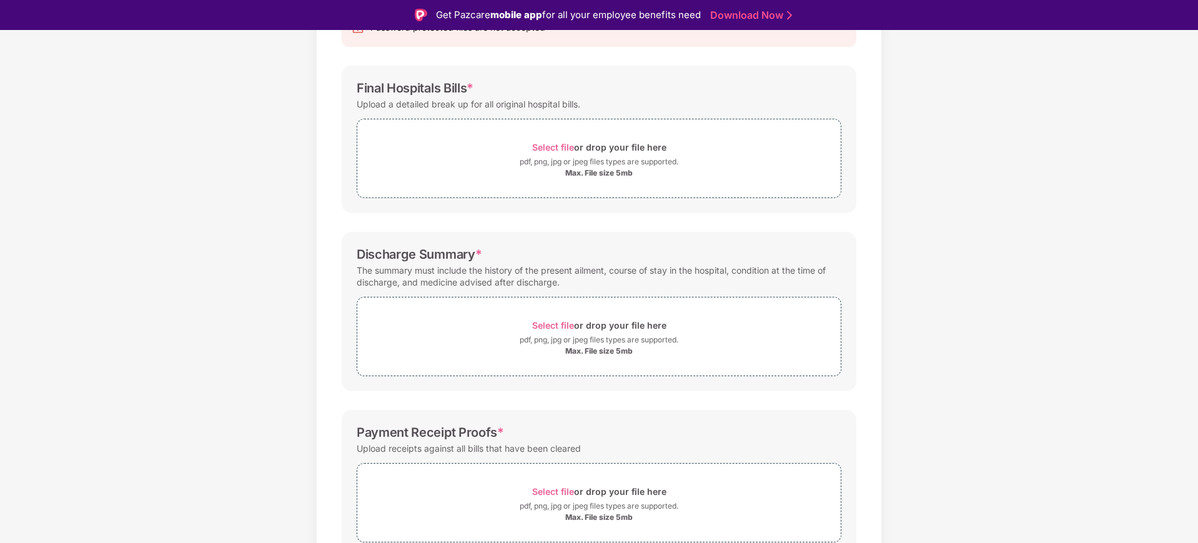
drag, startPoint x: 640, startPoint y: 267, endPoint x: 646, endPoint y: 273, distance: 7.9
click at [641, 268] on div "The summary must include the history of the present ailment, course of stay in …" at bounding box center [599, 276] width 485 height 29
drag, startPoint x: 620, startPoint y: 270, endPoint x: 749, endPoint y: 278, distance: 129.5
click at [687, 272] on div "The summary must include the history of the present ailment, course of stay in …" at bounding box center [599, 276] width 485 height 29
click at [749, 278] on div "The summary must include the history of the present ailment, course of stay in …" at bounding box center [599, 276] width 485 height 29
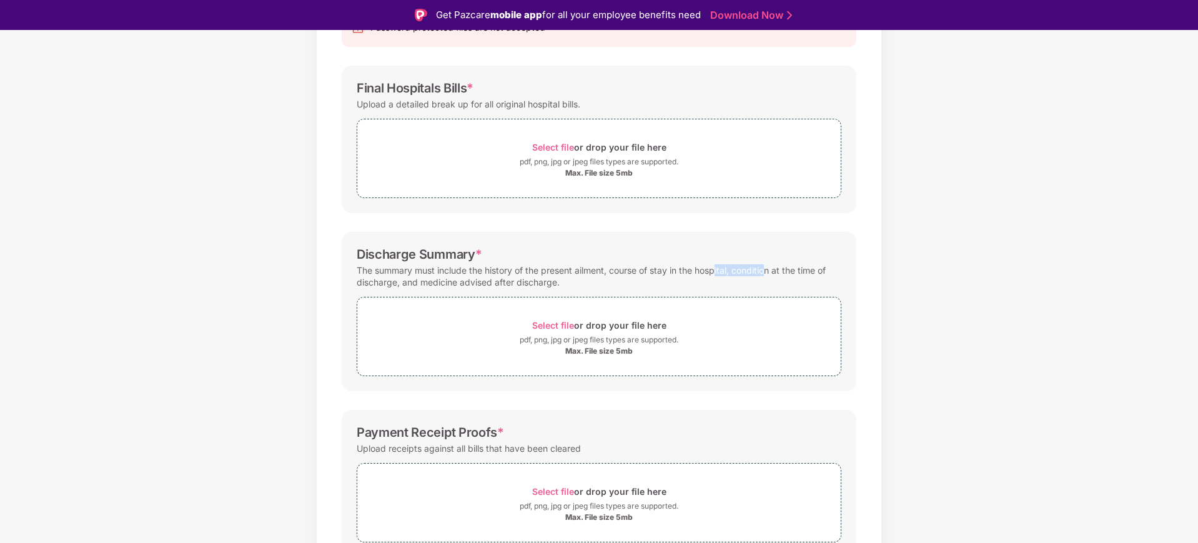
drag, startPoint x: 719, startPoint y: 272, endPoint x: 801, endPoint y: 270, distance: 81.2
click at [785, 270] on div "The summary must include the history of the present ailment, course of stay in …" at bounding box center [599, 276] width 485 height 29
drag, startPoint x: 829, startPoint y: 269, endPoint x: 847, endPoint y: 269, distance: 18.7
click at [829, 269] on div "The summary must include the history of the present ailment, course of stay in …" at bounding box center [599, 276] width 485 height 29
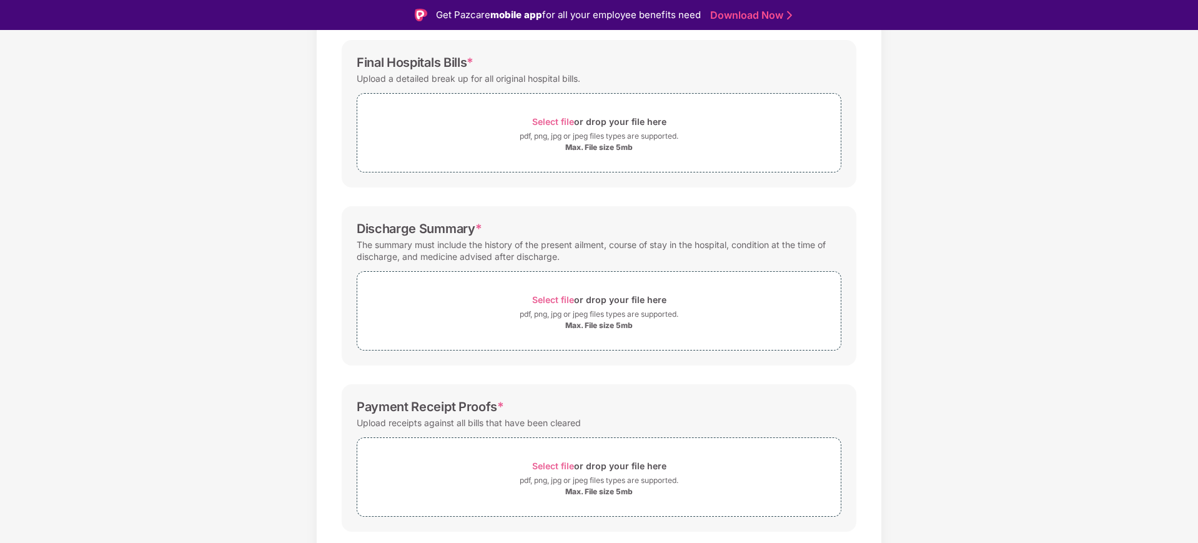
scroll to position [216, 0]
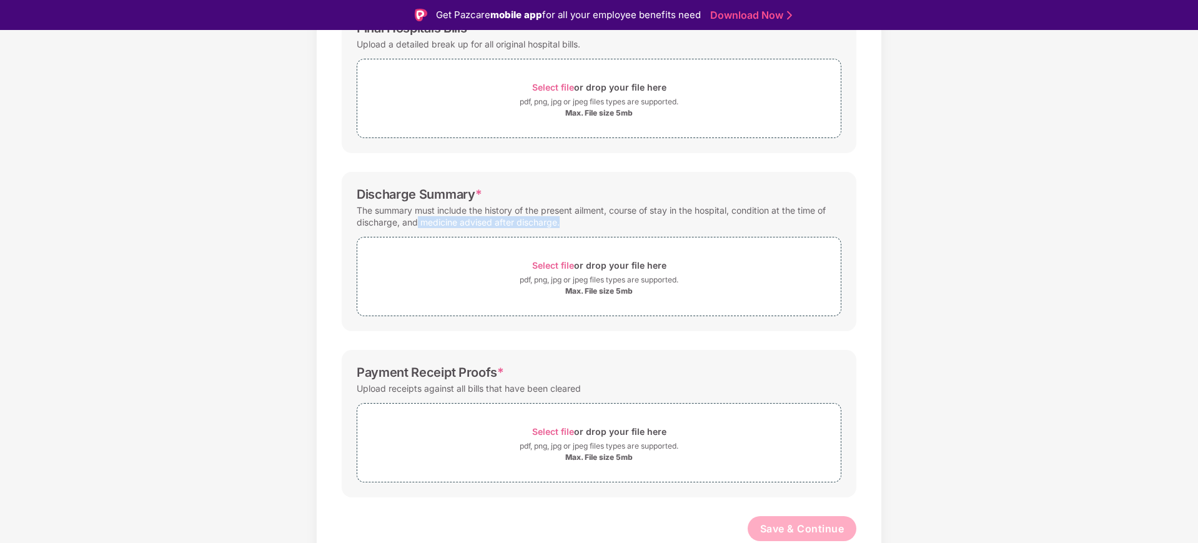
drag, startPoint x: 416, startPoint y: 220, endPoint x: 623, endPoint y: 220, distance: 207.3
click at [573, 221] on div "The summary must include the history of the present ailment, course of stay in …" at bounding box center [599, 216] width 485 height 29
click at [623, 220] on div "The summary must include the history of the present ailment, course of stay in …" at bounding box center [599, 216] width 485 height 29
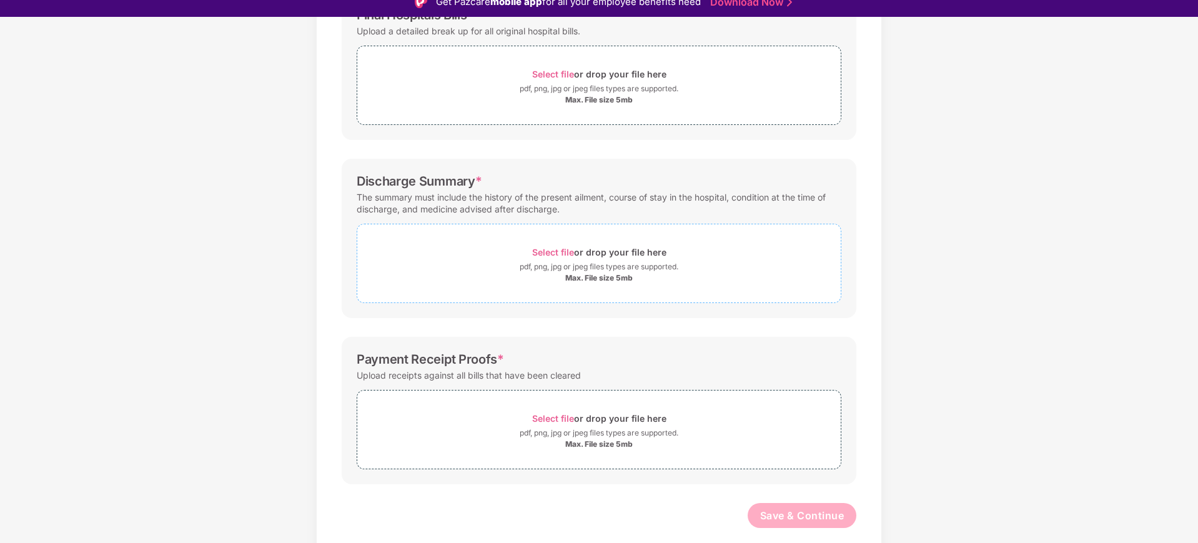
scroll to position [30, 0]
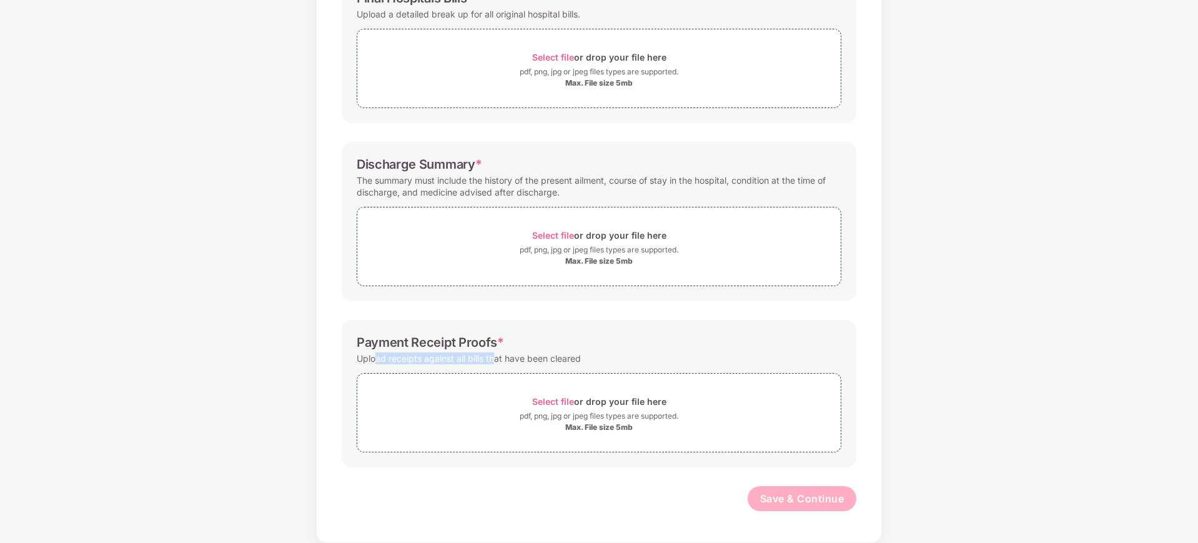
drag, startPoint x: 377, startPoint y: 355, endPoint x: 614, endPoint y: 346, distance: 236.9
click at [516, 355] on div "Upload receipts against all bills that have been cleared" at bounding box center [469, 358] width 224 height 17
click at [630, 345] on div "Payment Receipt Proofs *" at bounding box center [599, 342] width 485 height 15
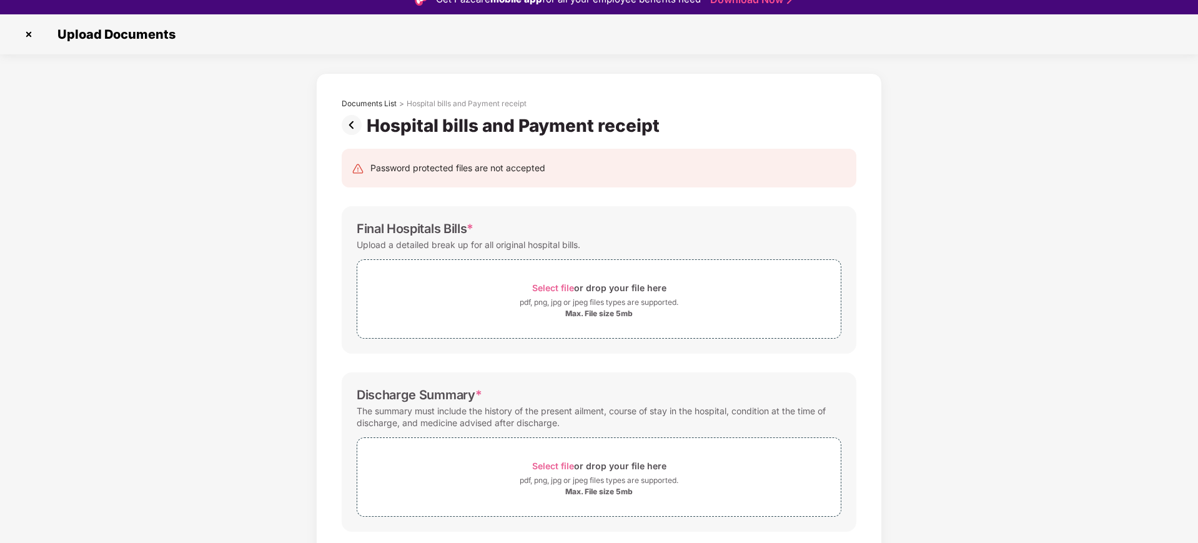
scroll to position [0, 0]
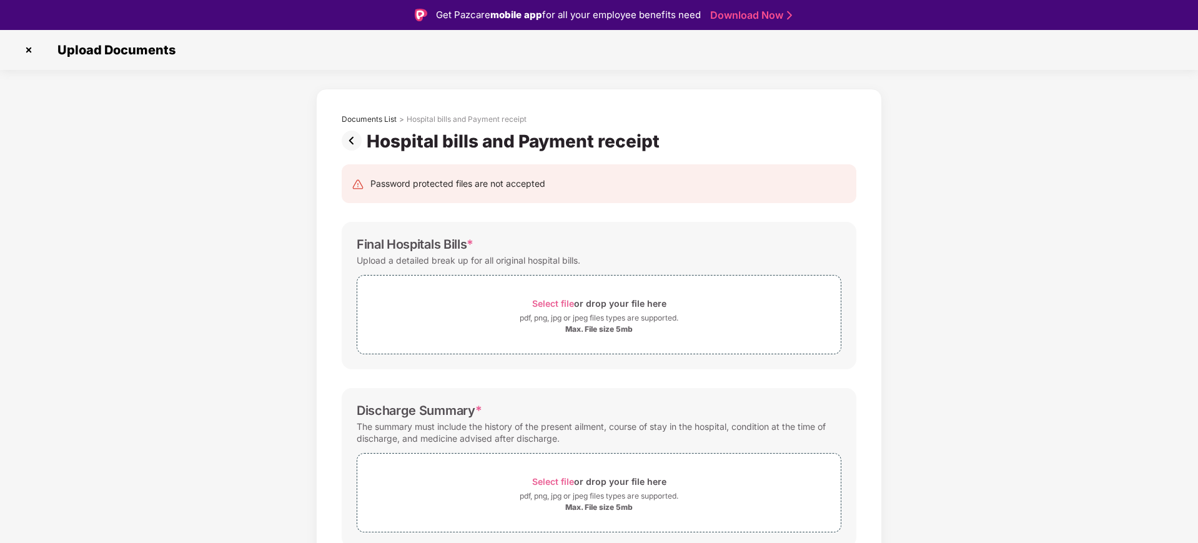
click at [355, 143] on img at bounding box center [354, 141] width 25 height 20
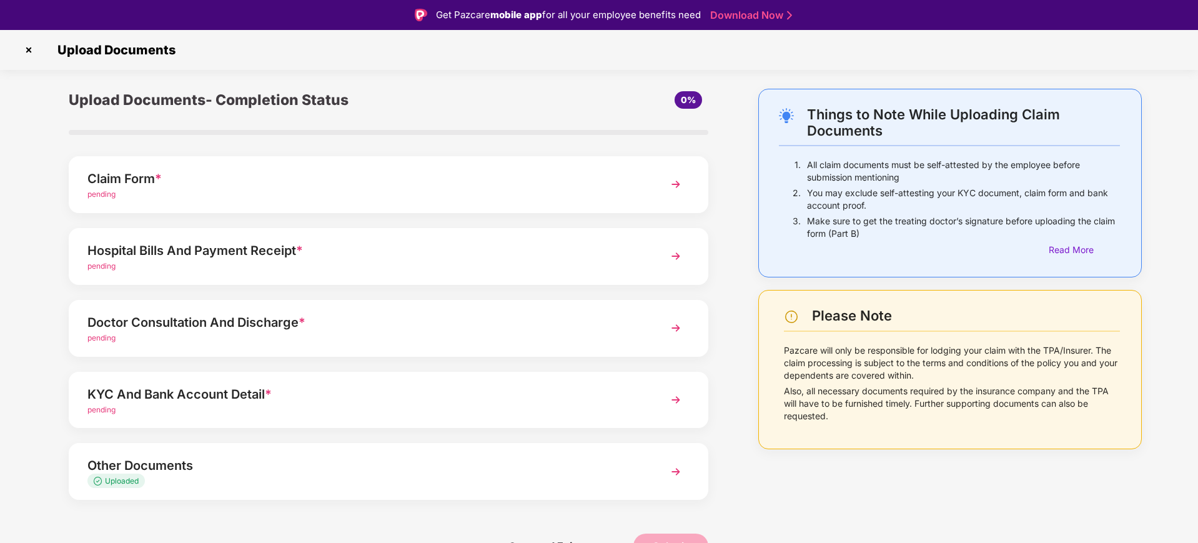
scroll to position [4, 0]
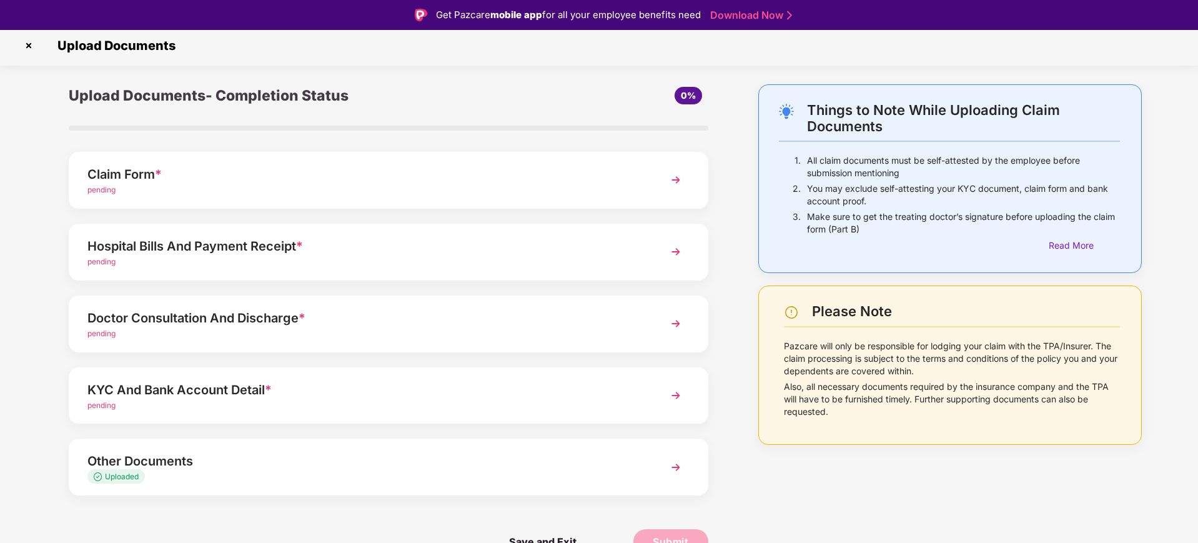
click at [117, 328] on div "pending" at bounding box center [362, 334] width 551 height 12
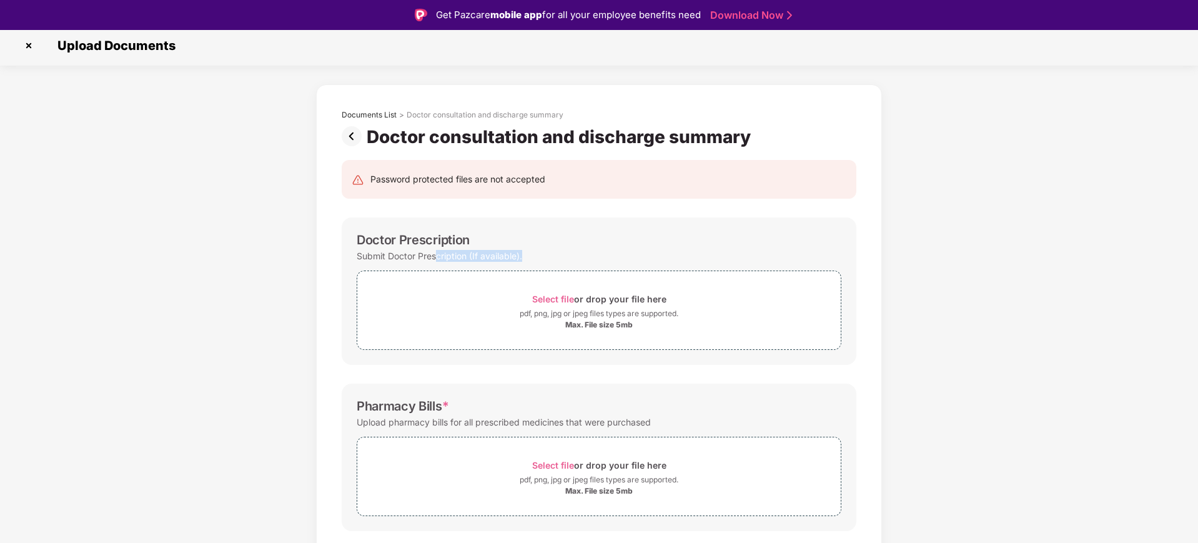
drag, startPoint x: 436, startPoint y: 254, endPoint x: 583, endPoint y: 249, distance: 147.5
click at [583, 249] on div "Submit Doctor Prescription (If available)." at bounding box center [599, 255] width 485 height 17
click at [585, 249] on div "Submit Doctor Prescription (If available)." at bounding box center [599, 255] width 485 height 17
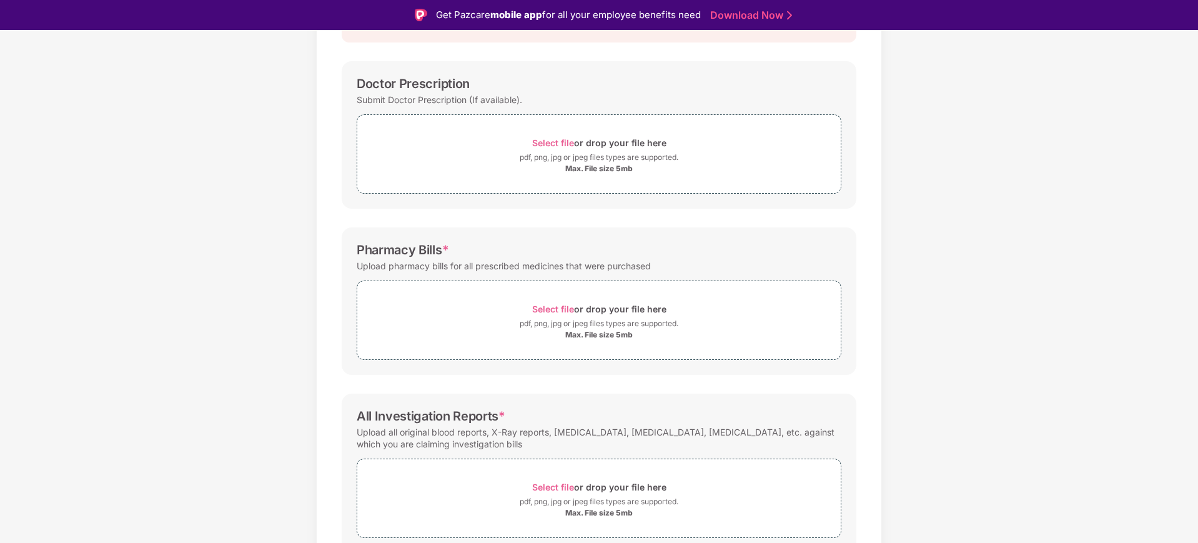
click at [246, 247] on div "Documents List > Doctor consultation and discharge summary Doctor consultation …" at bounding box center [599, 278] width 1198 height 700
drag, startPoint x: 365, startPoint y: 265, endPoint x: 612, endPoint y: 262, distance: 246.7
click at [570, 265] on div "Upload pharmacy bills for all prescribed medicines that were purchased" at bounding box center [504, 265] width 294 height 17
click at [683, 255] on div "Pharmacy Bills *" at bounding box center [599, 249] width 485 height 15
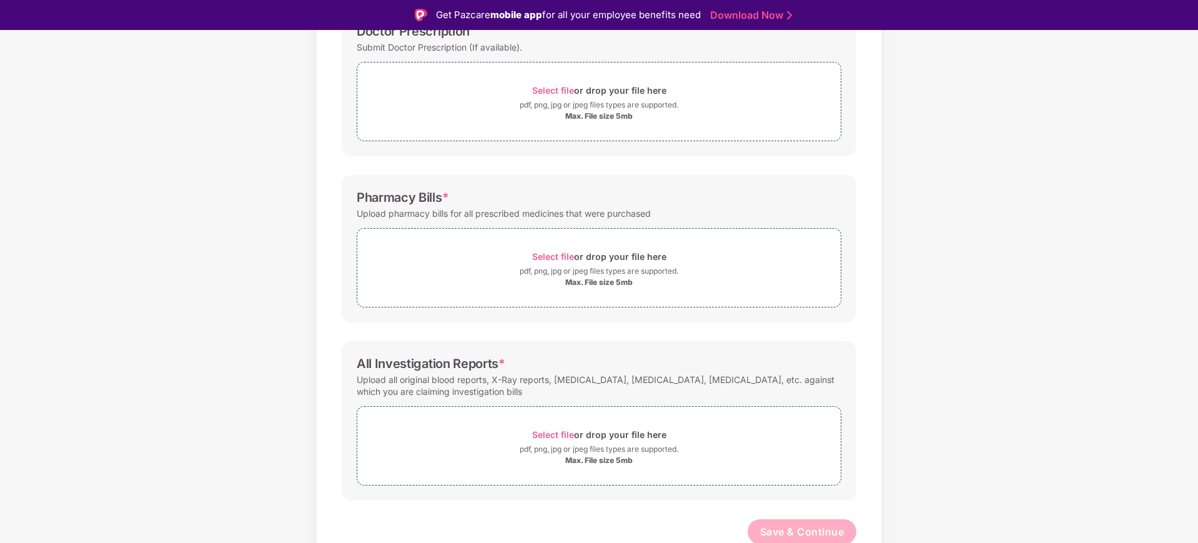
scroll to position [216, 0]
drag, startPoint x: 360, startPoint y: 379, endPoint x: 525, endPoint y: 380, distance: 164.9
click at [495, 380] on div "Upload all original blood reports, X-Ray reports, [MEDICAL_DATA], [MEDICAL_DATA…" at bounding box center [599, 382] width 485 height 29
click at [526, 379] on div "Upload all original blood reports, X-Ray reports, [MEDICAL_DATA], [MEDICAL_DATA…" at bounding box center [599, 382] width 485 height 29
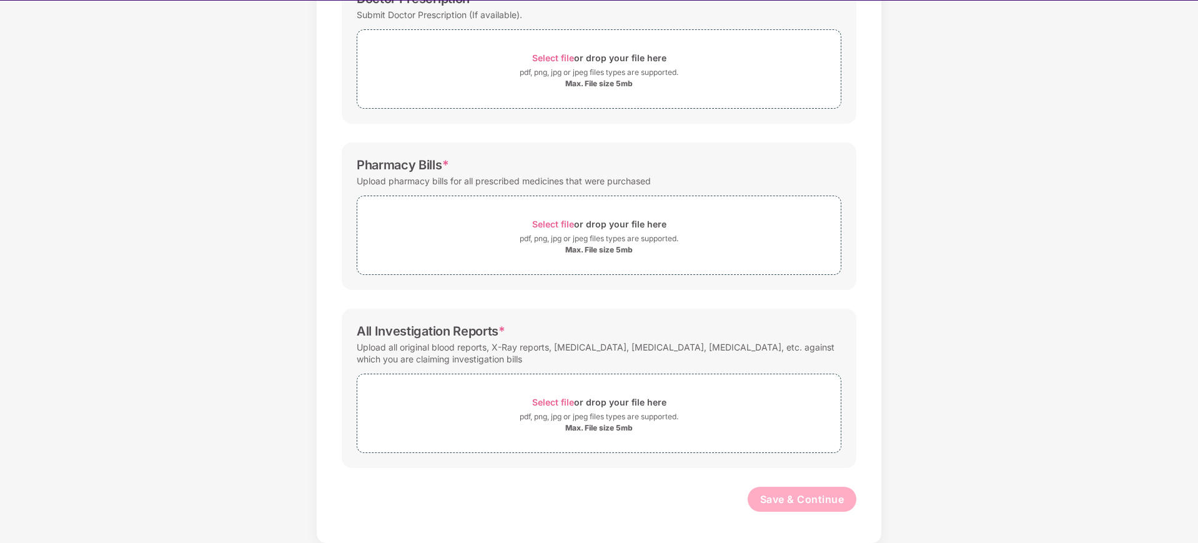
scroll to position [30, 0]
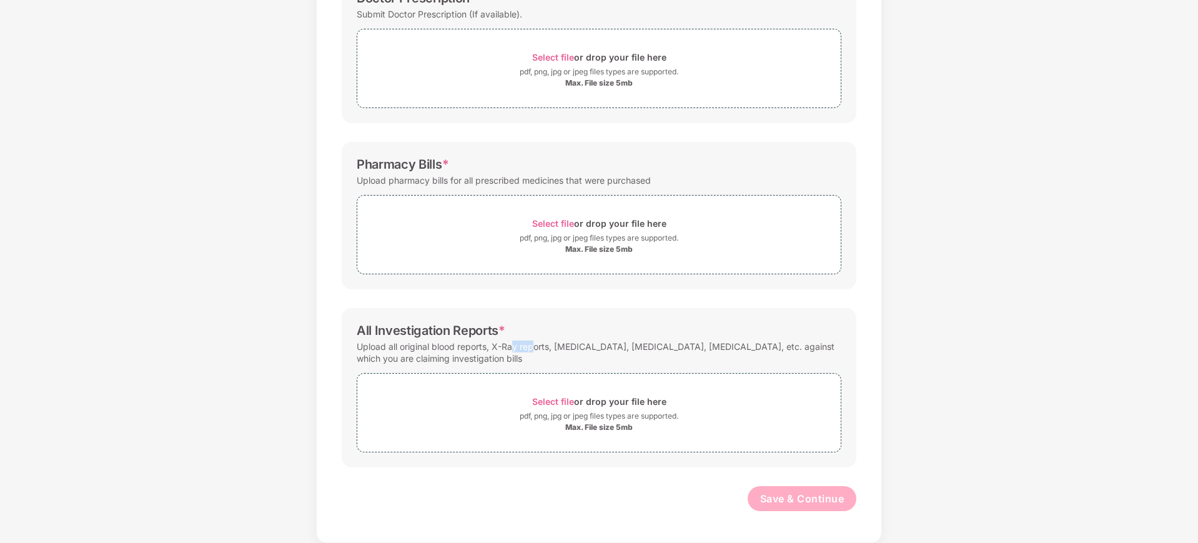
drag, startPoint x: 520, startPoint y: 349, endPoint x: 593, endPoint y: 350, distance: 73.1
click at [563, 349] on div "Upload all original blood reports, X-Ray reports, [MEDICAL_DATA], [MEDICAL_DATA…" at bounding box center [599, 352] width 485 height 29
drag, startPoint x: 593, startPoint y: 350, endPoint x: 604, endPoint y: 354, distance: 11.8
click at [593, 350] on div "Upload all original blood reports, X-Ray reports, [MEDICAL_DATA], [MEDICAL_DATA…" at bounding box center [599, 352] width 485 height 29
drag, startPoint x: 622, startPoint y: 350, endPoint x: 684, endPoint y: 352, distance: 62.5
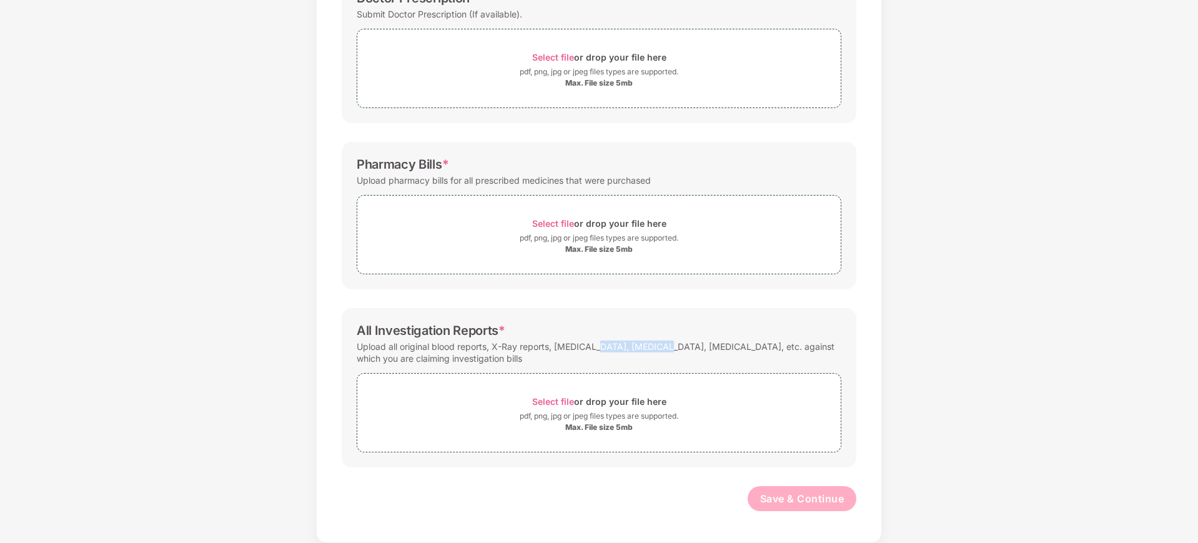
click at [664, 348] on div "Upload all original blood reports, X-Ray reports, [MEDICAL_DATA], [MEDICAL_DATA…" at bounding box center [599, 352] width 485 height 29
click at [703, 352] on div "Upload all original blood reports, X-Ray reports, [MEDICAL_DATA], [MEDICAL_DATA…" at bounding box center [599, 352] width 485 height 29
drag, startPoint x: 735, startPoint y: 350, endPoint x: 818, endPoint y: 347, distance: 83.1
click at [818, 347] on div "Upload all original blood reports, X-Ray reports, [MEDICAL_DATA], [MEDICAL_DATA…" at bounding box center [599, 352] width 485 height 29
click at [819, 353] on div "Upload all original blood reports, X-Ray reports, [MEDICAL_DATA], [MEDICAL_DATA…" at bounding box center [599, 352] width 485 height 29
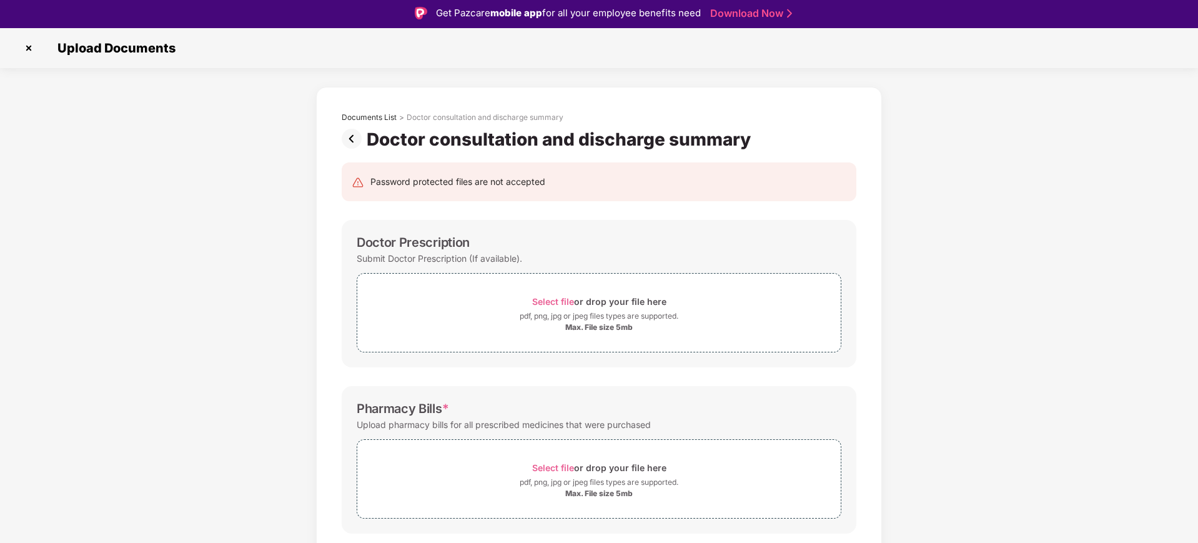
scroll to position [0, 0]
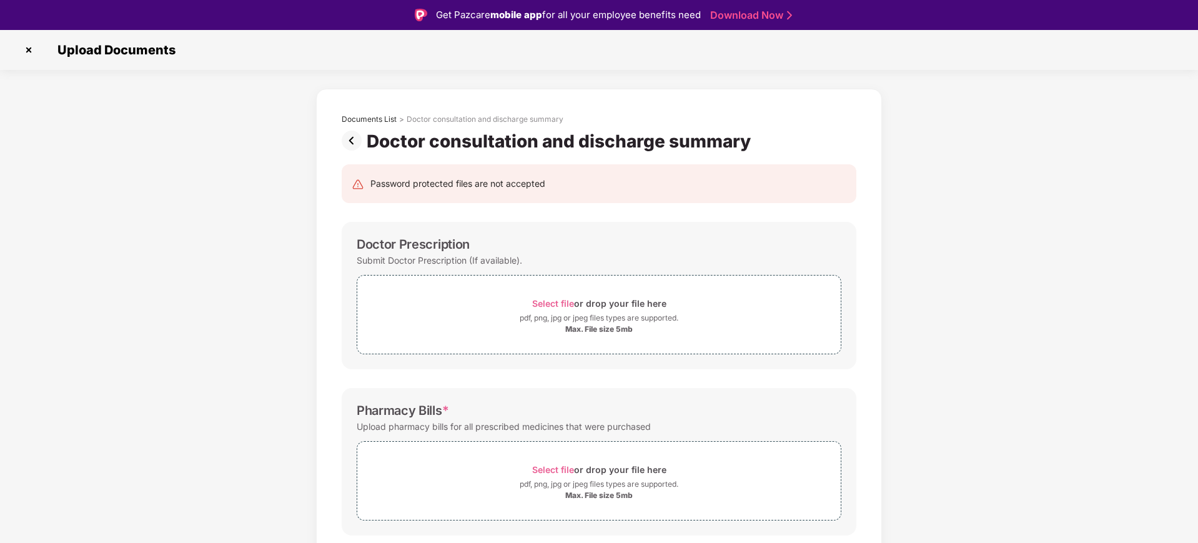
click at [352, 144] on img at bounding box center [354, 141] width 25 height 20
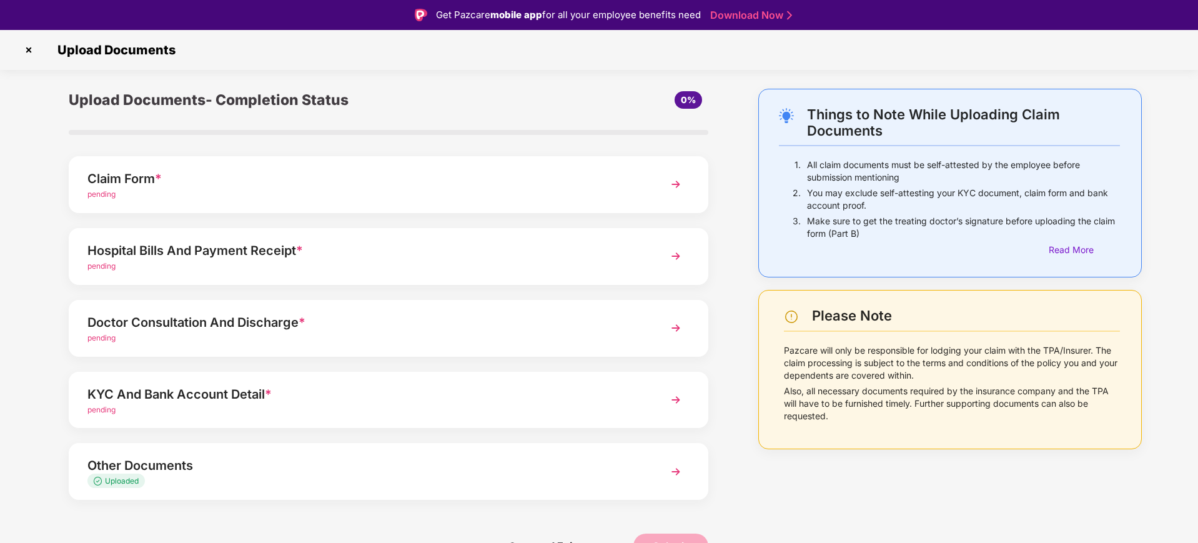
scroll to position [4, 0]
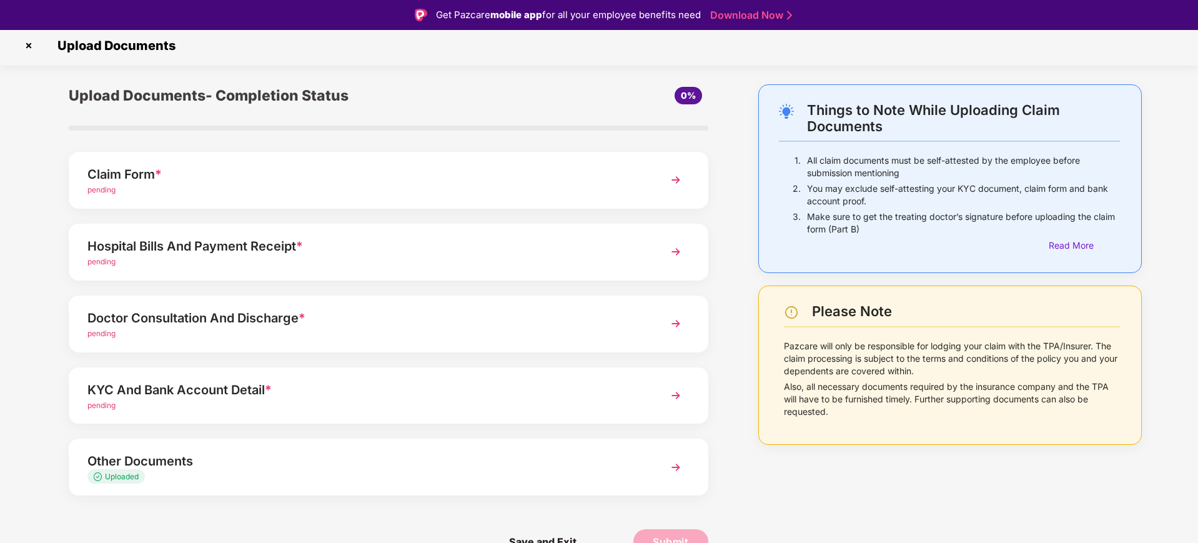
click at [169, 392] on div "KYC And Bank Account Detail *" at bounding box center [362, 390] width 551 height 20
